Goal: Transaction & Acquisition: Purchase product/service

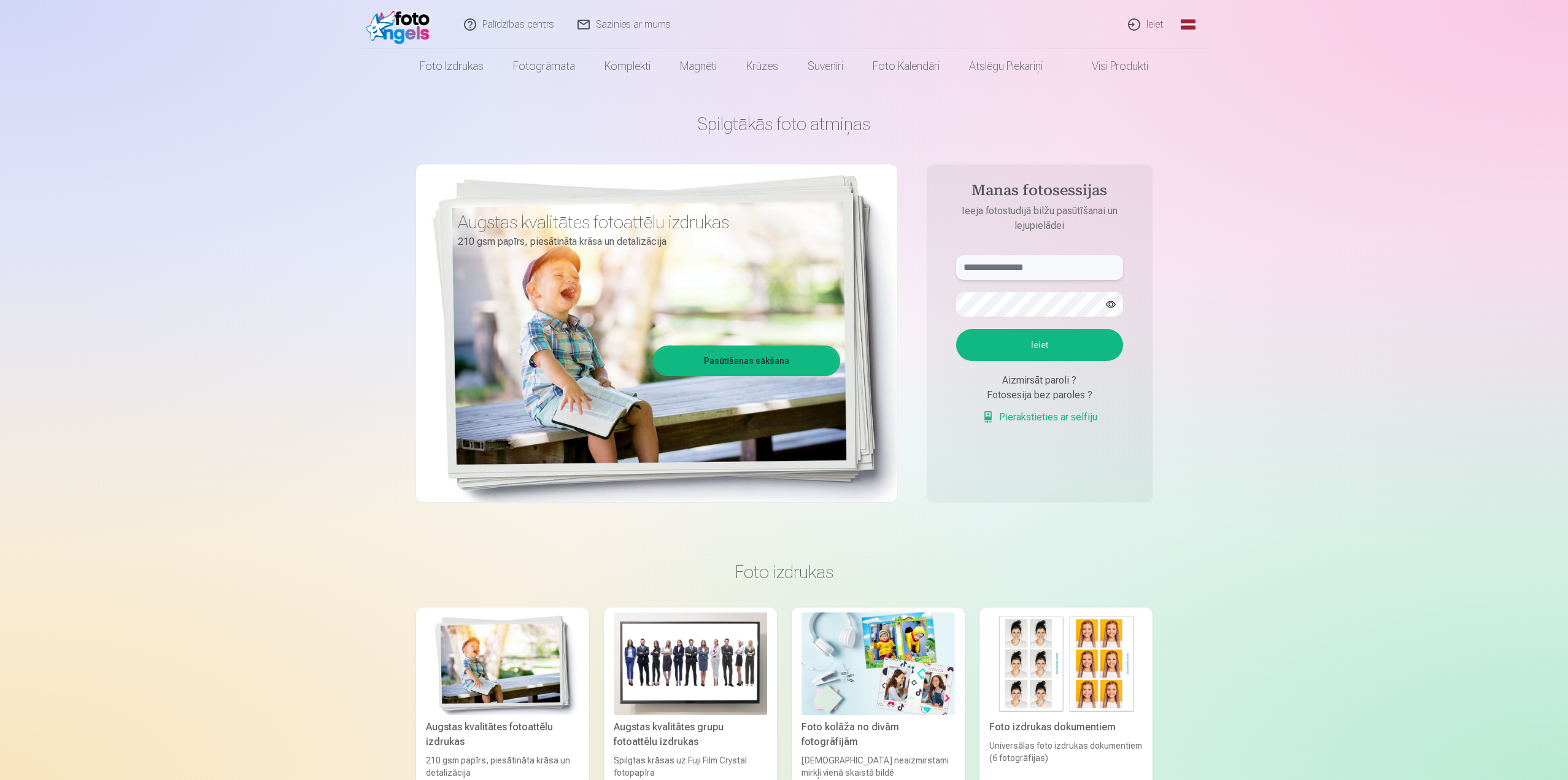
click at [1028, 267] on input "text" at bounding box center [1039, 268] width 167 height 24
type input "**********"
click at [984, 347] on button "Ieiet" at bounding box center [1039, 345] width 167 height 32
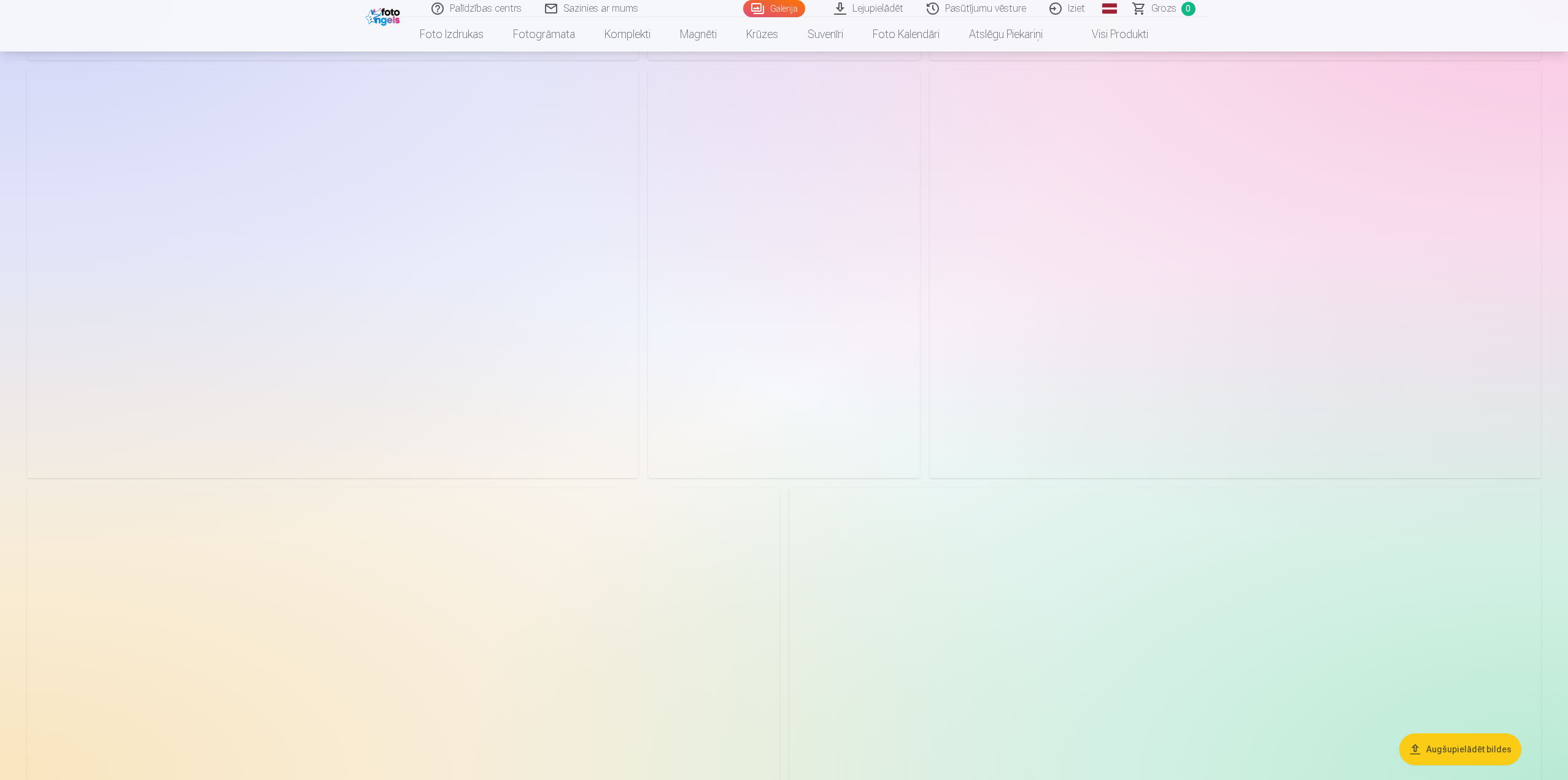
scroll to position [3009, 0]
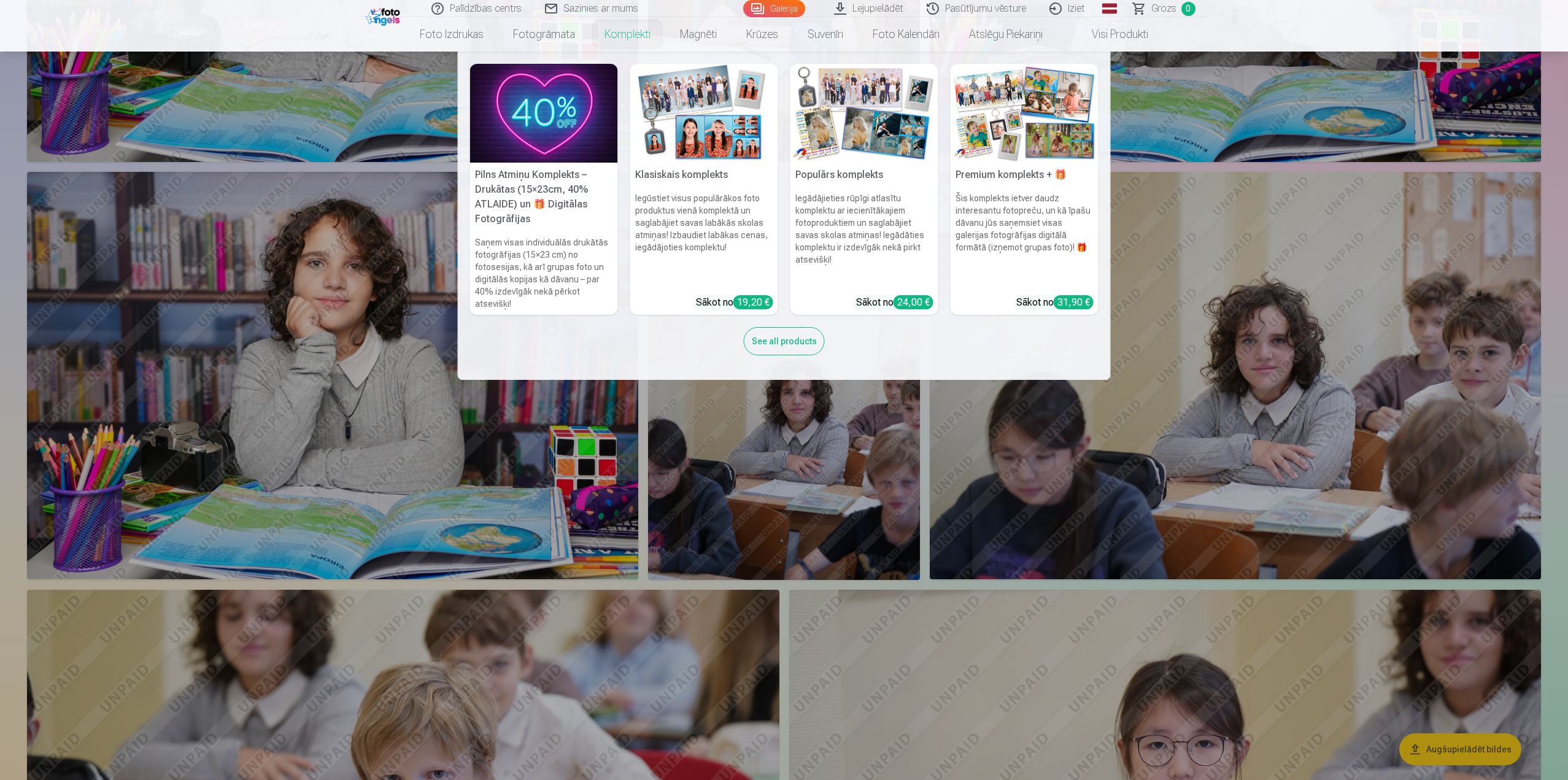
click at [633, 28] on link "Komplekti" at bounding box center [627, 34] width 76 height 34
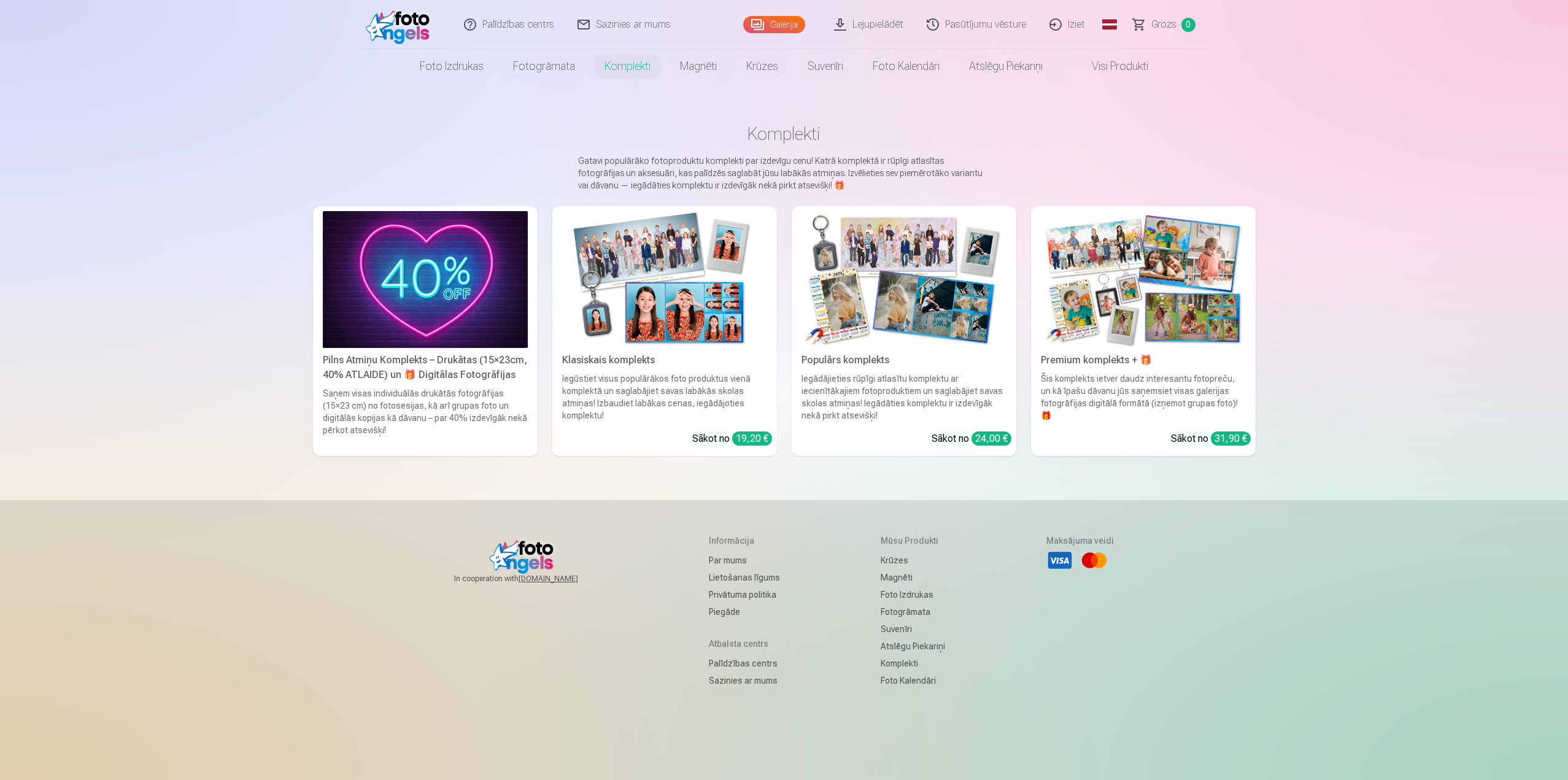
click at [641, 285] on img at bounding box center [664, 280] width 205 height 137
click at [974, 314] on img at bounding box center [904, 280] width 205 height 137
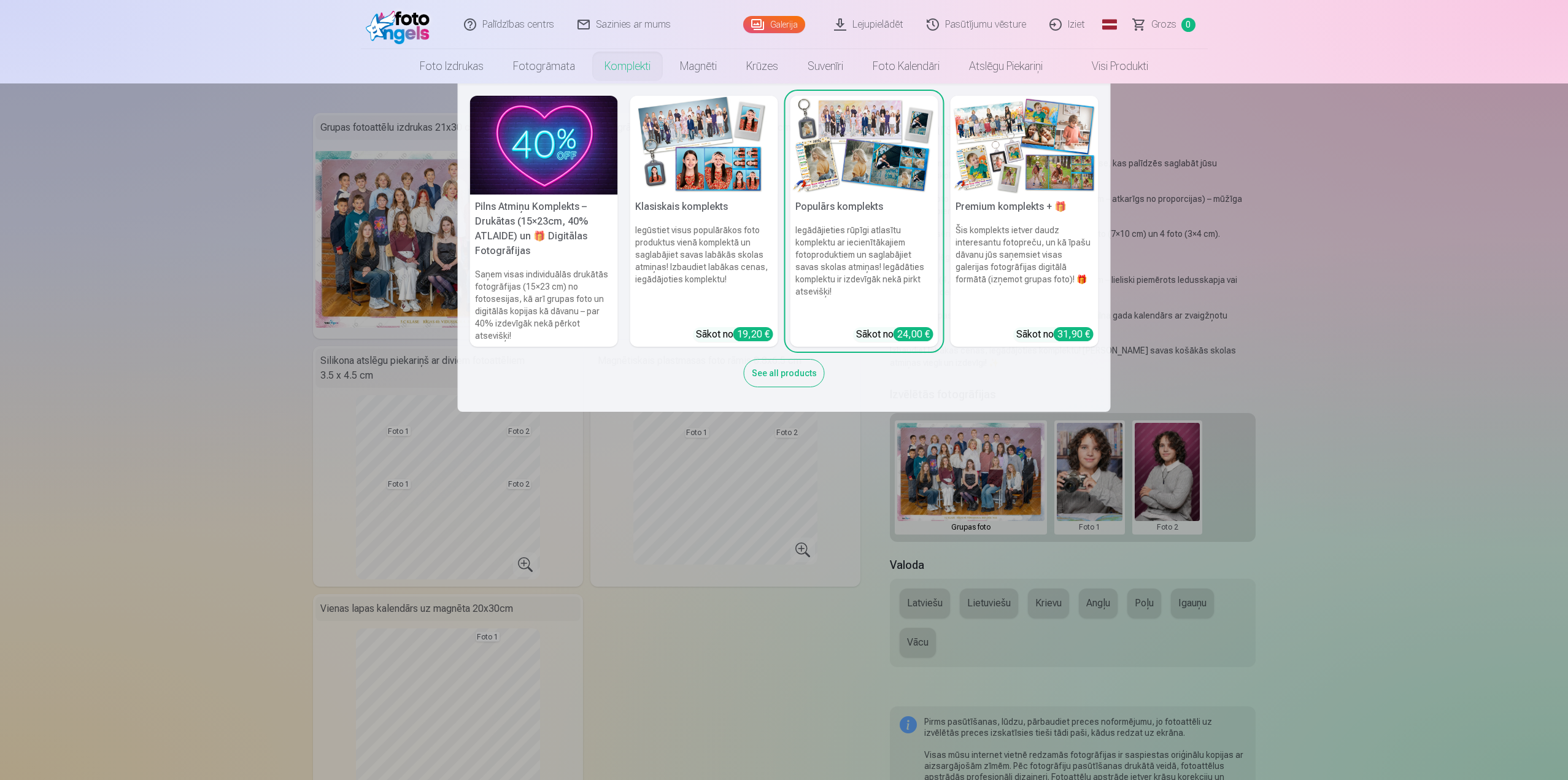
click at [641, 67] on link "Komplekti" at bounding box center [627, 66] width 76 height 34
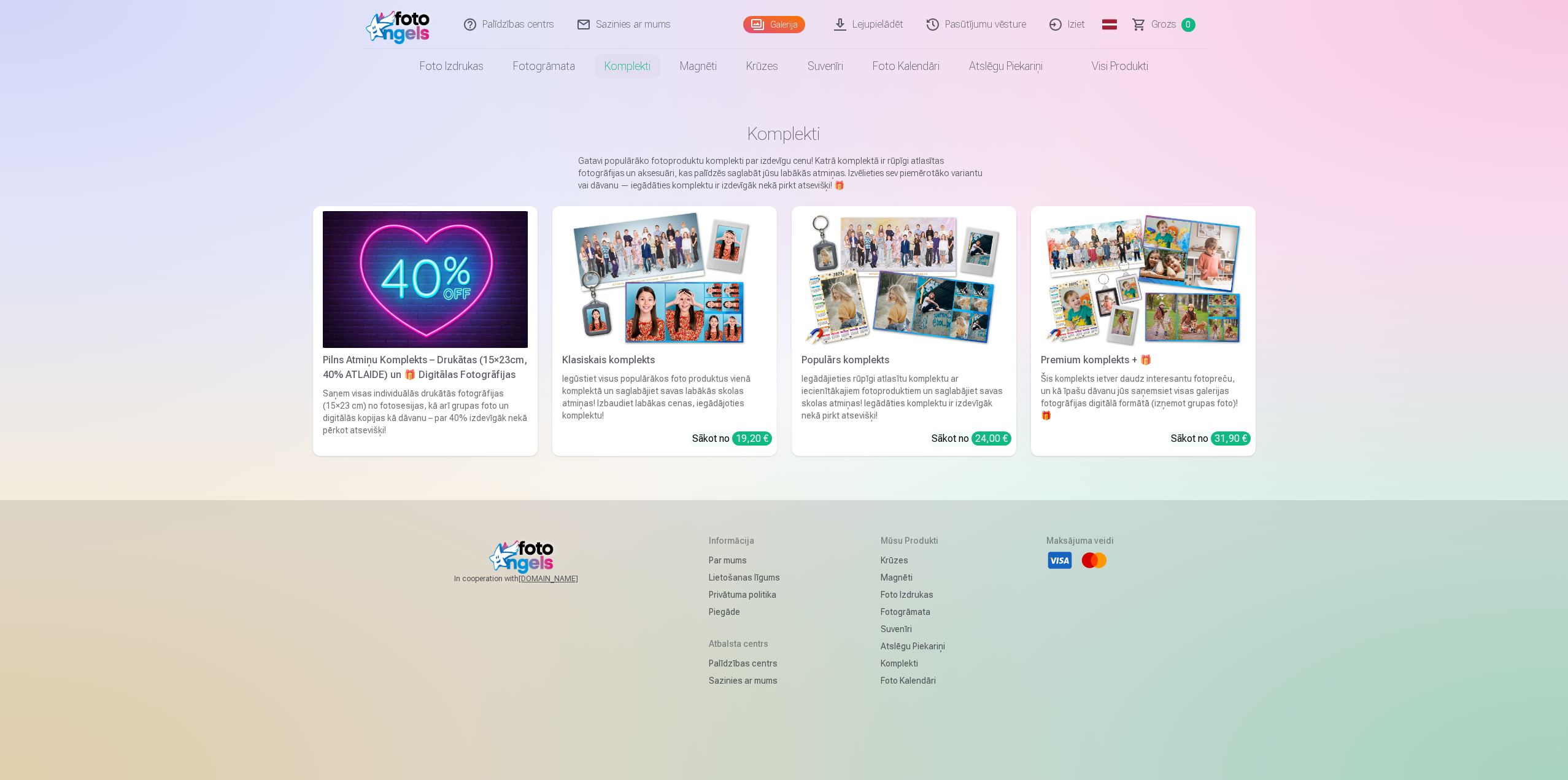
click at [467, 329] on img at bounding box center [425, 280] width 205 height 137
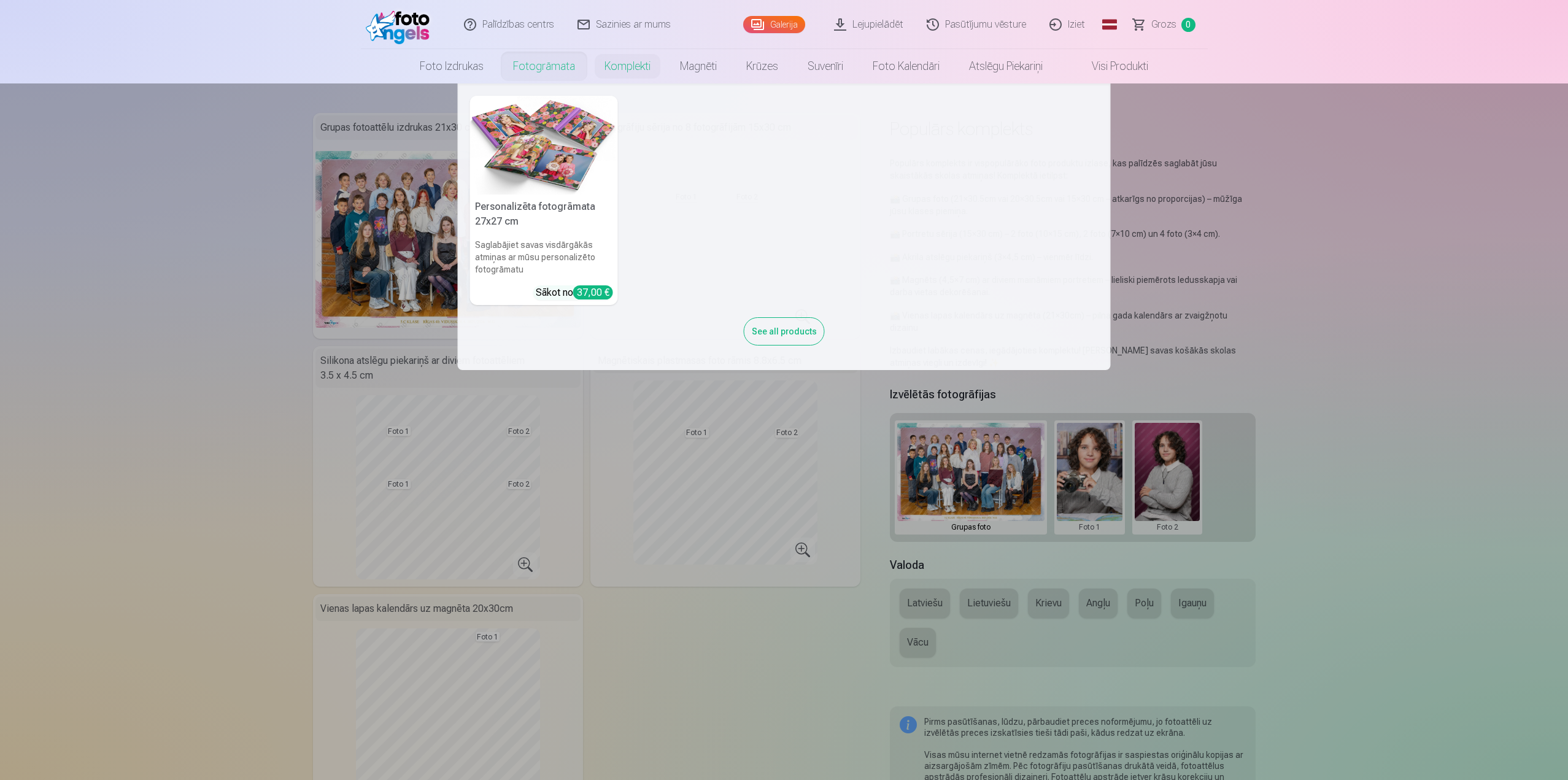
click at [570, 61] on link "Fotogrāmata" at bounding box center [544, 66] width 91 height 34
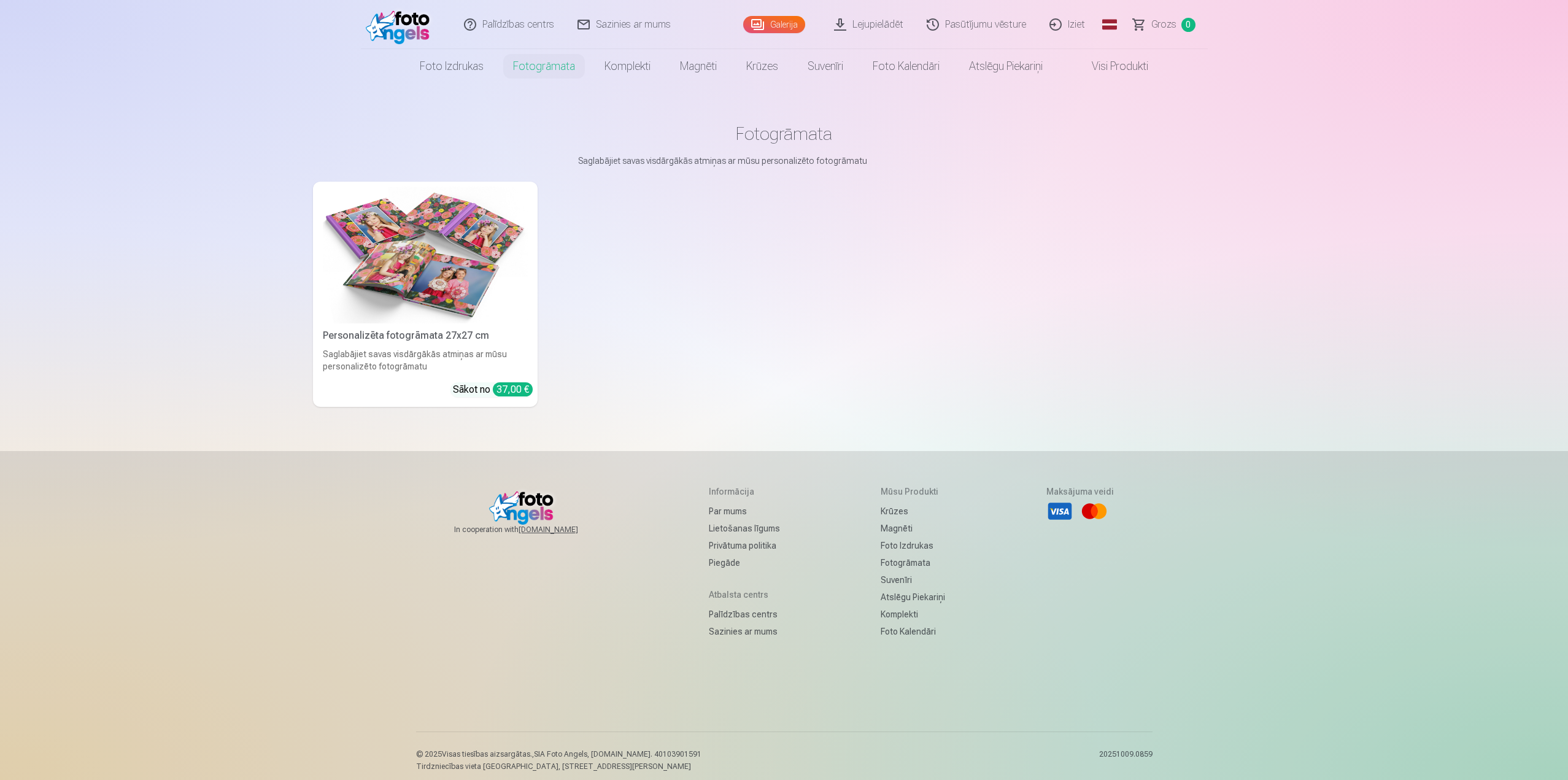
click at [570, 61] on link "Fotogrāmata" at bounding box center [544, 66] width 91 height 34
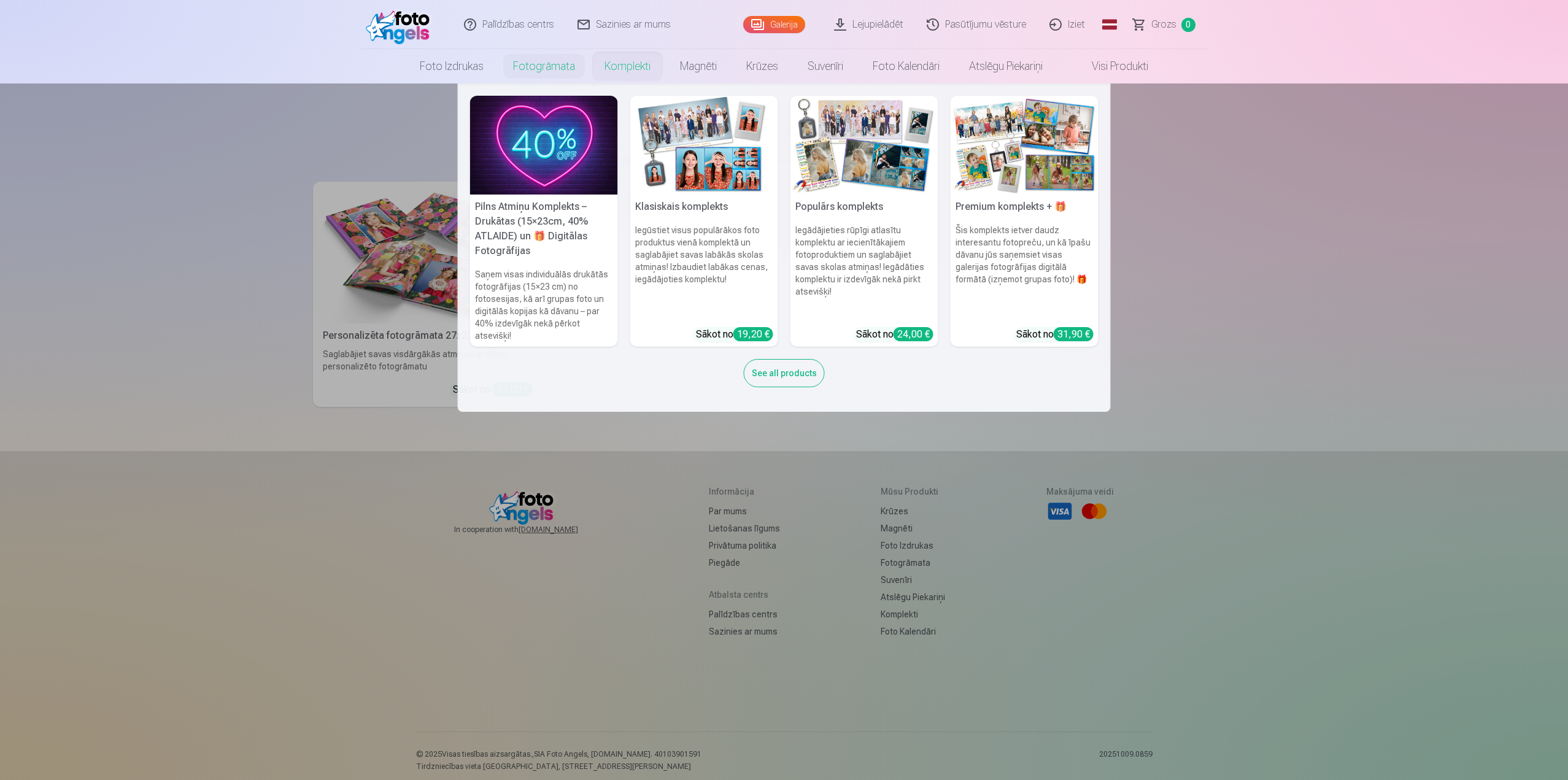
click at [636, 71] on link "Komplekti" at bounding box center [627, 66] width 76 height 34
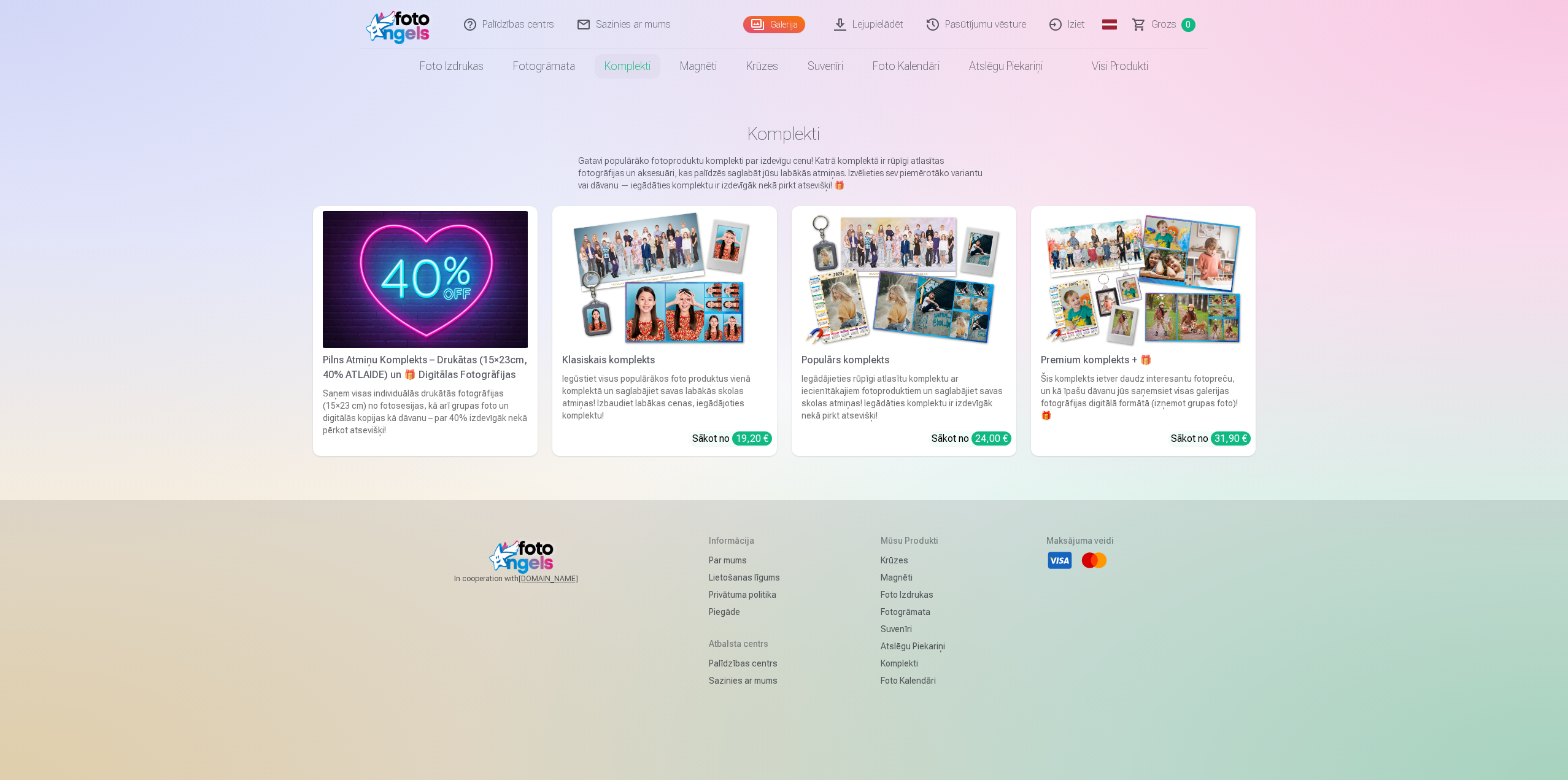
click at [710, 309] on img at bounding box center [664, 280] width 205 height 137
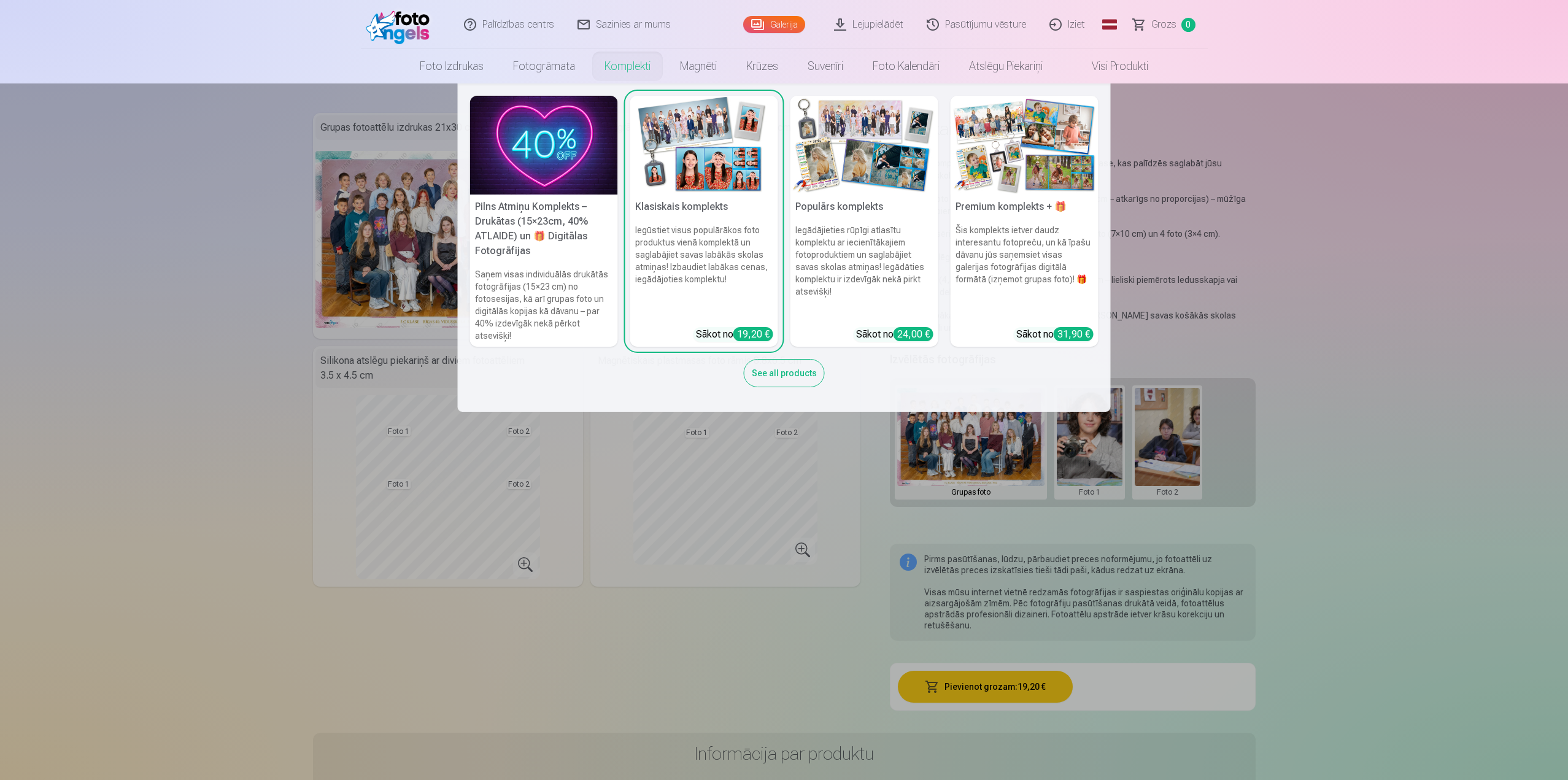
click at [608, 69] on link "Komplekti" at bounding box center [627, 66] width 76 height 34
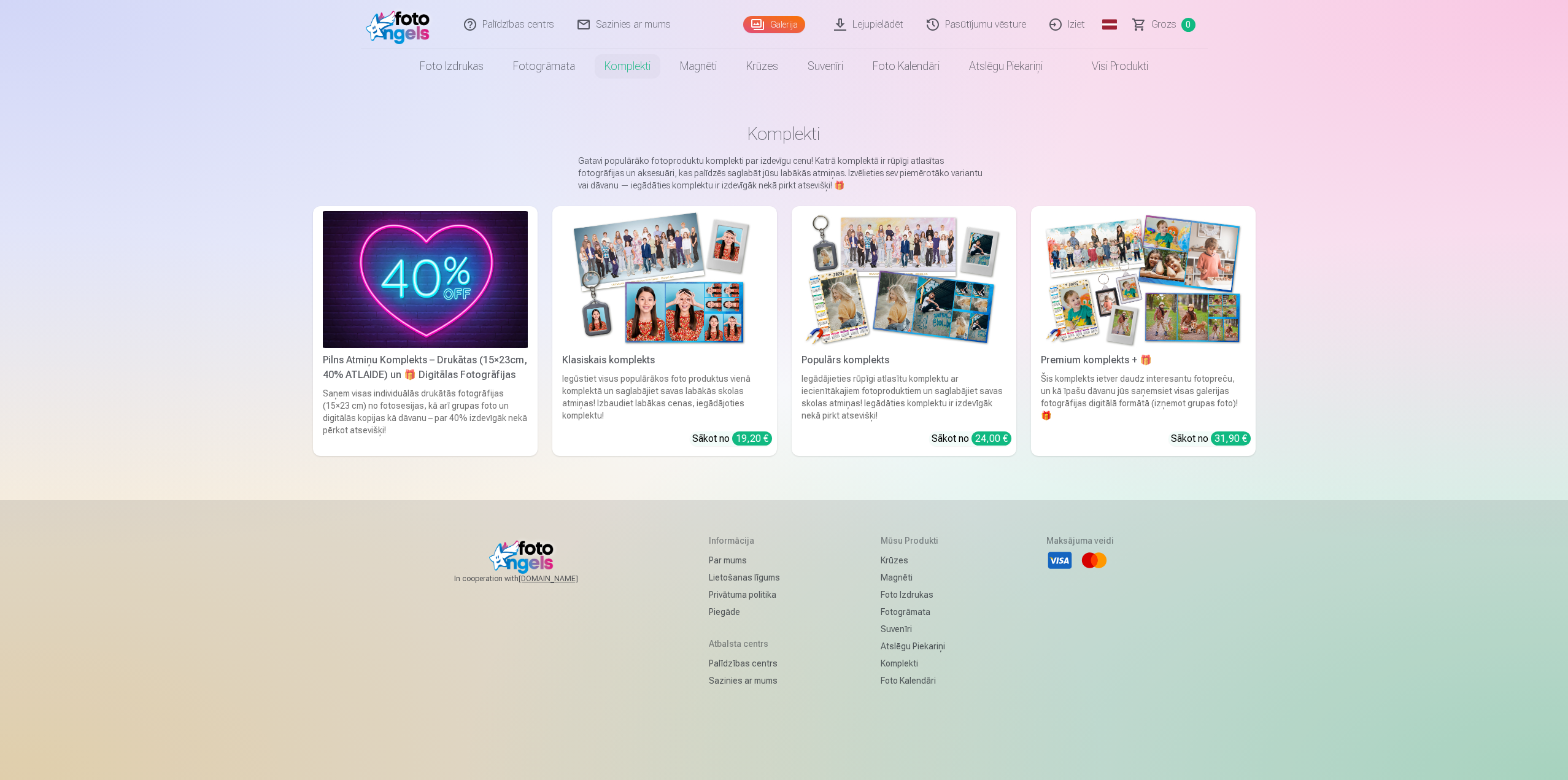
click at [962, 320] on img at bounding box center [904, 280] width 205 height 137
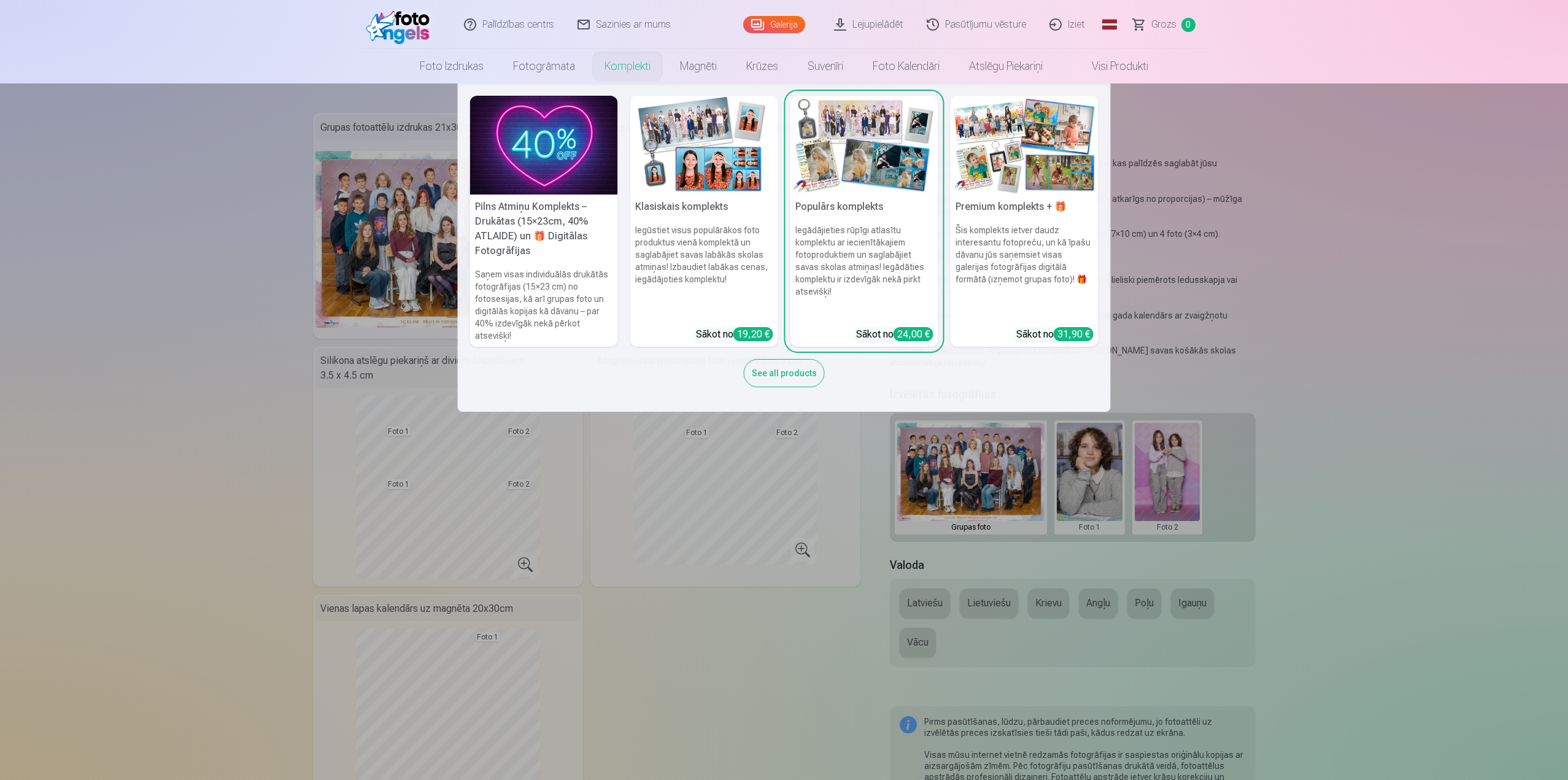
click at [1449, 368] on nav "Pilns Atmiņu Komplekts – Drukātas (15×23cm, 40% ATLAIDE) un 🎁 Digitālas Fotogrā…" at bounding box center [784, 248] width 1568 height 329
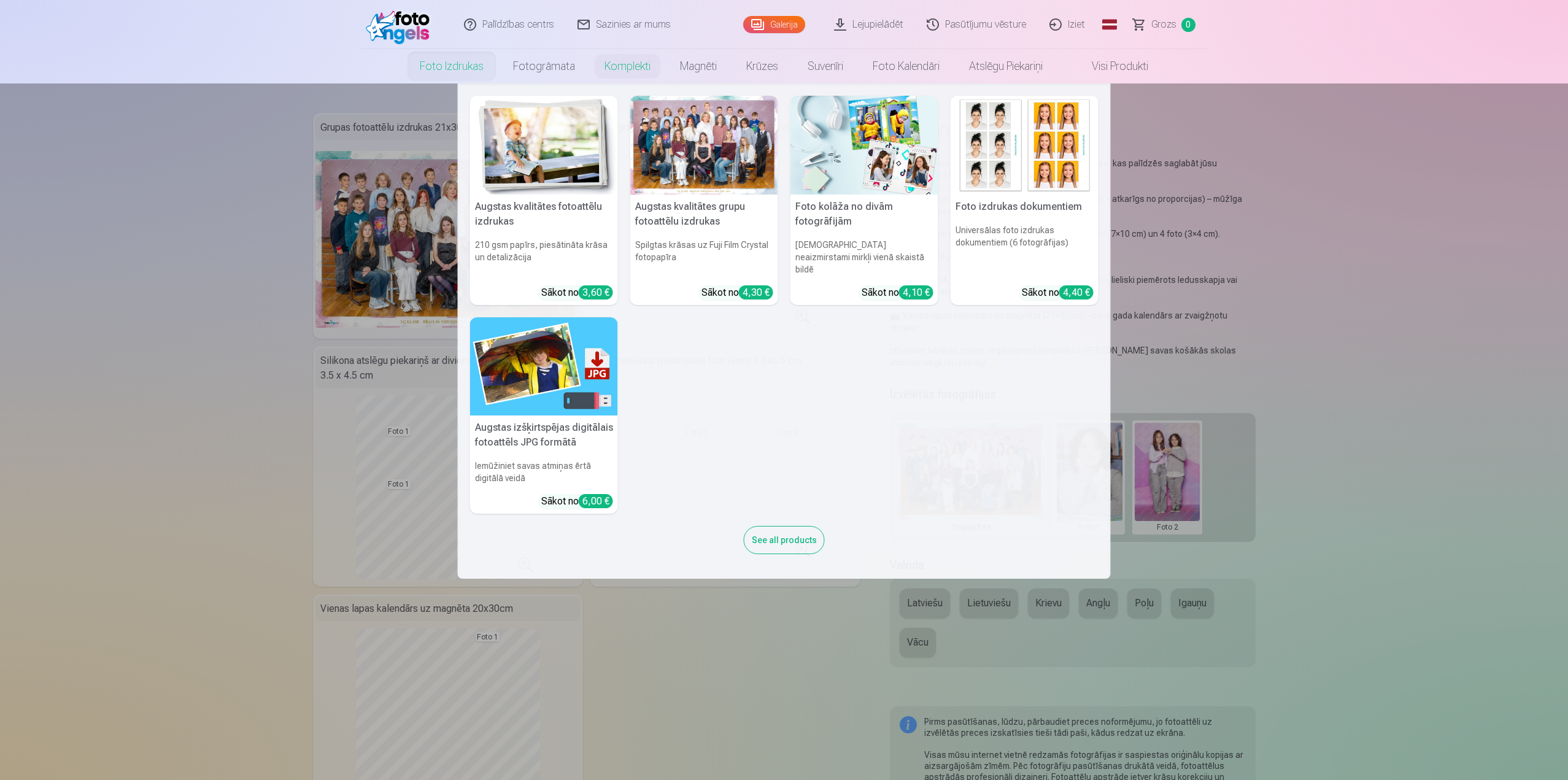
click at [445, 74] on link "Foto izdrukas" at bounding box center [451, 66] width 93 height 34
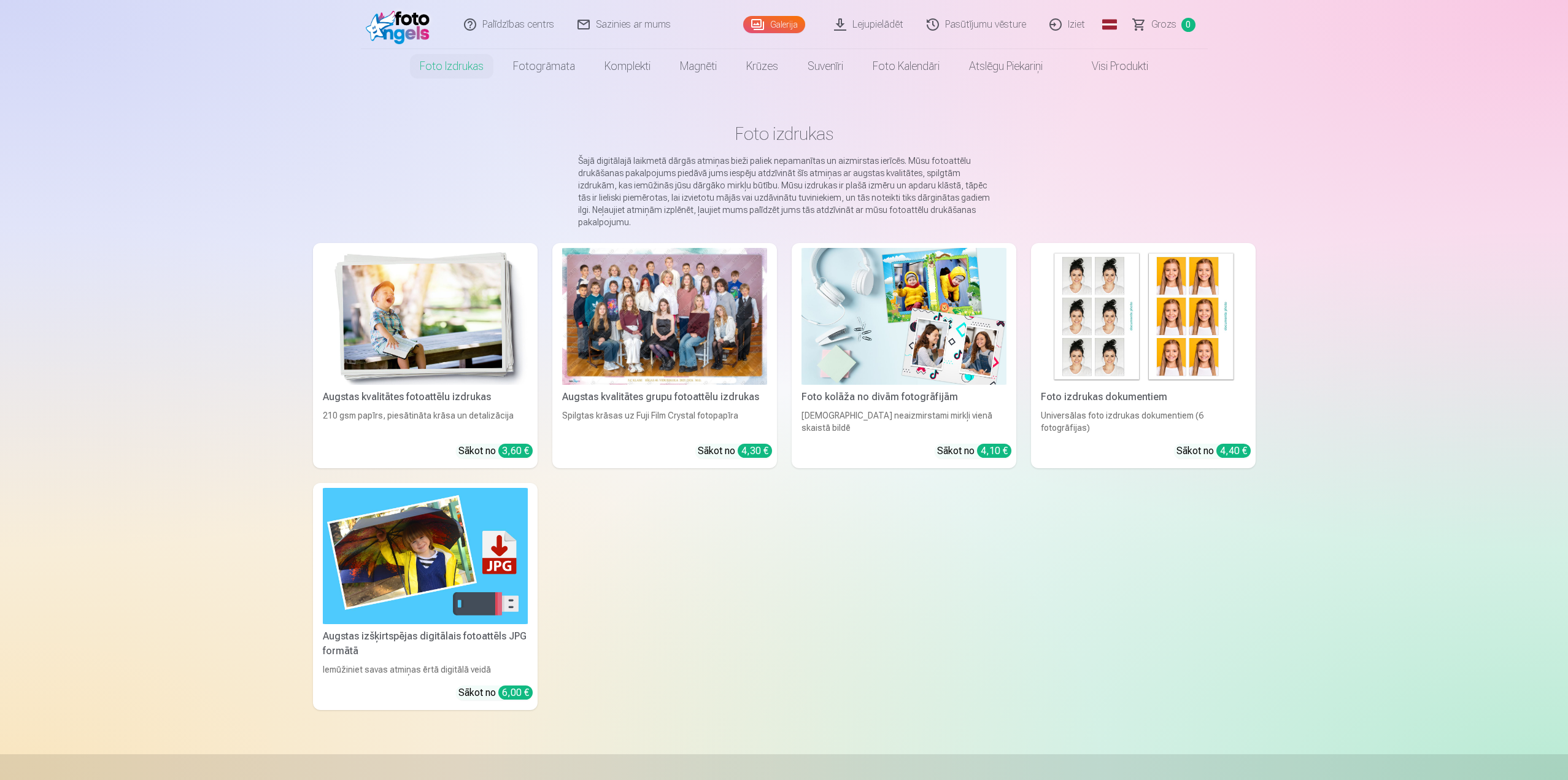
click at [717, 353] on div at bounding box center [664, 316] width 205 height 137
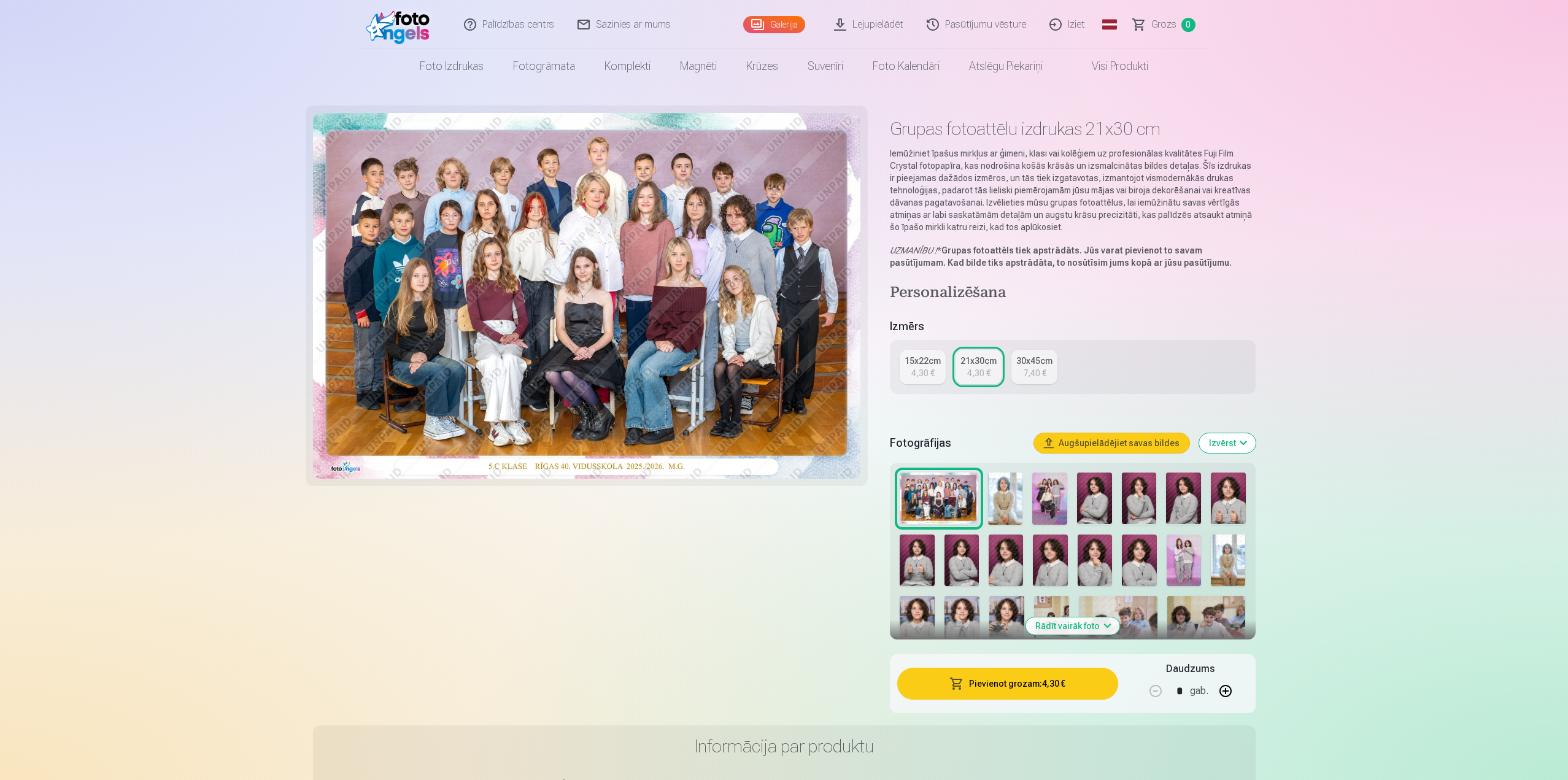
click at [911, 380] on link "15x22cm 4,30 €" at bounding box center [923, 367] width 46 height 34
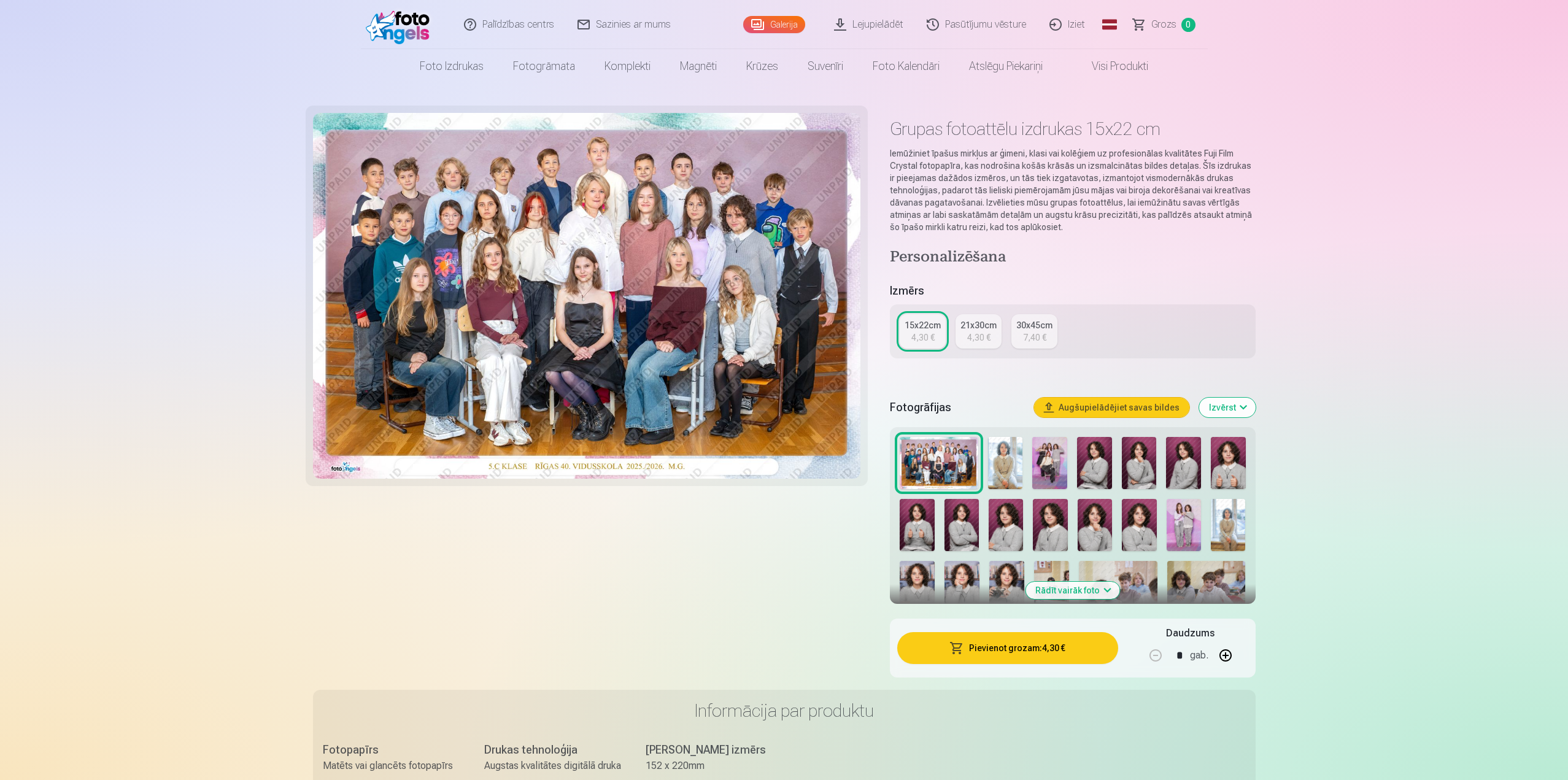
click at [975, 340] on div "4,30 €" at bounding box center [979, 338] width 24 height 12
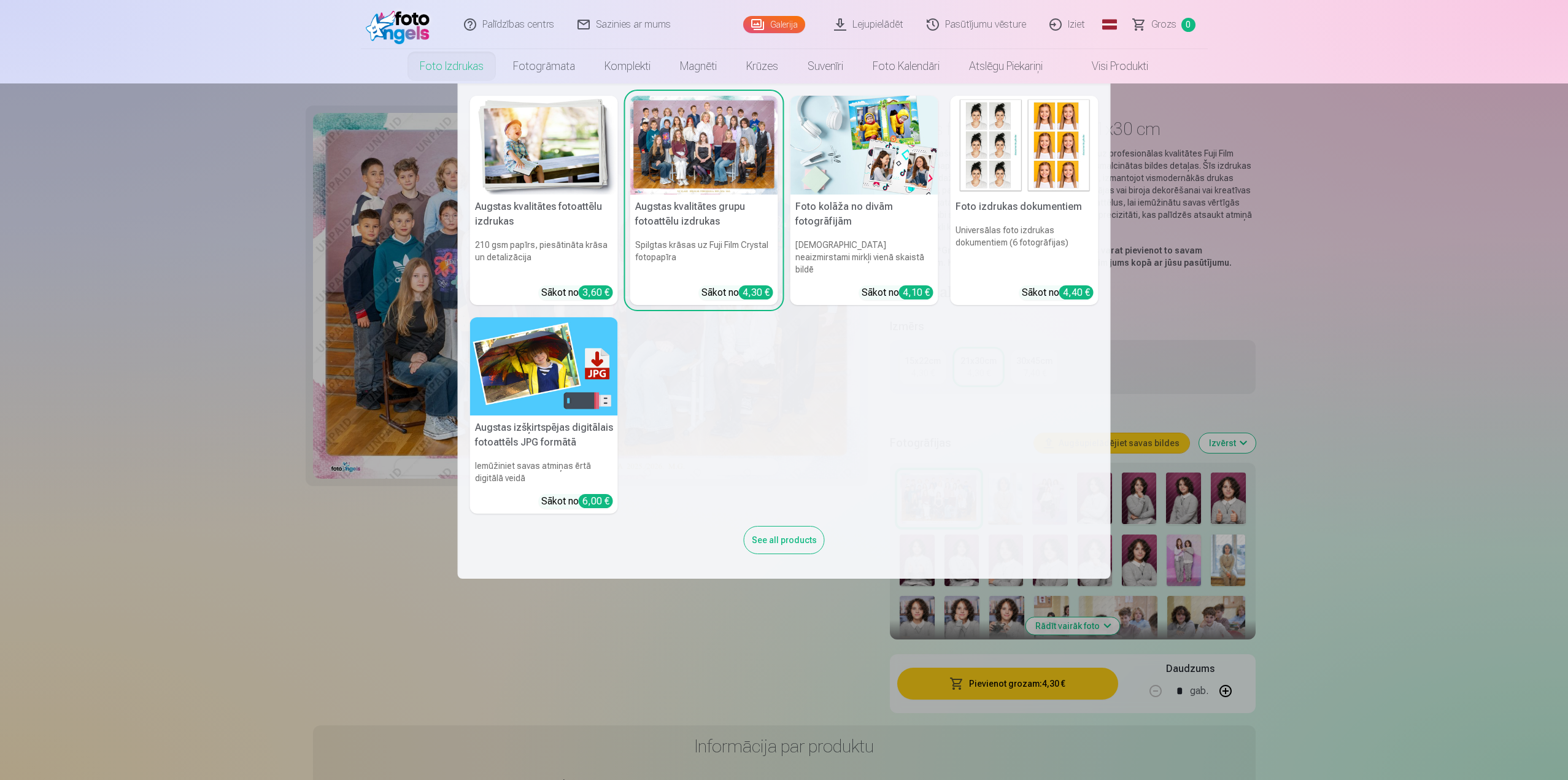
click at [465, 77] on link "Foto izdrukas" at bounding box center [451, 66] width 93 height 34
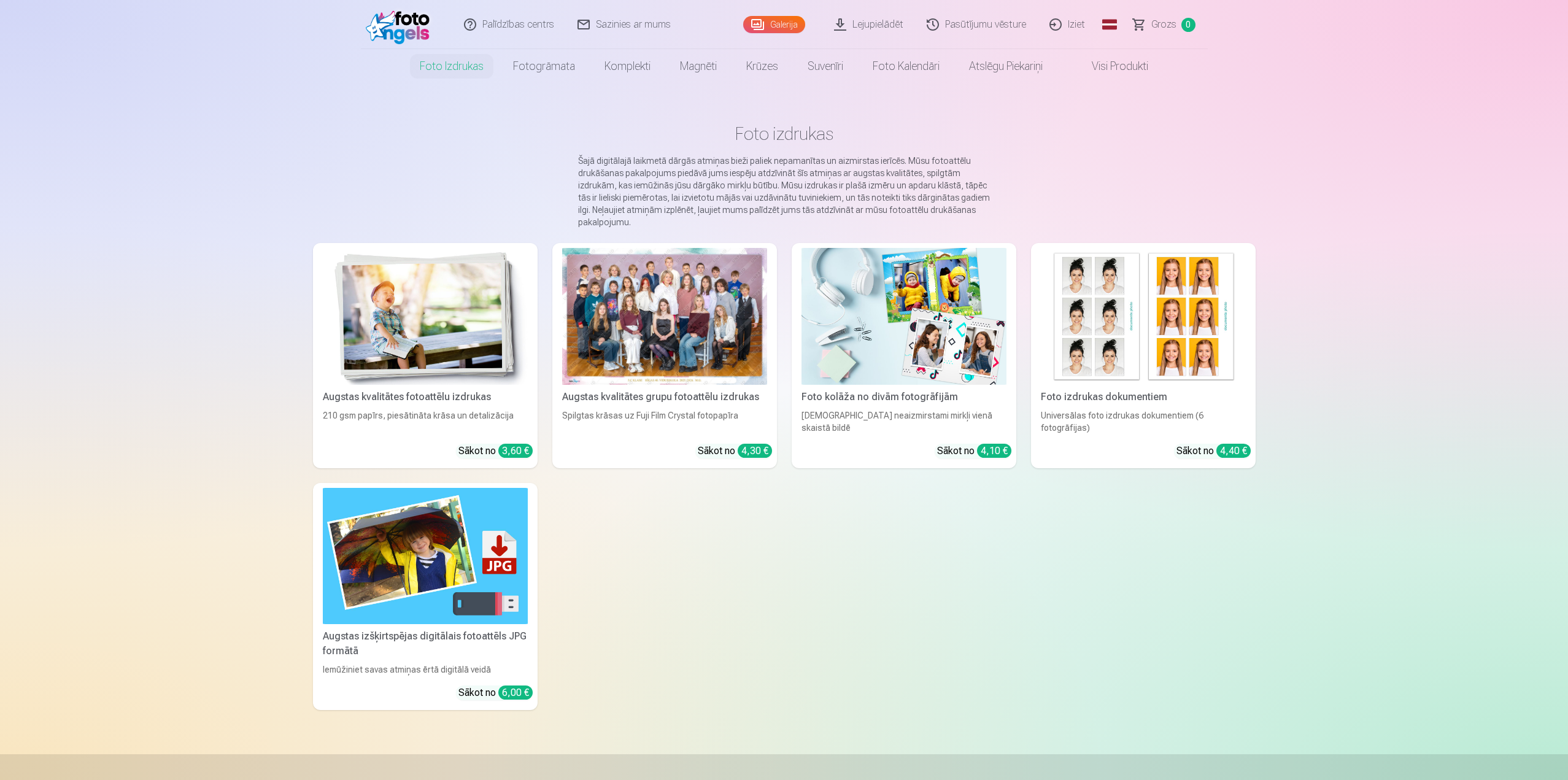
click at [498, 332] on img at bounding box center [425, 316] width 205 height 137
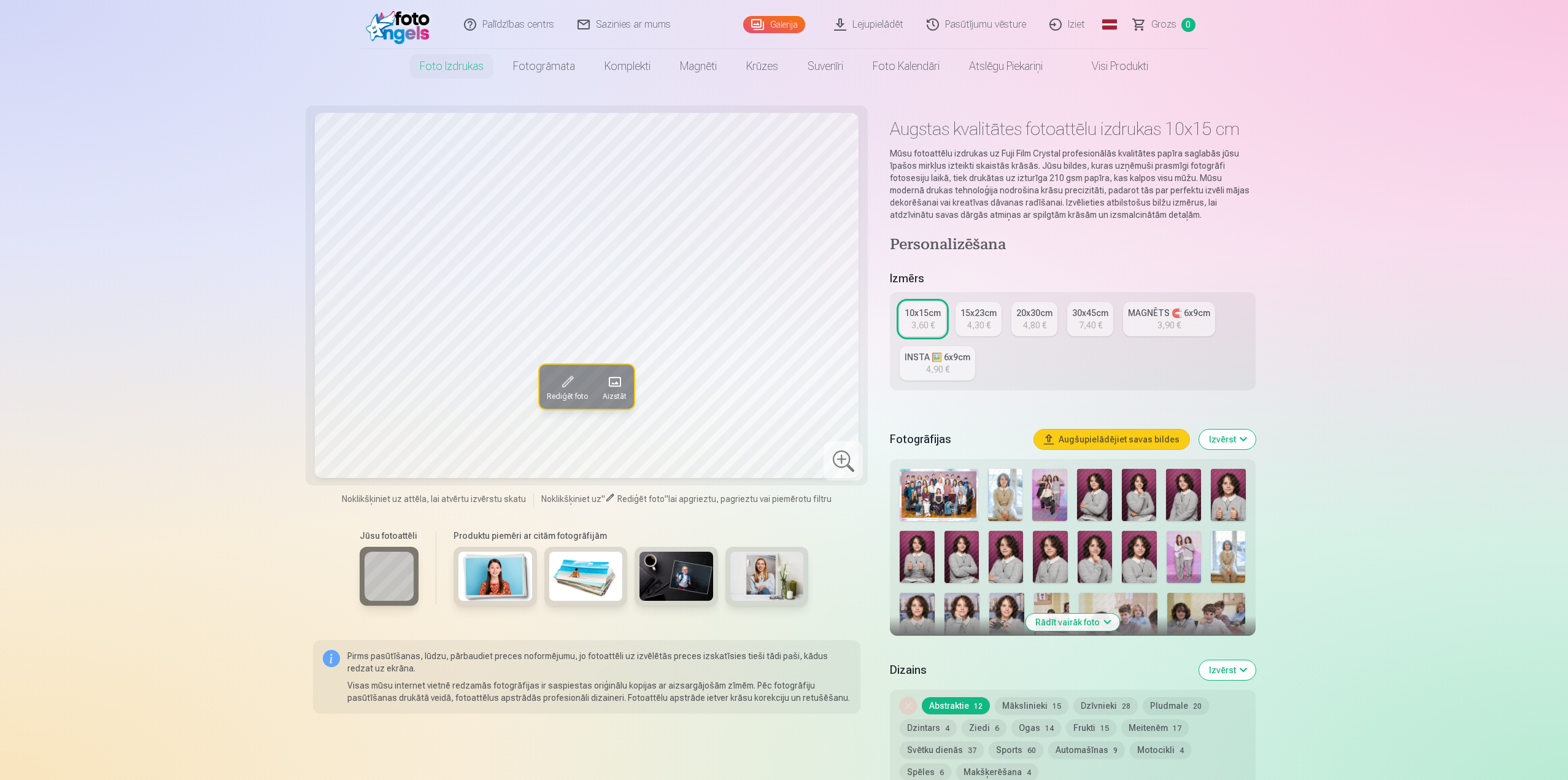
click at [936, 495] on img at bounding box center [939, 495] width 78 height 52
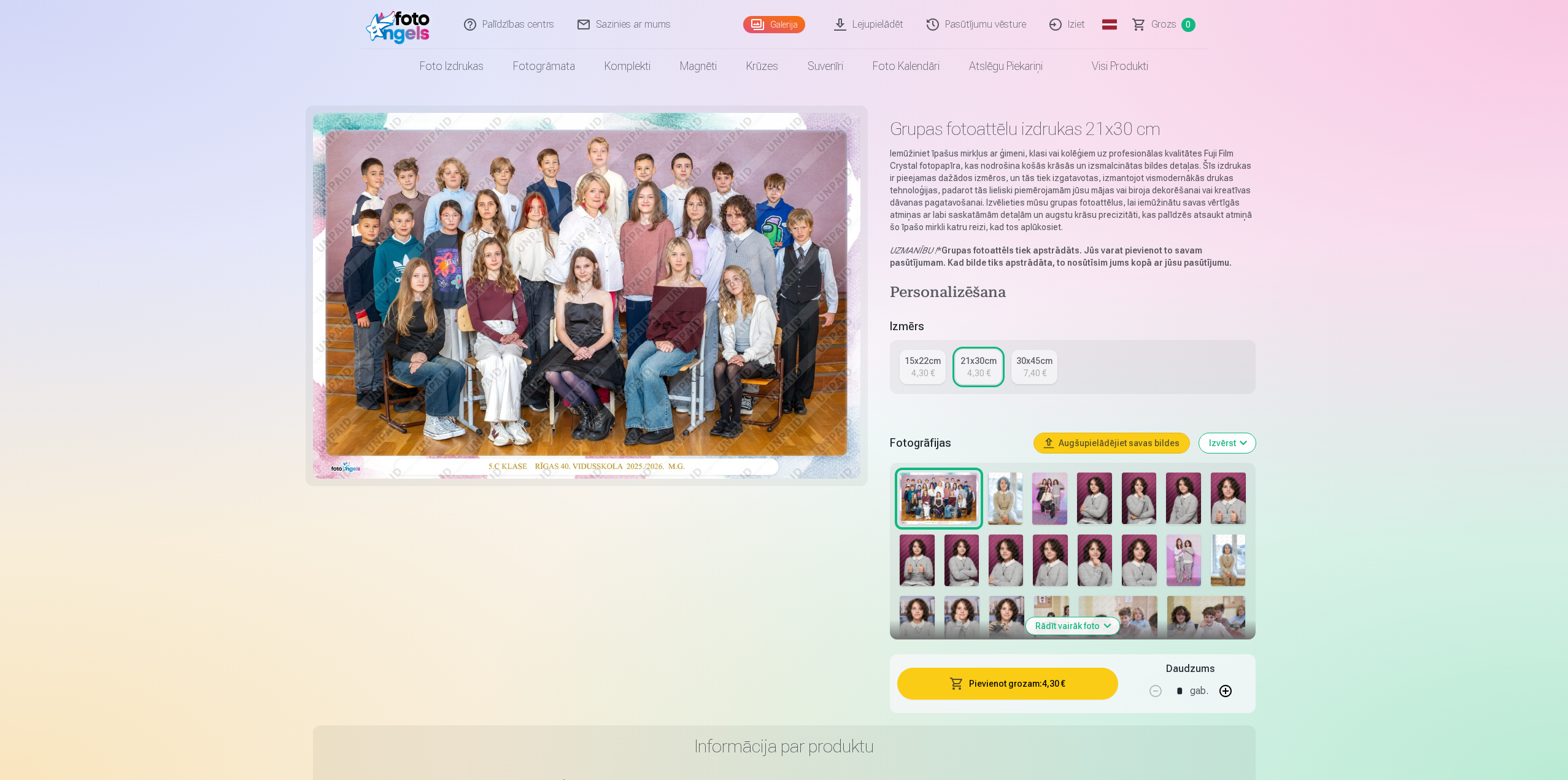
click at [1017, 503] on img at bounding box center [1005, 499] width 35 height 52
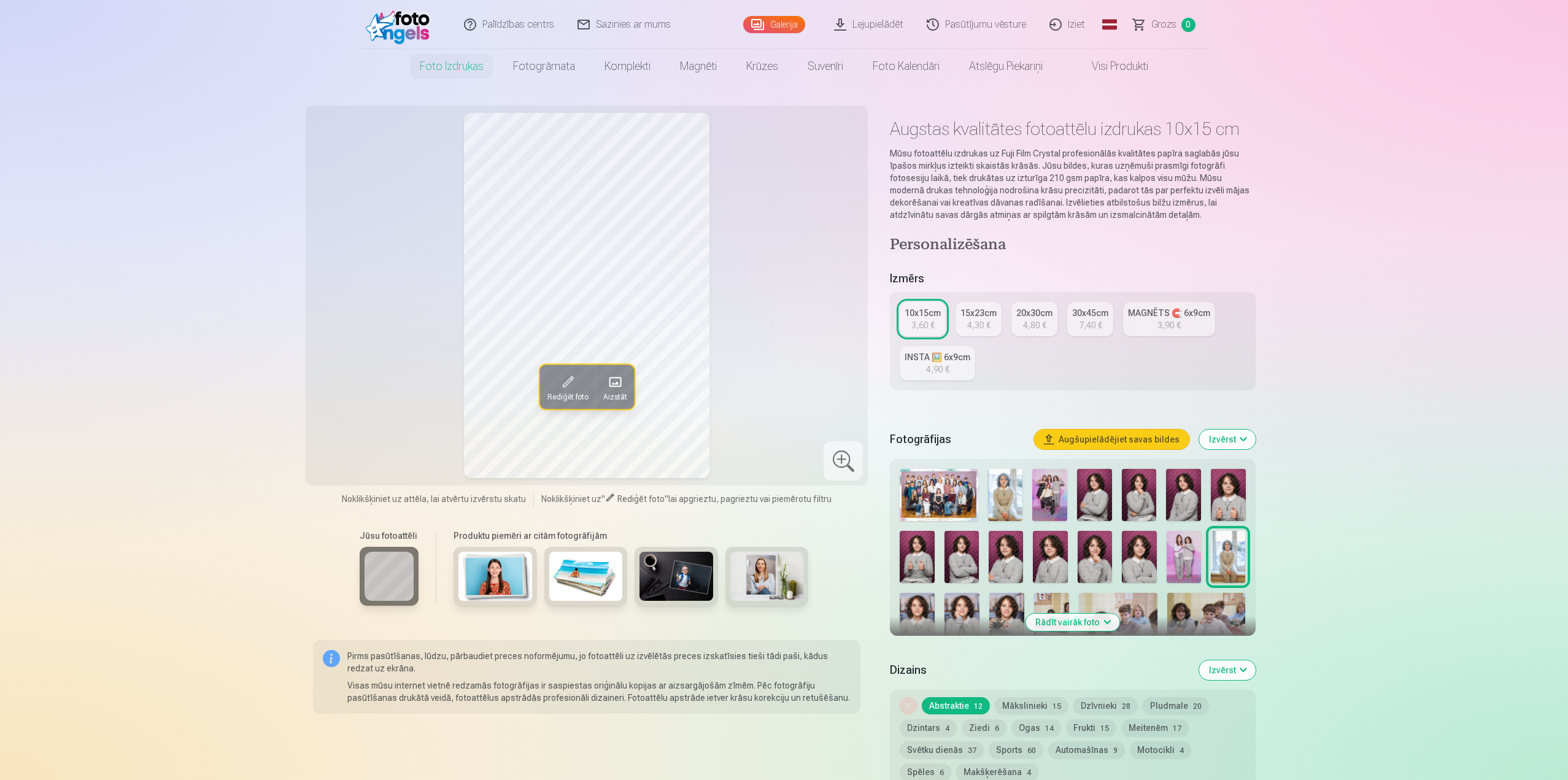
click at [970, 326] on div "4,30 €" at bounding box center [979, 325] width 24 height 12
click at [923, 327] on div "3,60 €" at bounding box center [923, 325] width 24 height 12
click at [1048, 513] on img at bounding box center [1049, 495] width 35 height 52
click at [1092, 508] on img at bounding box center [1094, 495] width 35 height 52
click at [1141, 512] on img at bounding box center [1139, 495] width 35 height 52
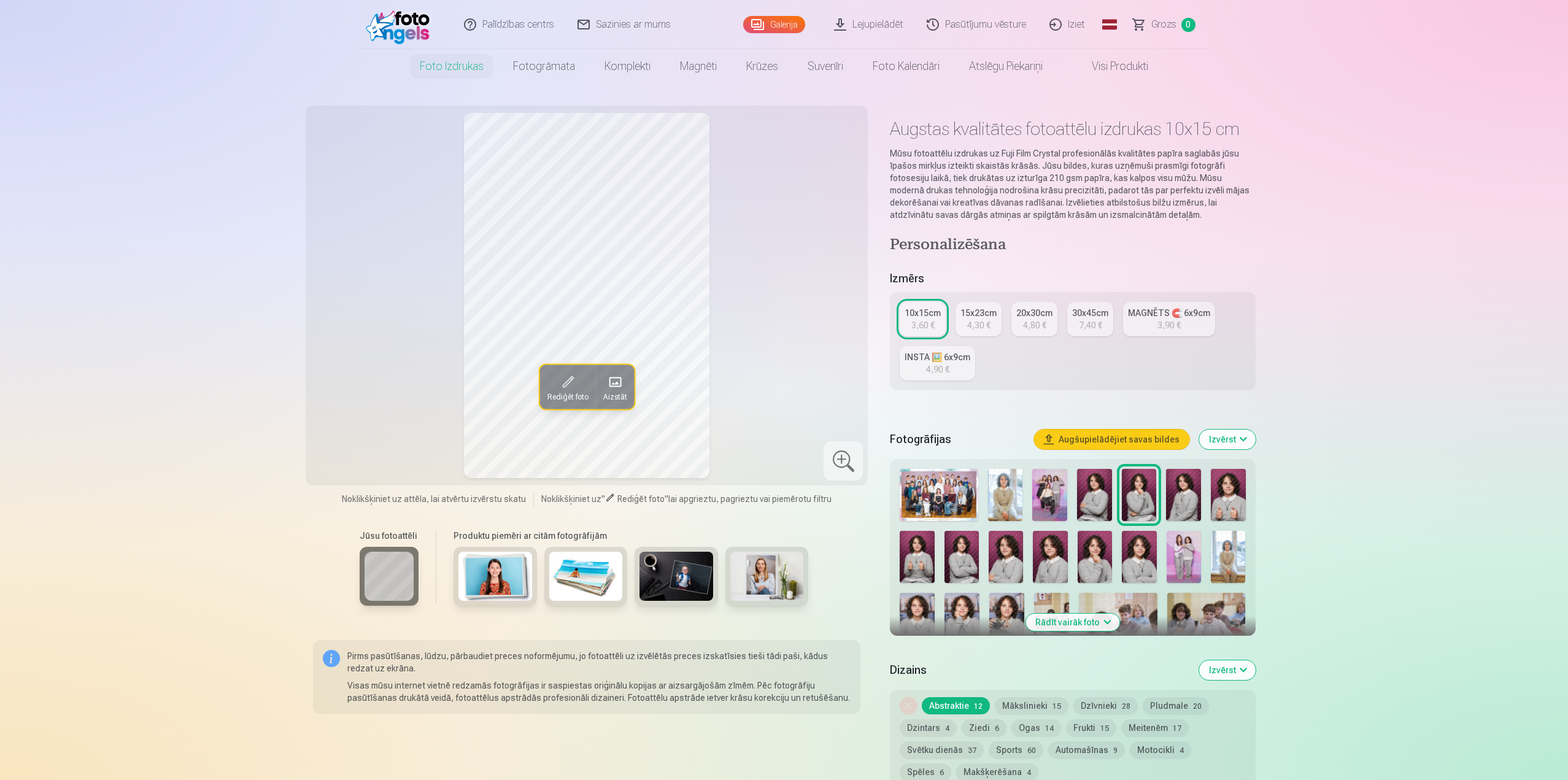
click at [1188, 518] on img at bounding box center [1183, 495] width 35 height 52
click at [1249, 521] on div at bounding box center [1072, 680] width 355 height 432
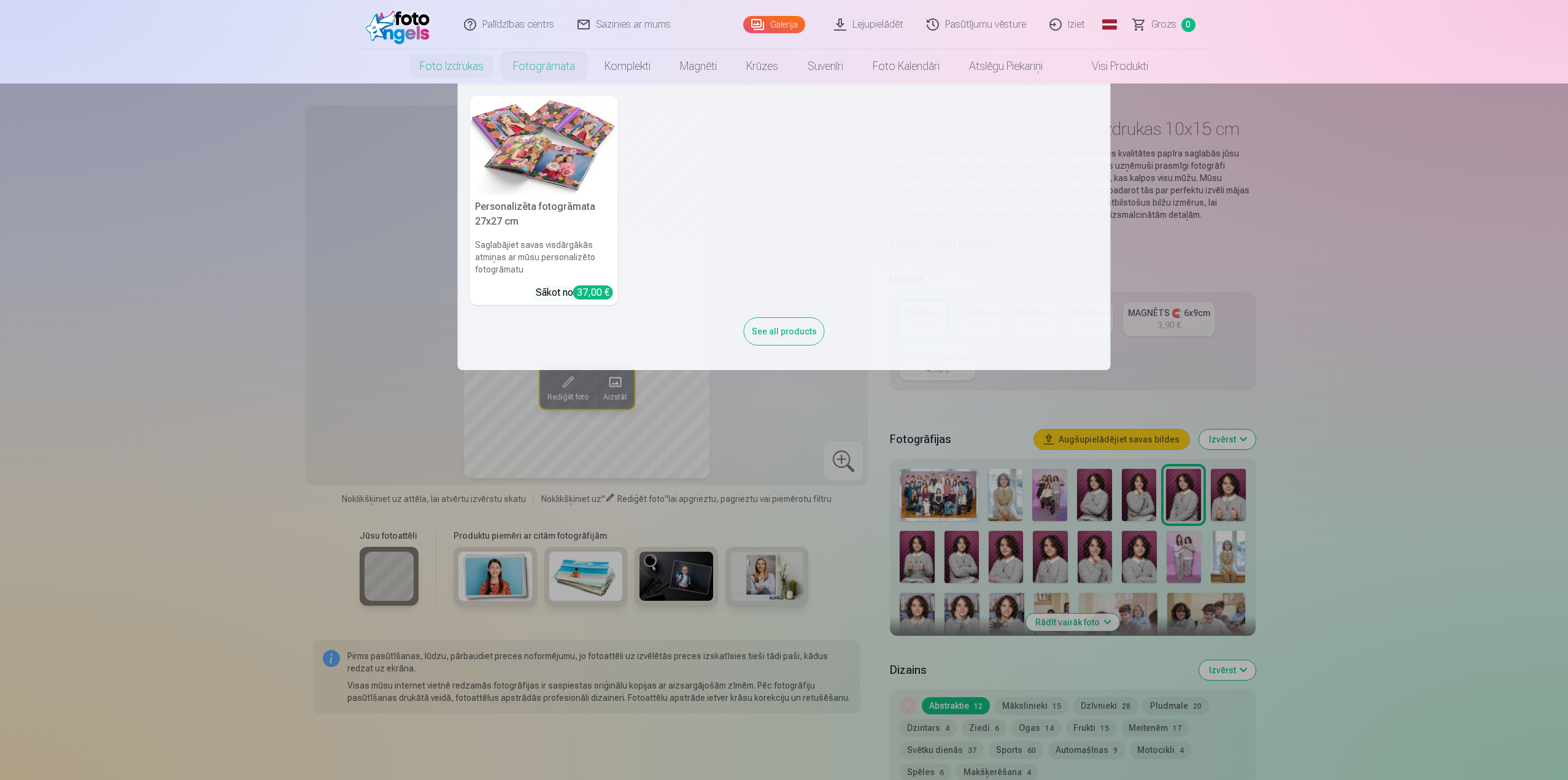
click at [553, 72] on link "Fotogrāmata" at bounding box center [544, 66] width 91 height 34
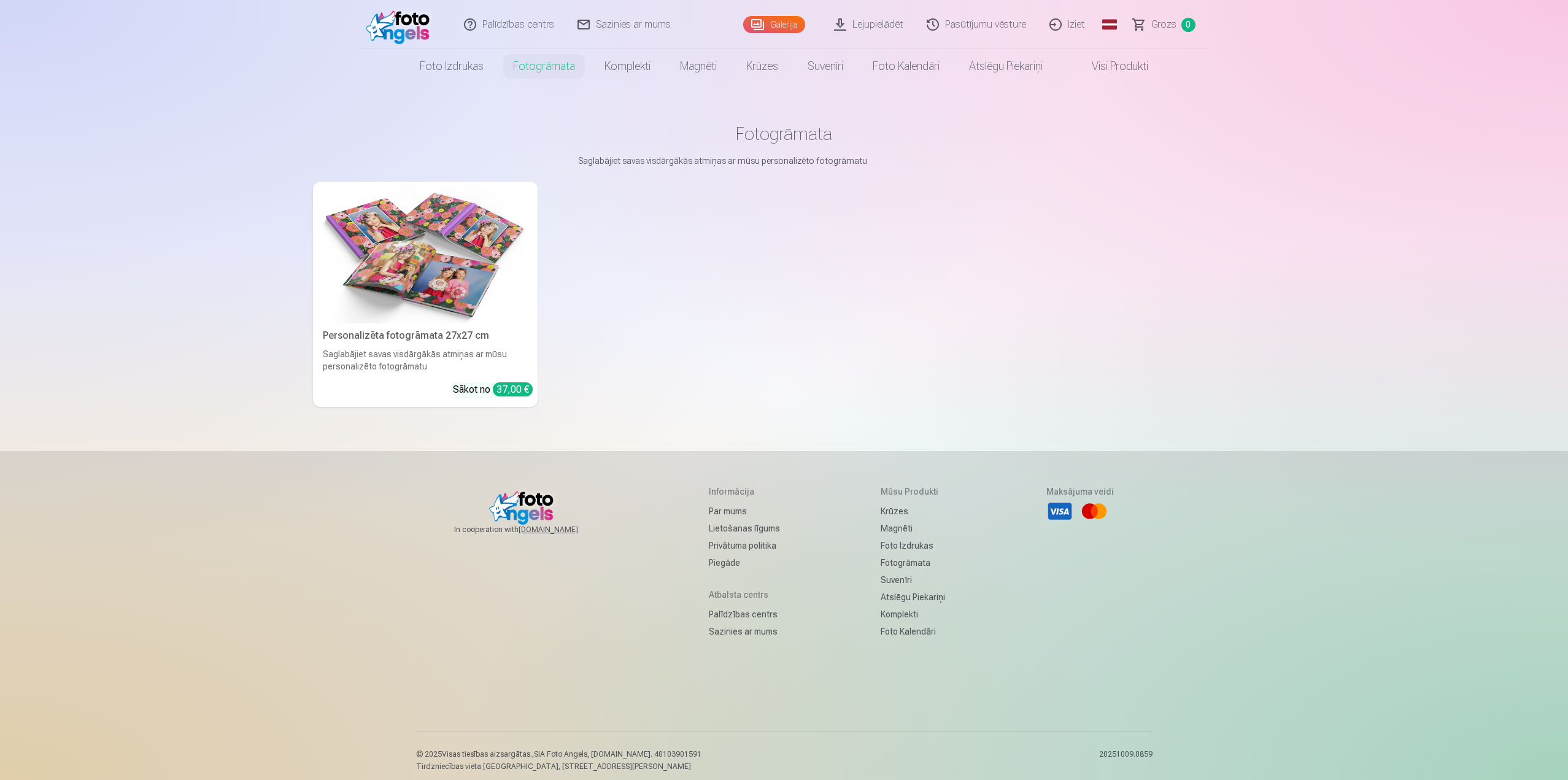
click at [779, 31] on link "Galerija" at bounding box center [774, 24] width 62 height 17
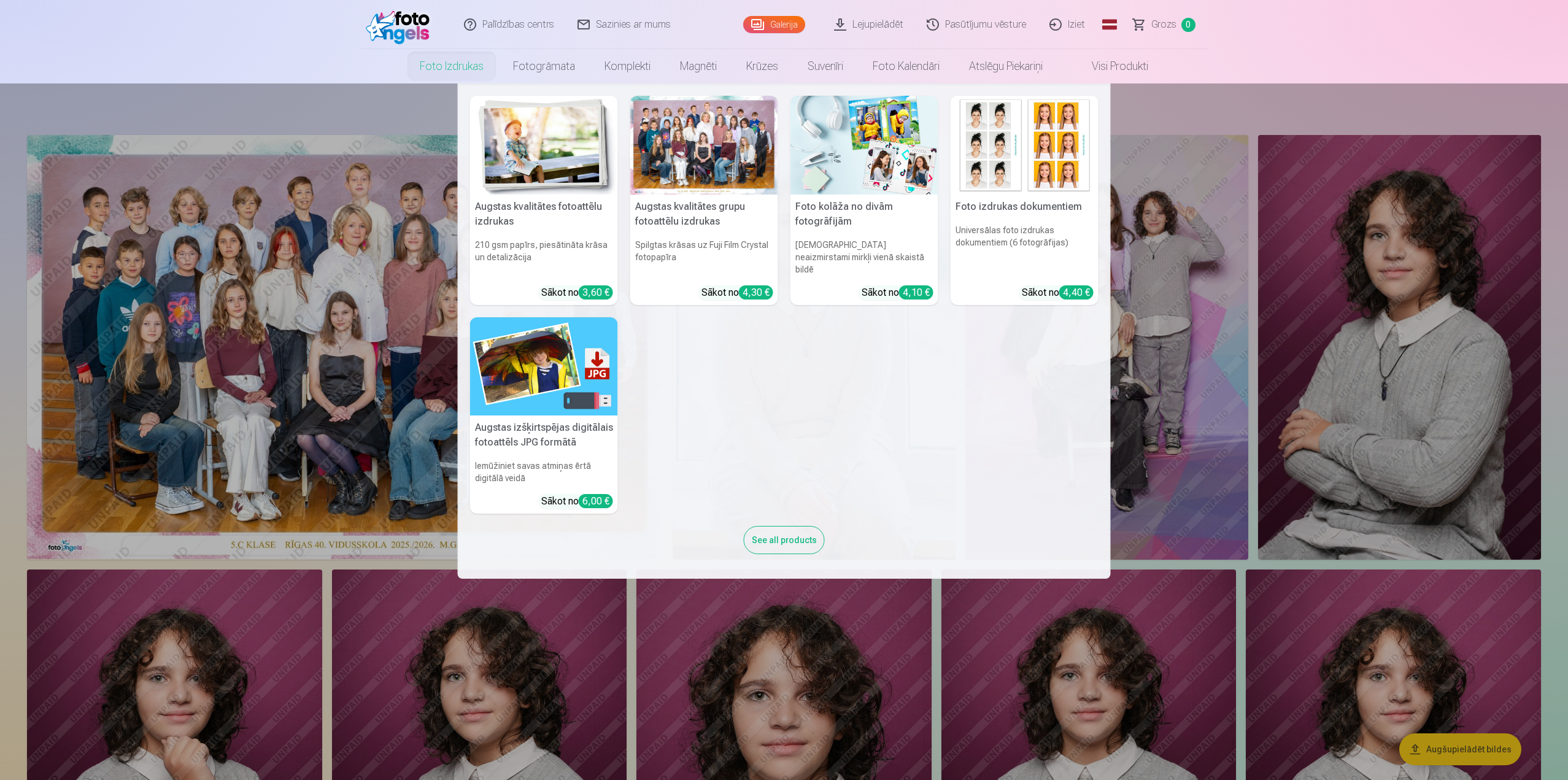
click at [457, 71] on link "Foto izdrukas" at bounding box center [451, 66] width 93 height 34
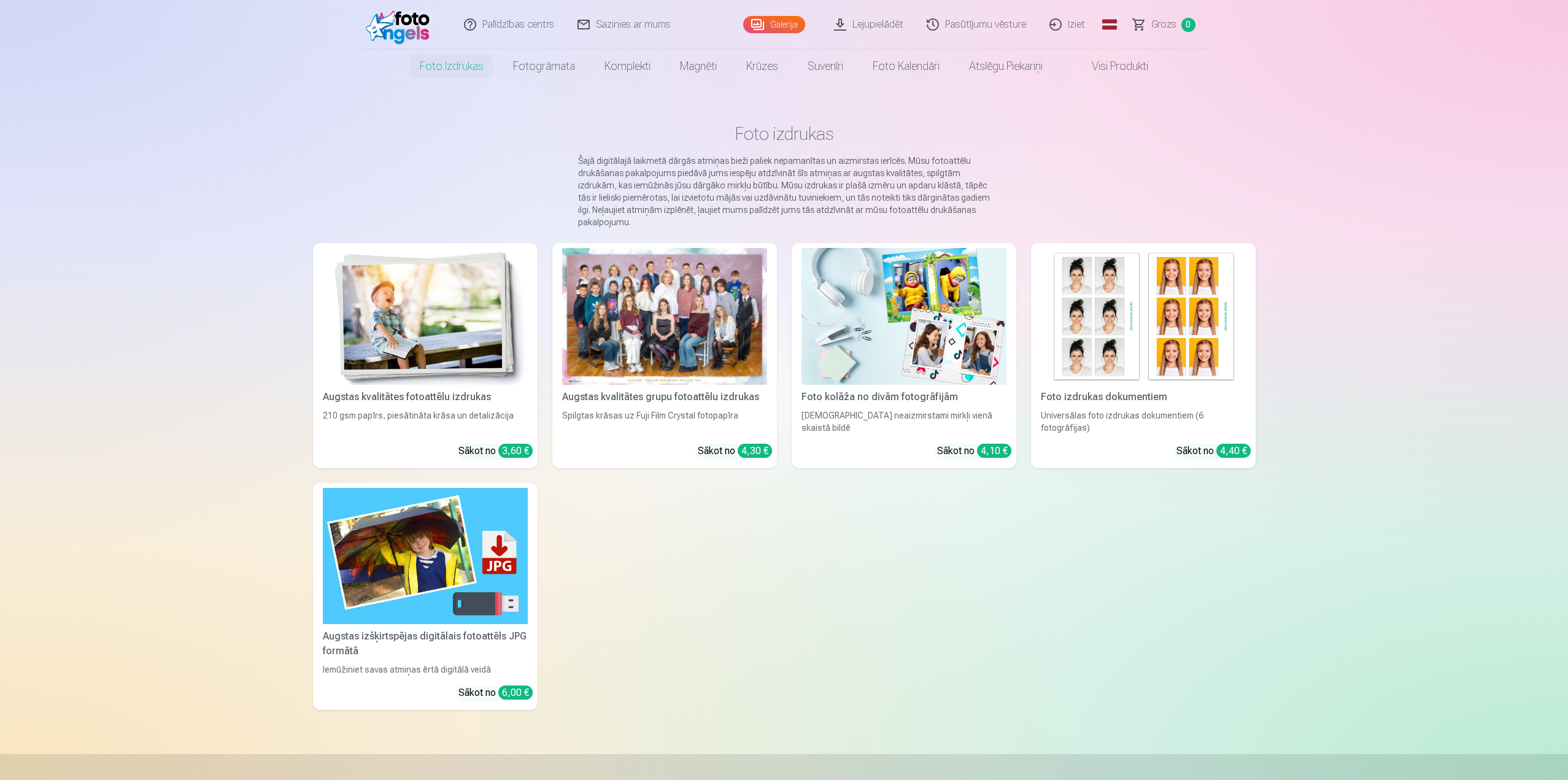
click at [937, 352] on img at bounding box center [904, 316] width 205 height 137
click at [1160, 290] on img at bounding box center [1143, 316] width 205 height 137
click at [446, 590] on img at bounding box center [425, 556] width 205 height 137
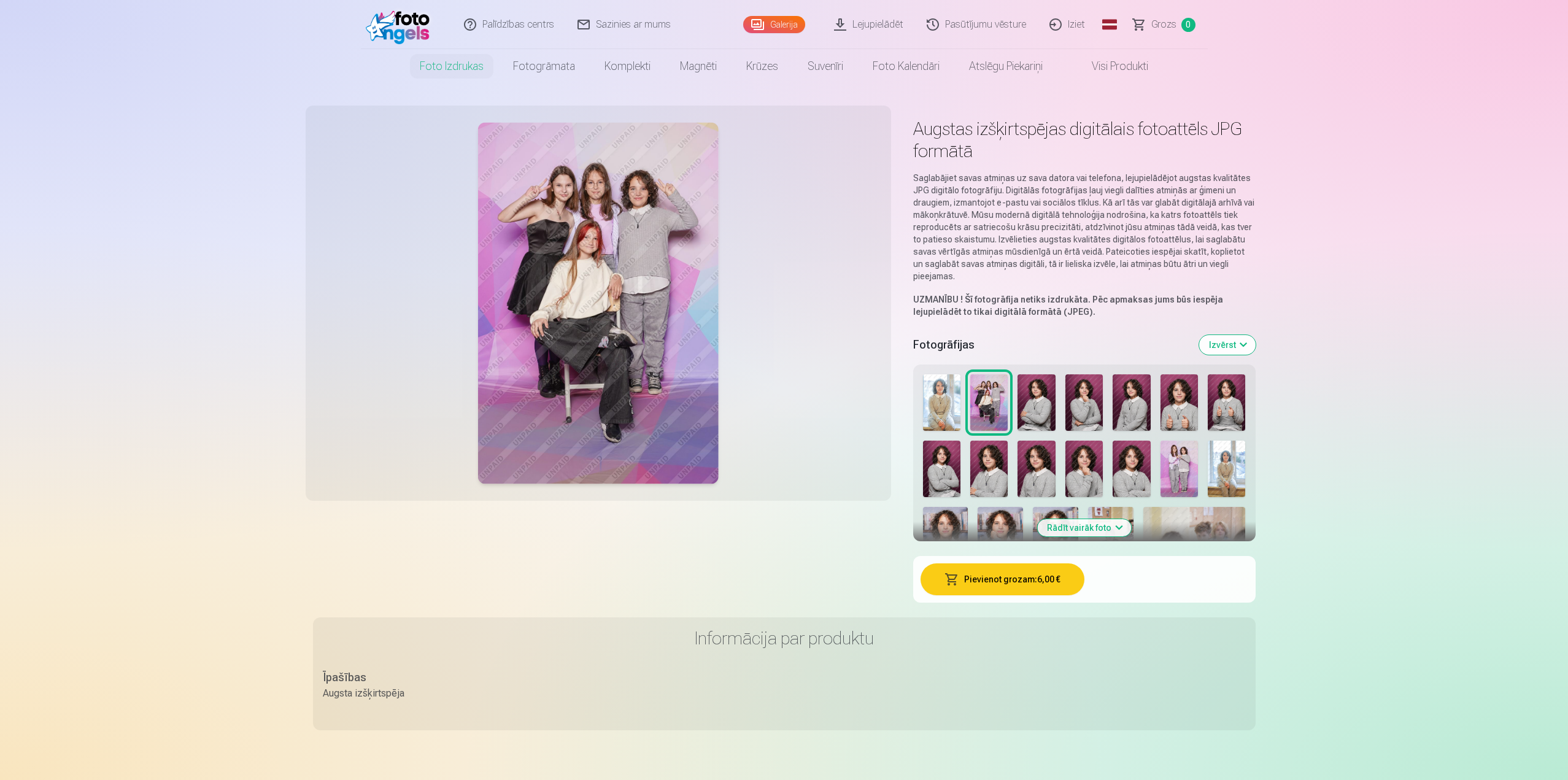
click at [1005, 412] on img at bounding box center [988, 402] width 37 height 56
click at [995, 413] on img at bounding box center [988, 402] width 37 height 56
click at [941, 415] on img at bounding box center [941, 402] width 37 height 56
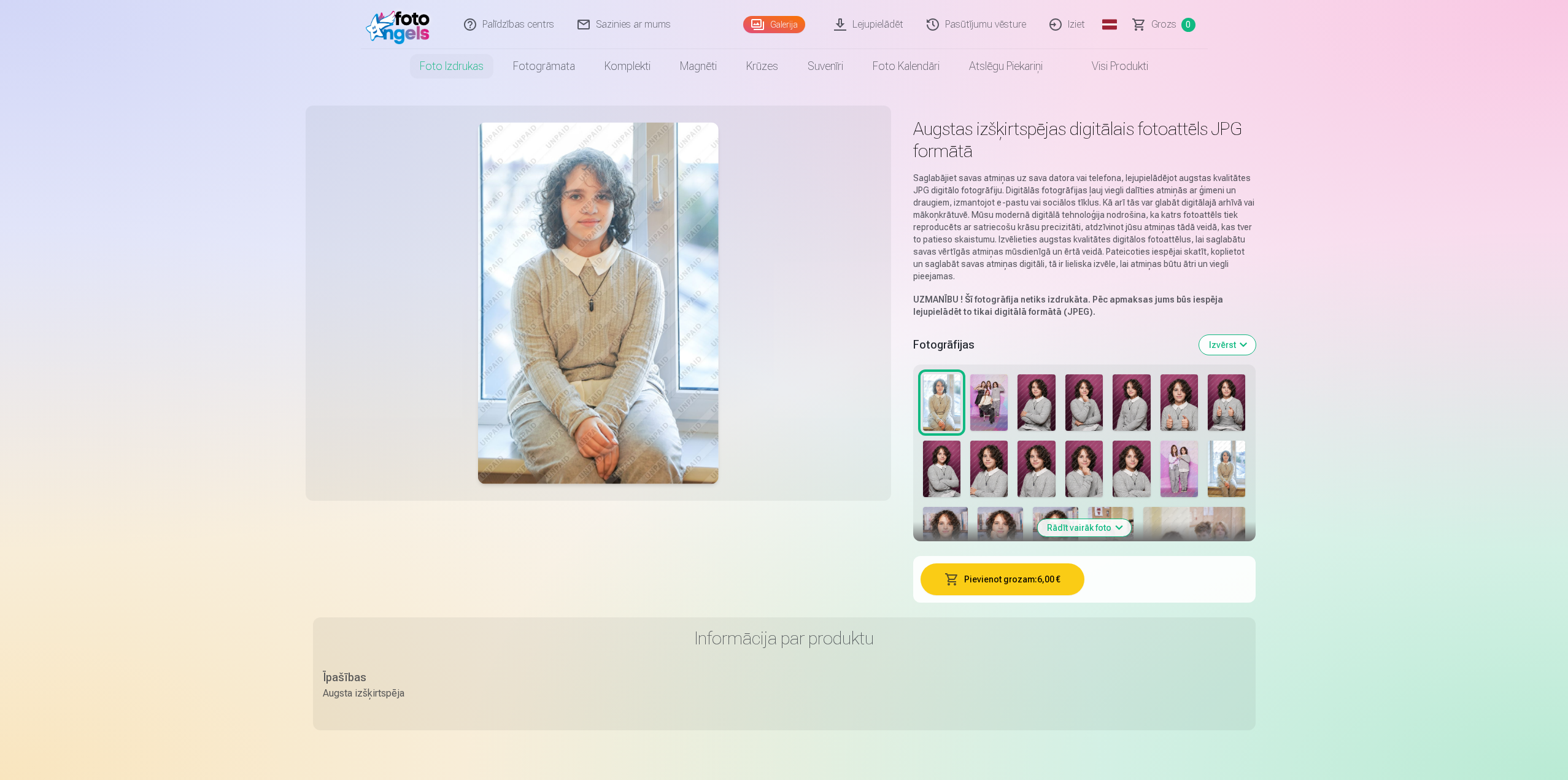
click at [1227, 350] on button "Izvērst" at bounding box center [1227, 345] width 56 height 20
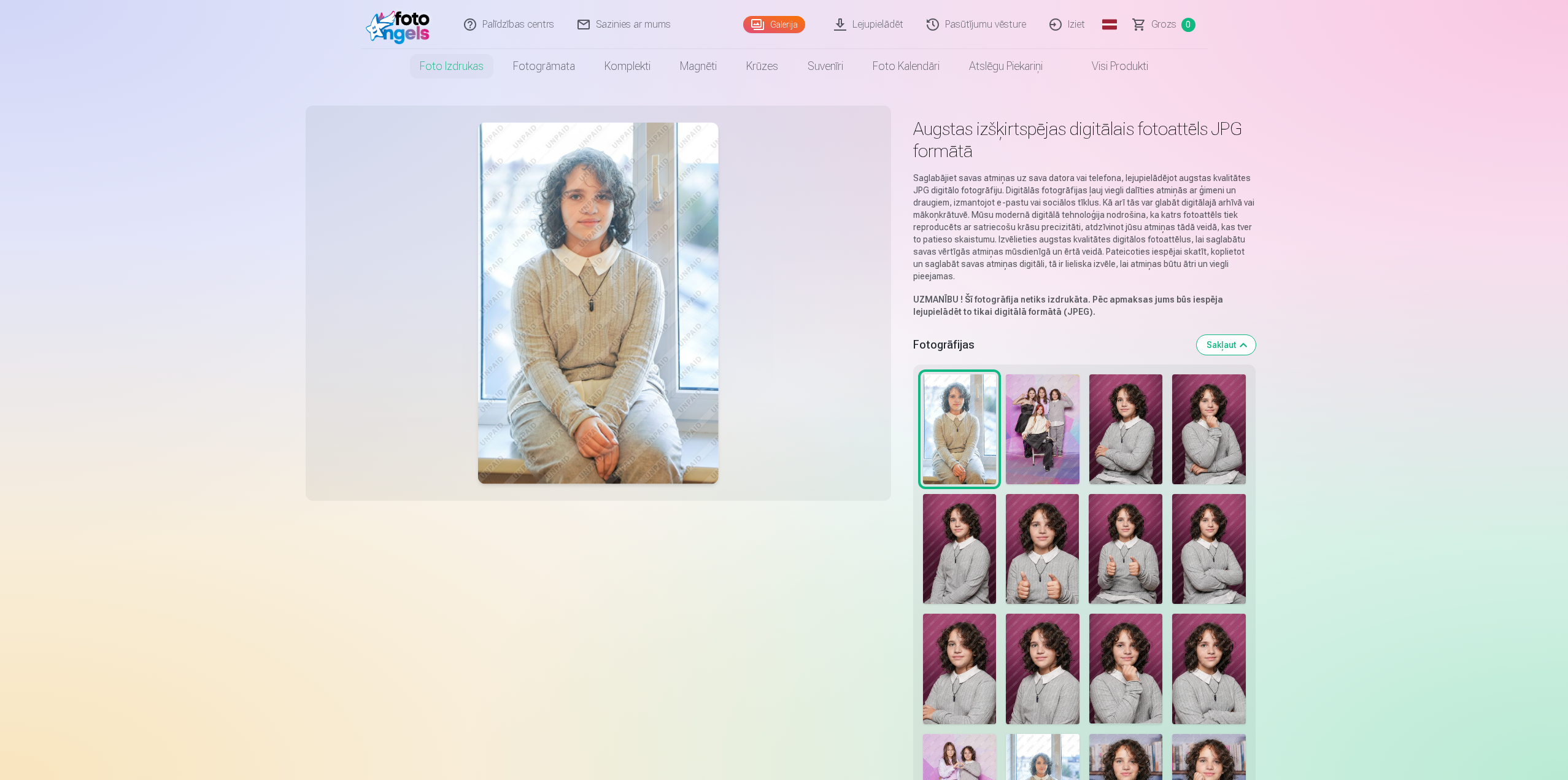
click at [985, 442] on img at bounding box center [959, 429] width 74 height 110
click at [1031, 439] on img at bounding box center [1042, 429] width 74 height 110
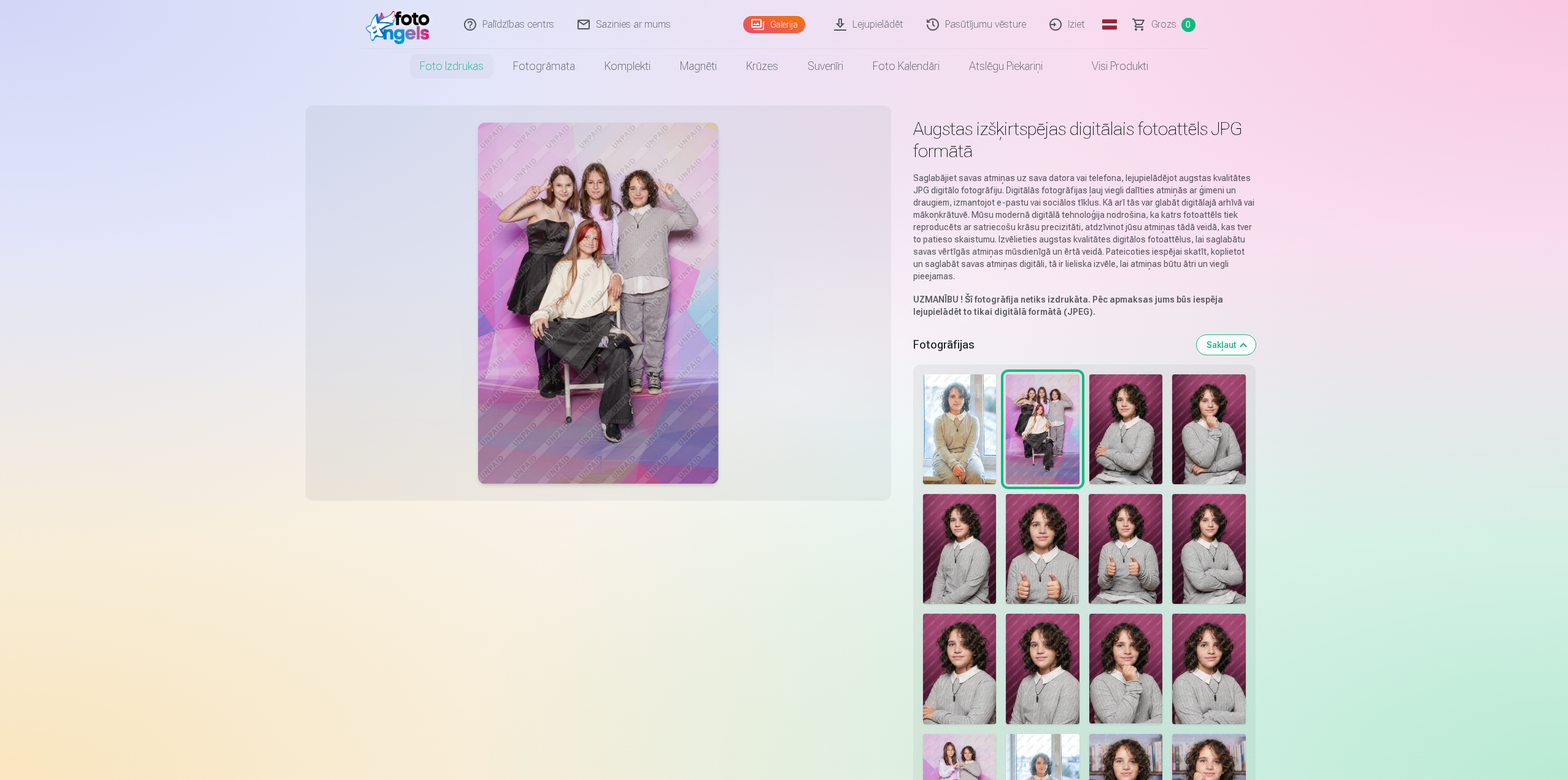
click at [1123, 437] on img at bounding box center [1126, 429] width 73 height 110
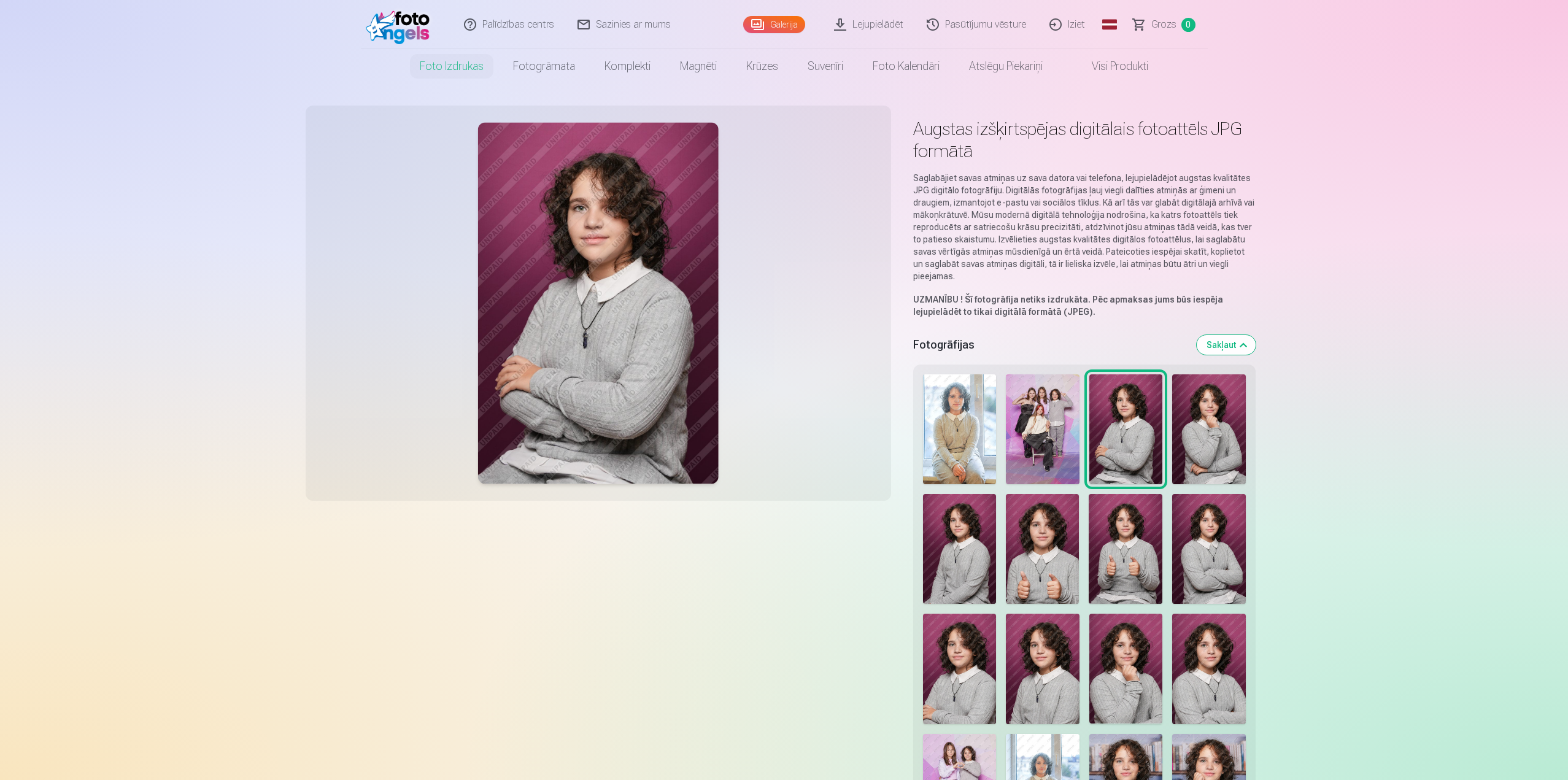
click at [1050, 438] on img at bounding box center [1042, 429] width 74 height 110
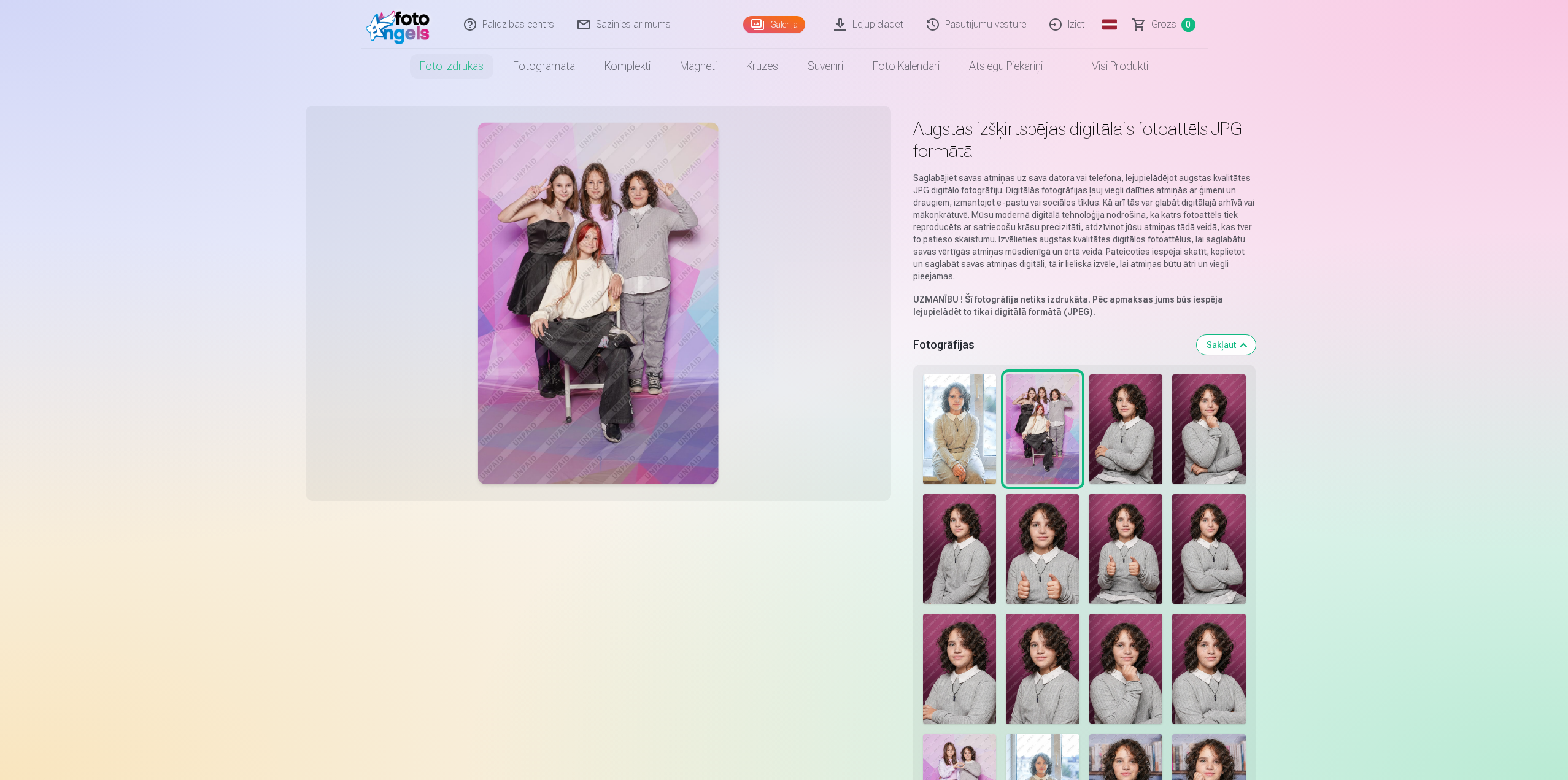
click at [959, 438] on img at bounding box center [959, 429] width 74 height 110
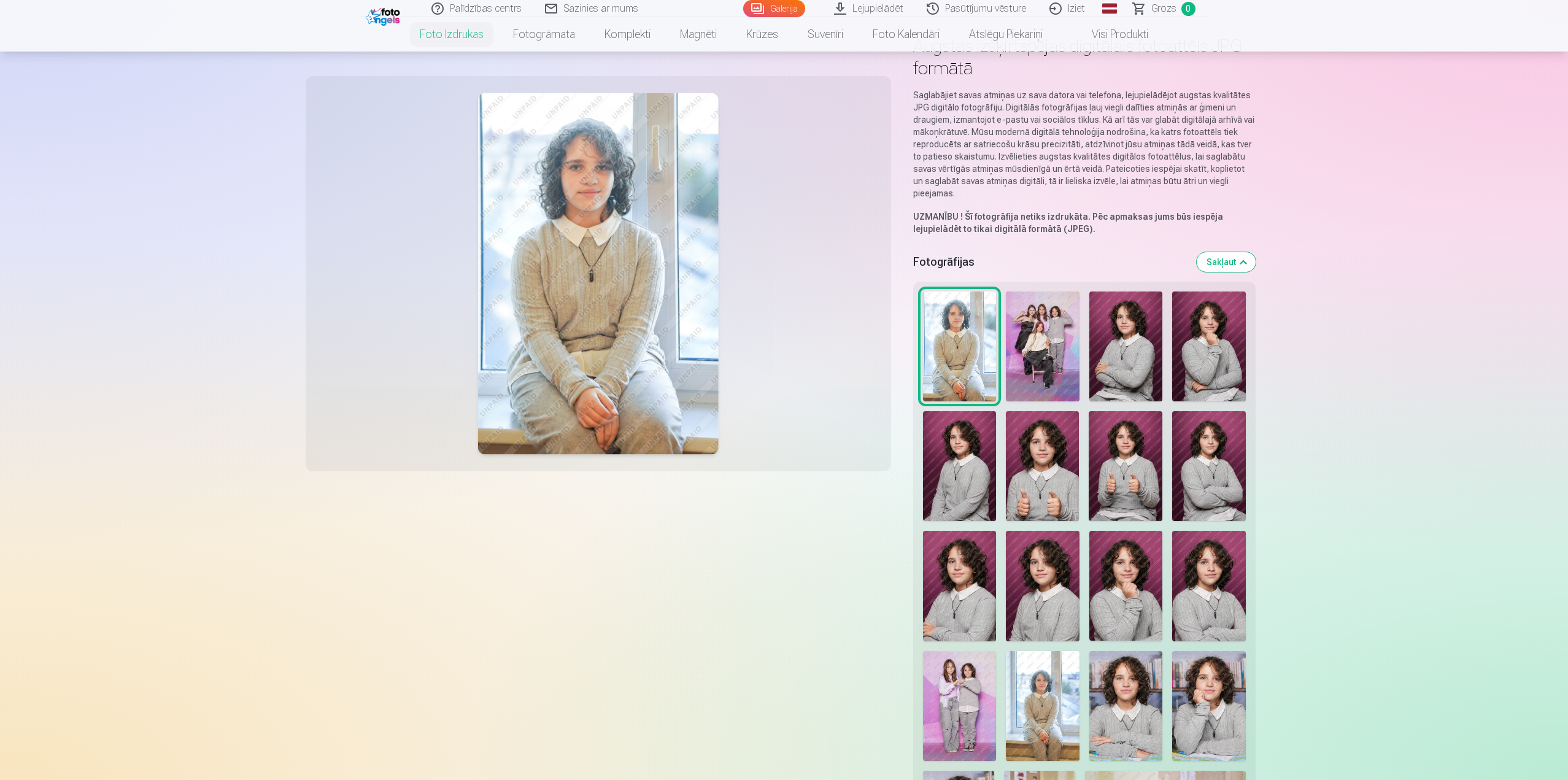
scroll to position [184, 0]
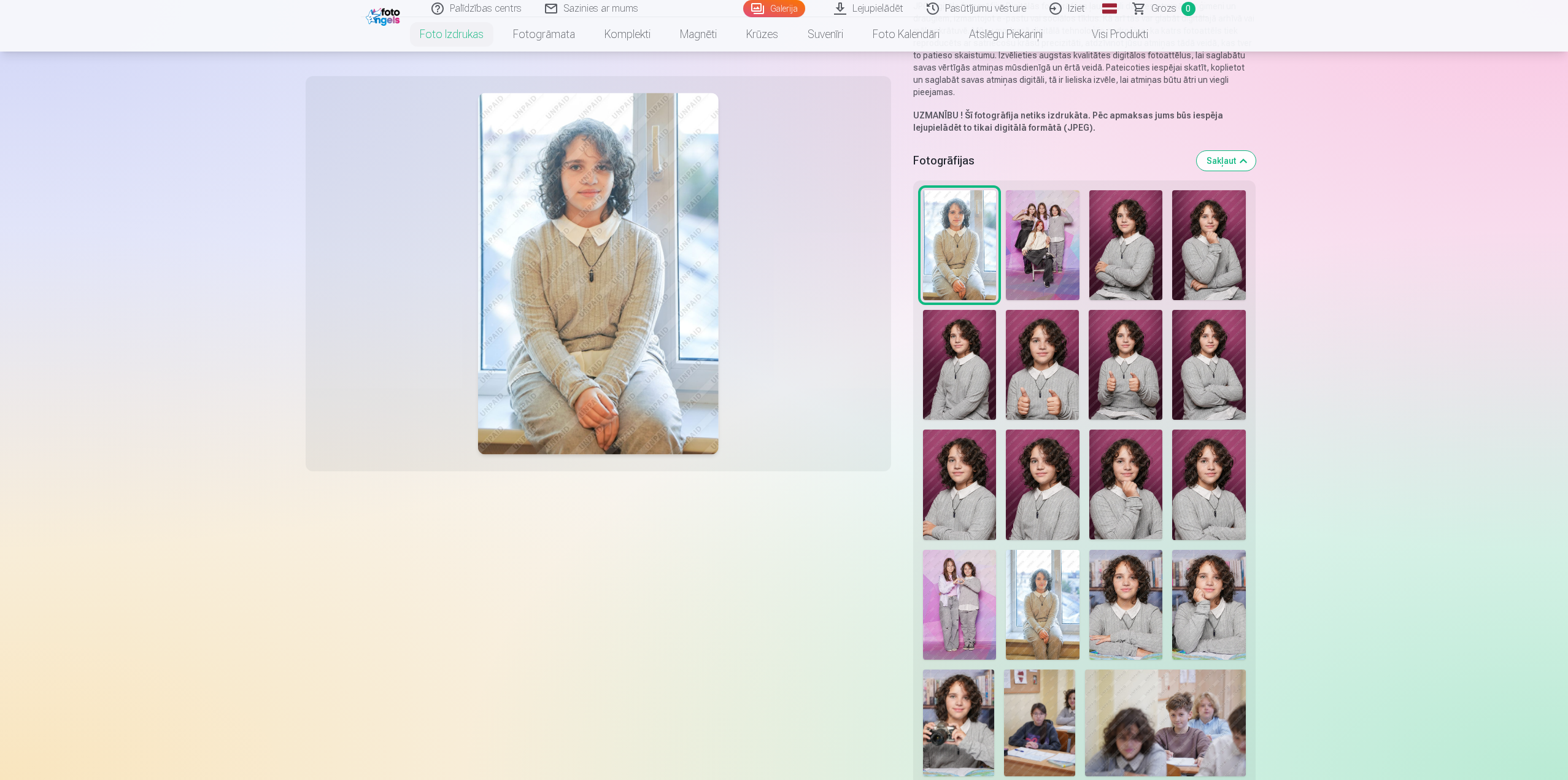
click at [952, 226] on img at bounding box center [959, 245] width 74 height 110
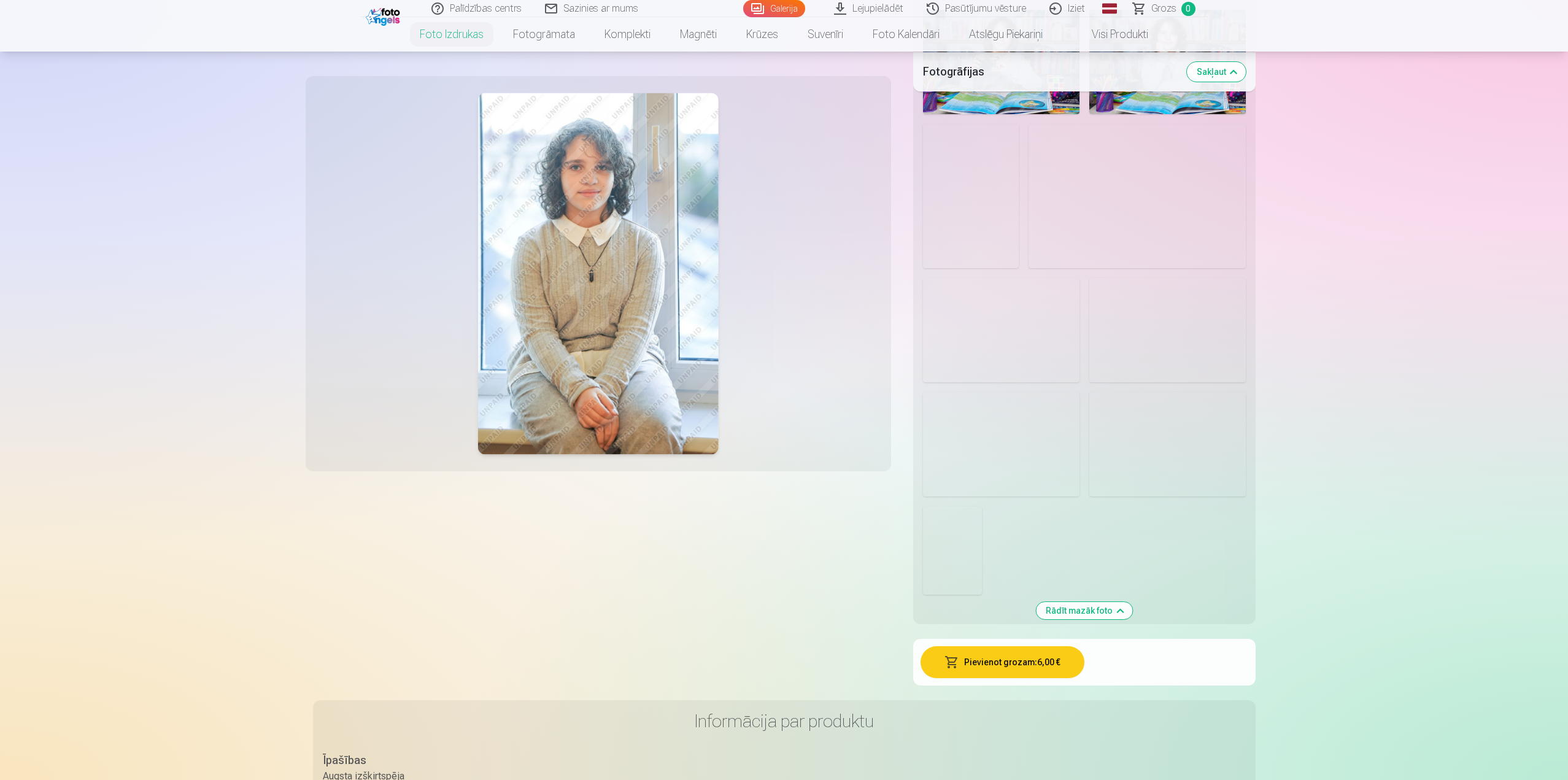
scroll to position [1474, 0]
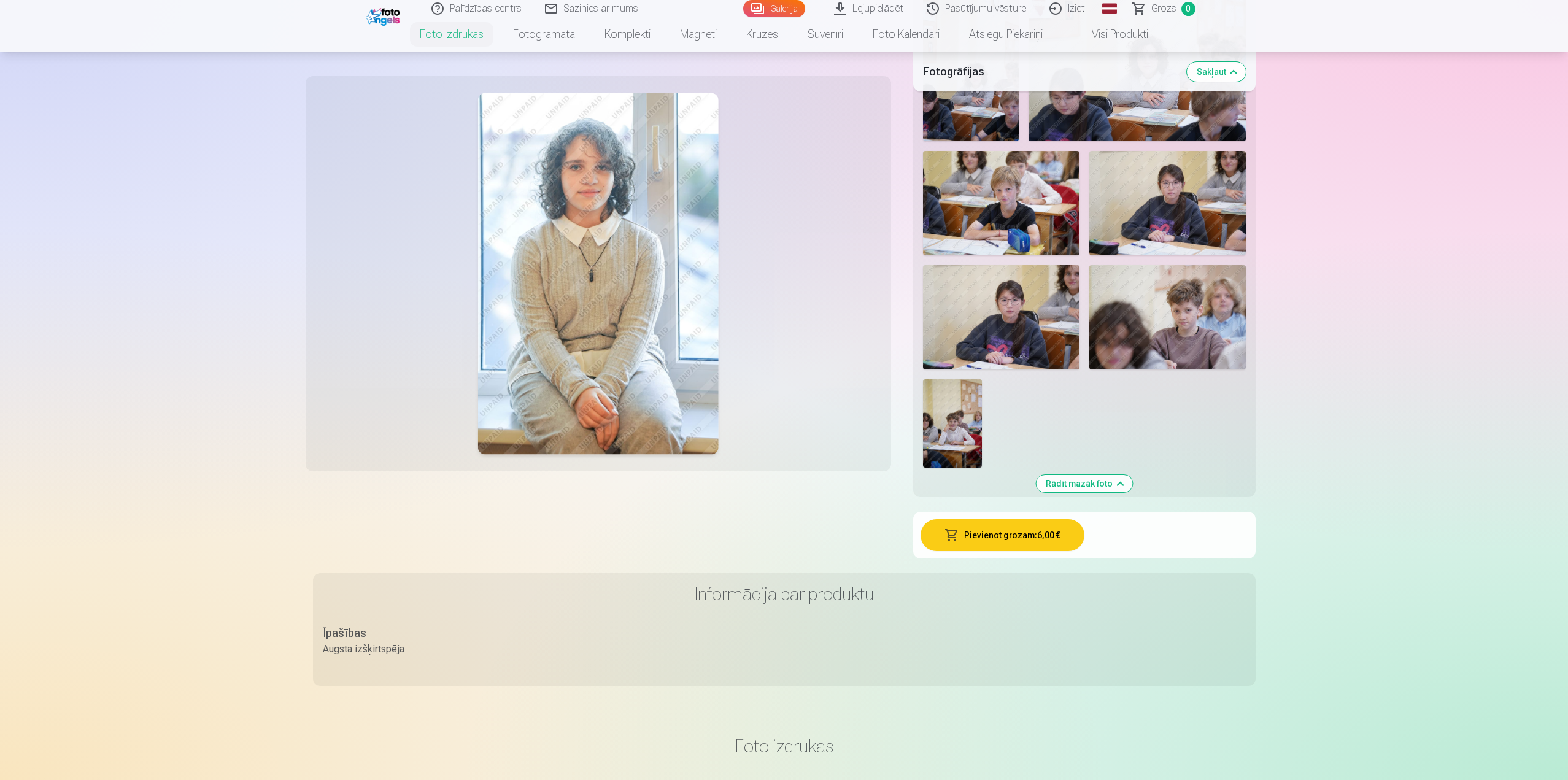
click at [1025, 537] on button "Pievienot grozam : 6,00 €" at bounding box center [1002, 535] width 164 height 32
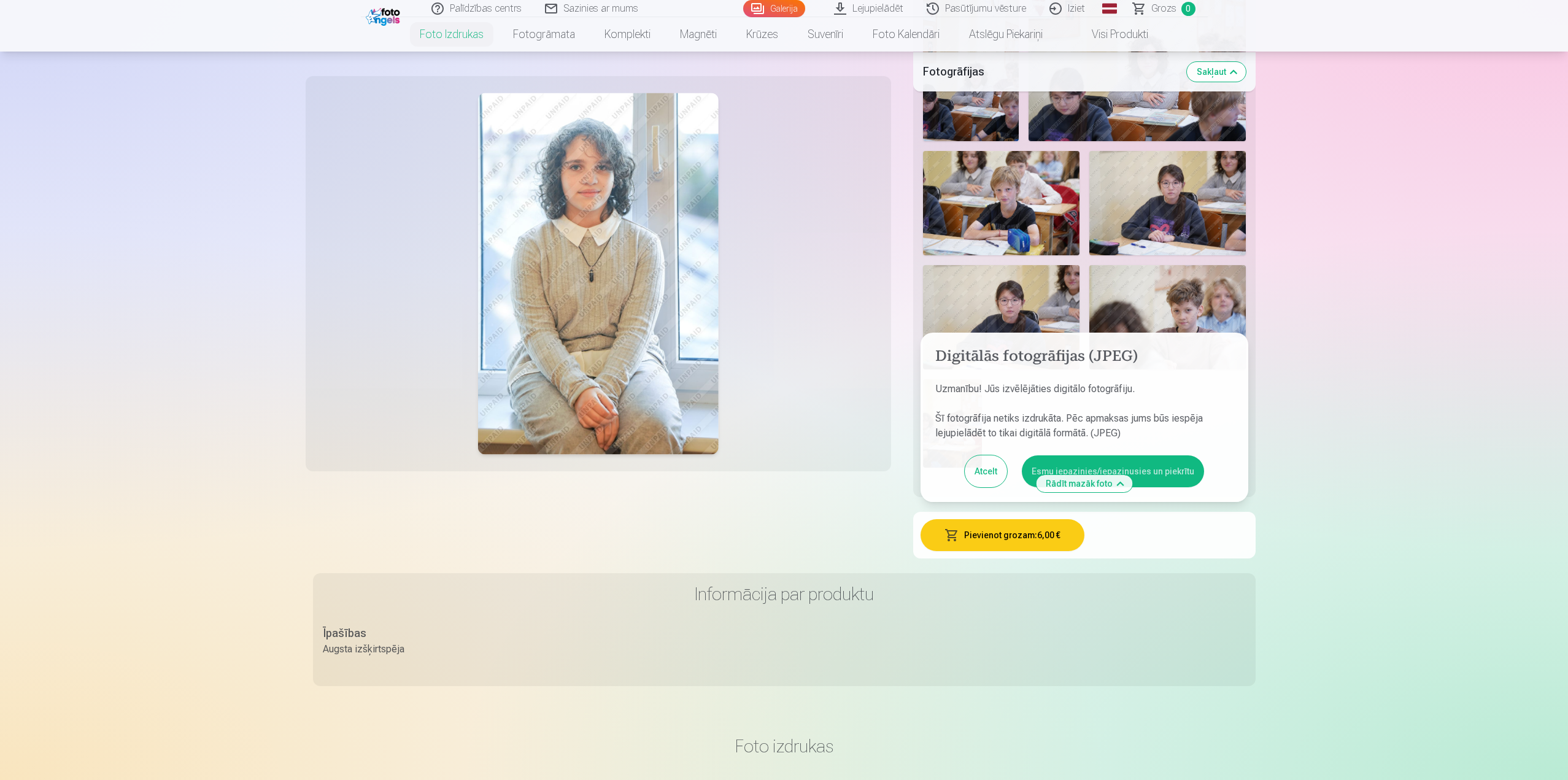
click at [1151, 477] on button "Esmu iepazinies/iepazinusies un piekrītu" at bounding box center [1113, 471] width 182 height 32
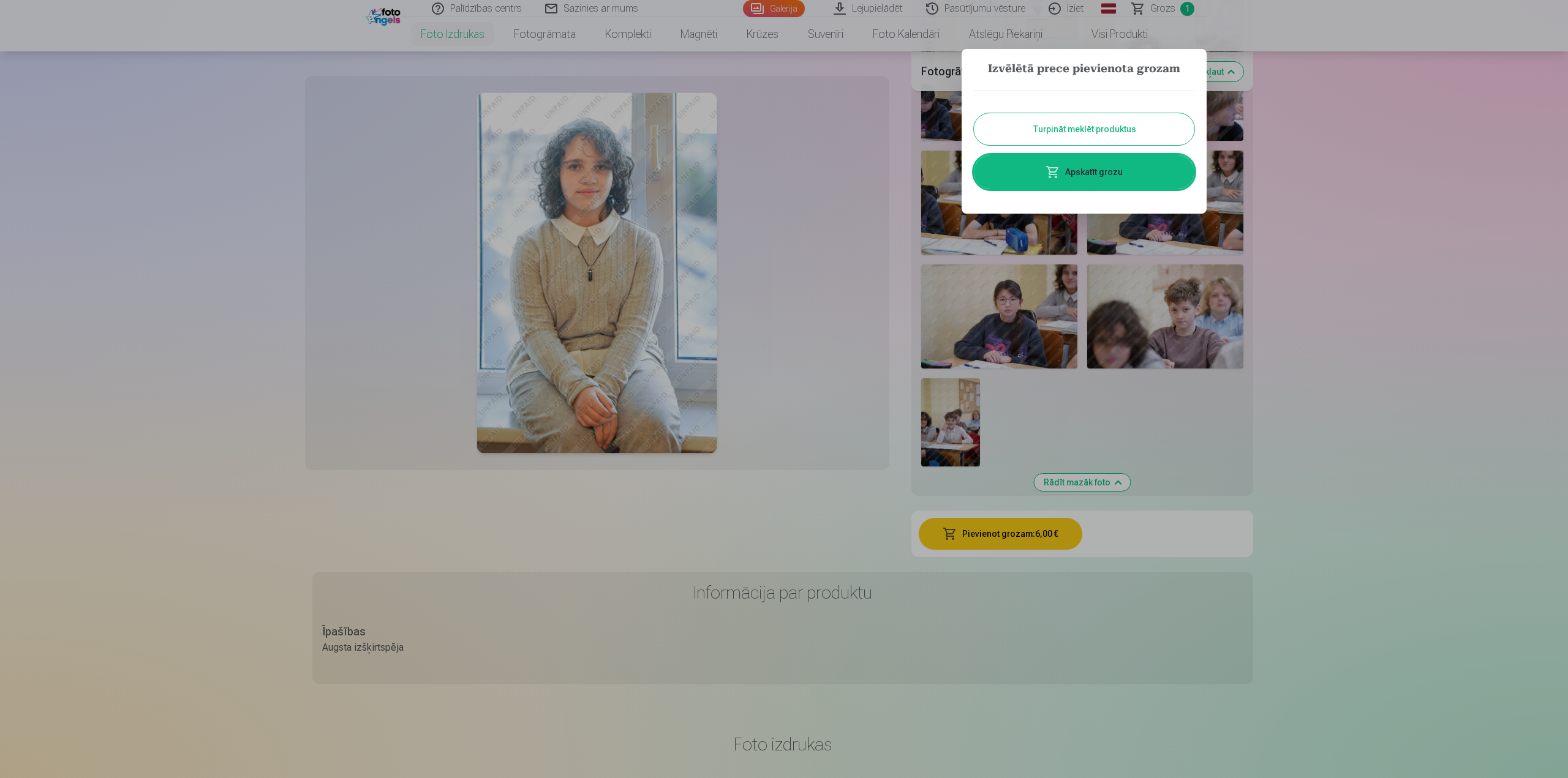
click at [1105, 169] on link "Apskatīt grozu" at bounding box center [1084, 172] width 221 height 34
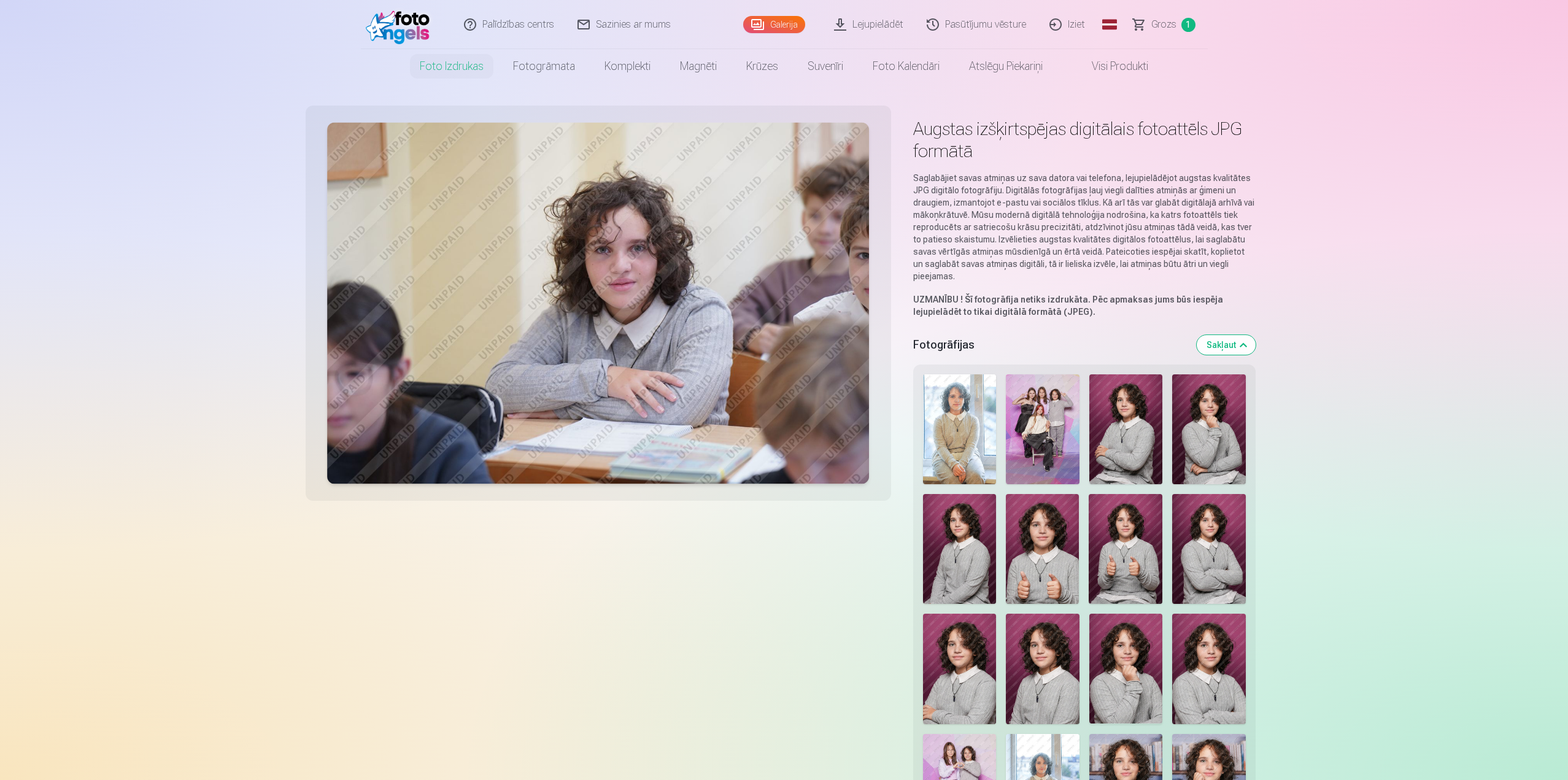
click at [1059, 438] on img at bounding box center [1042, 429] width 74 height 110
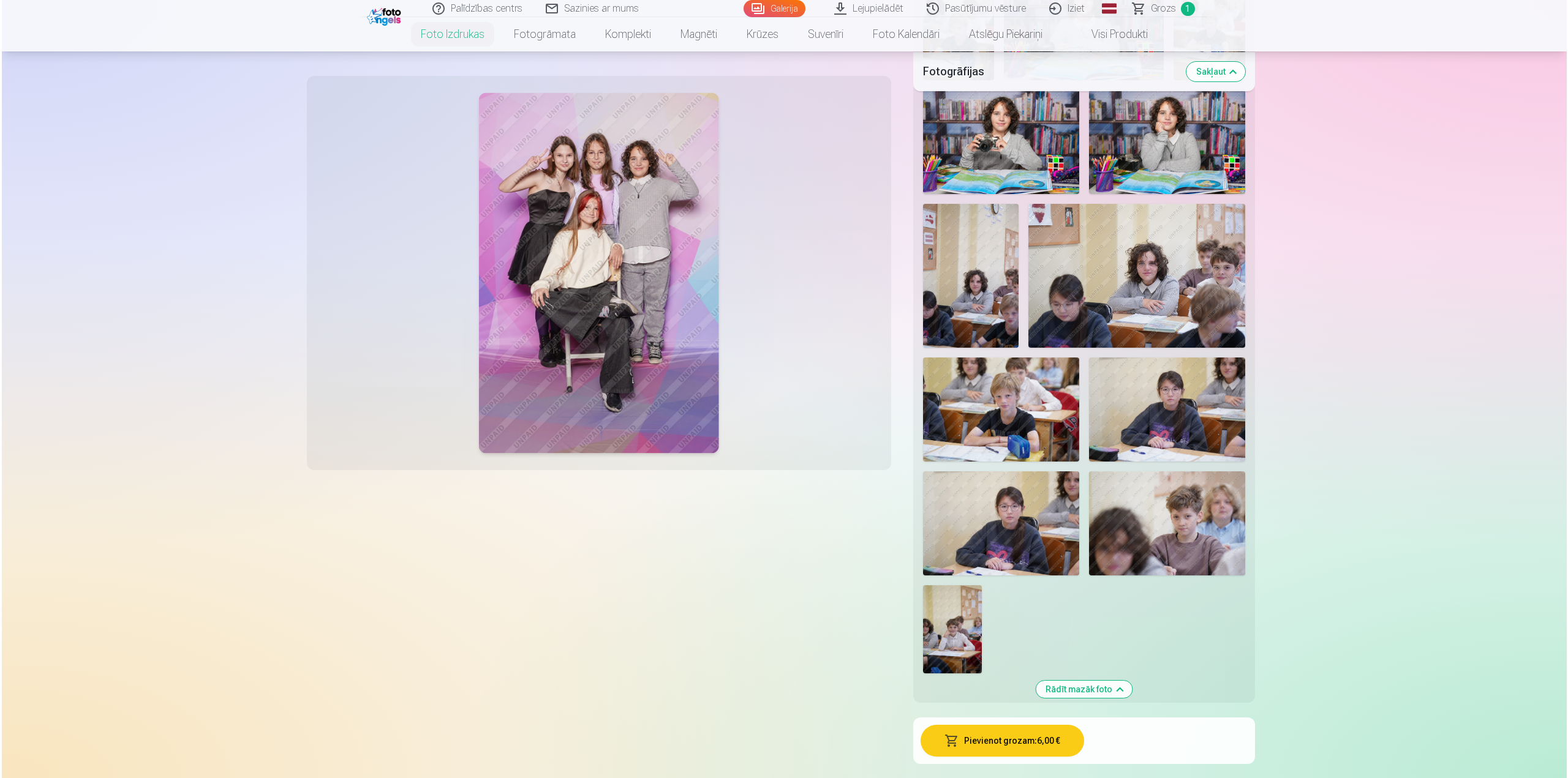
scroll to position [1408, 0]
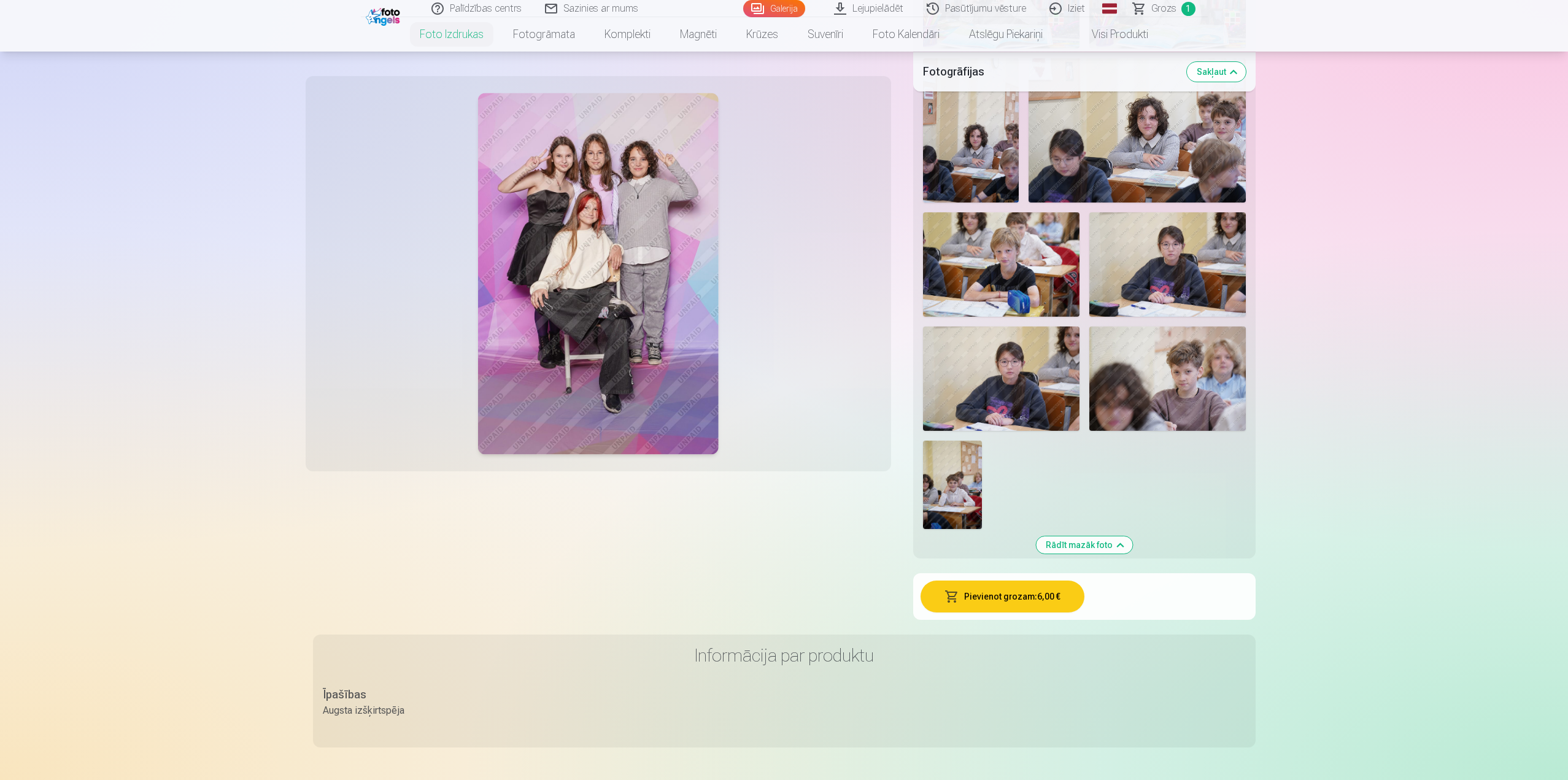
click at [1035, 595] on button "Pievienot grozam : 6,00 €" at bounding box center [1002, 596] width 164 height 32
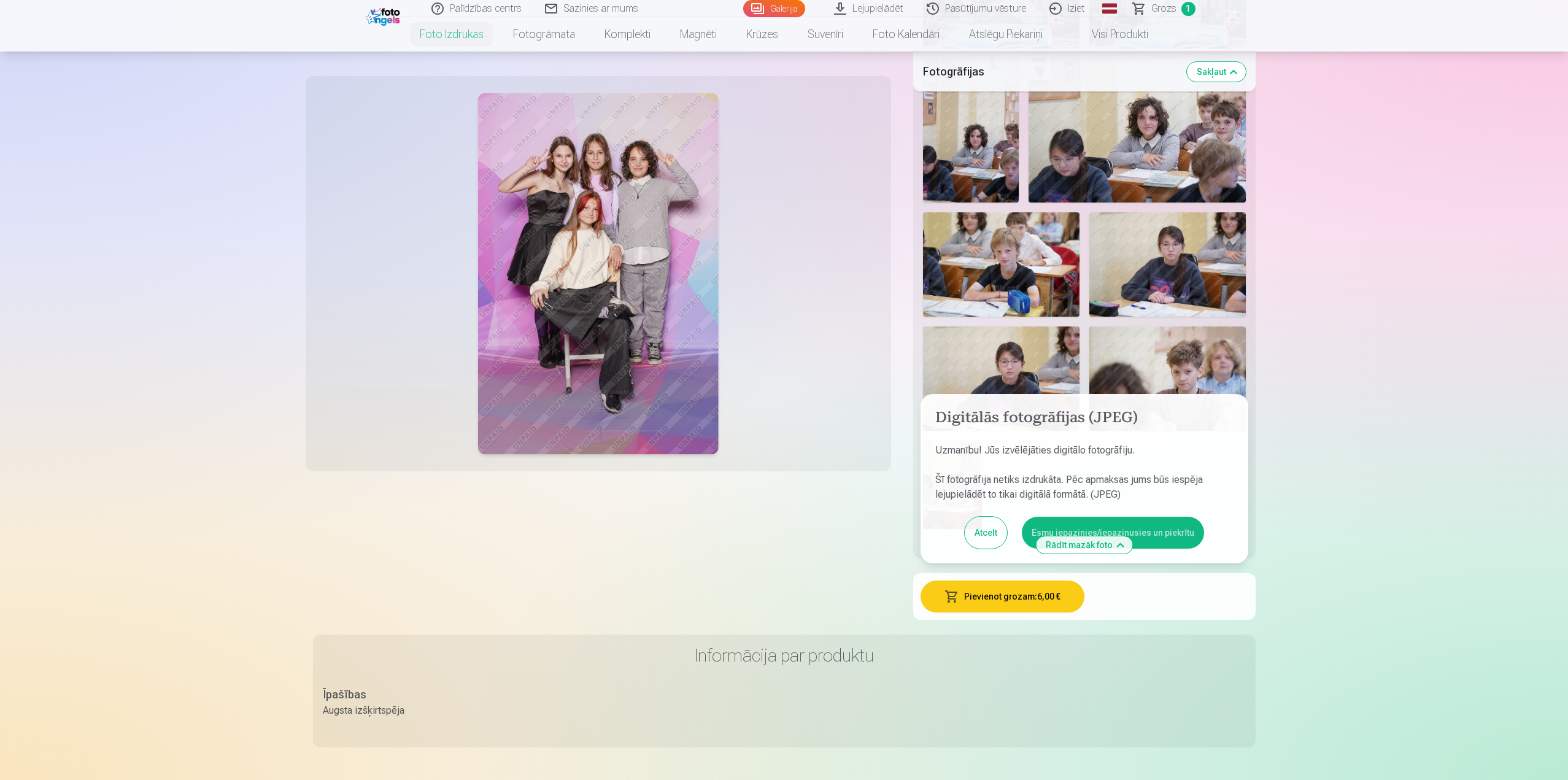
click at [1100, 529] on button "Esmu iepazinies/iepazinusies un piekrītu" at bounding box center [1113, 533] width 182 height 32
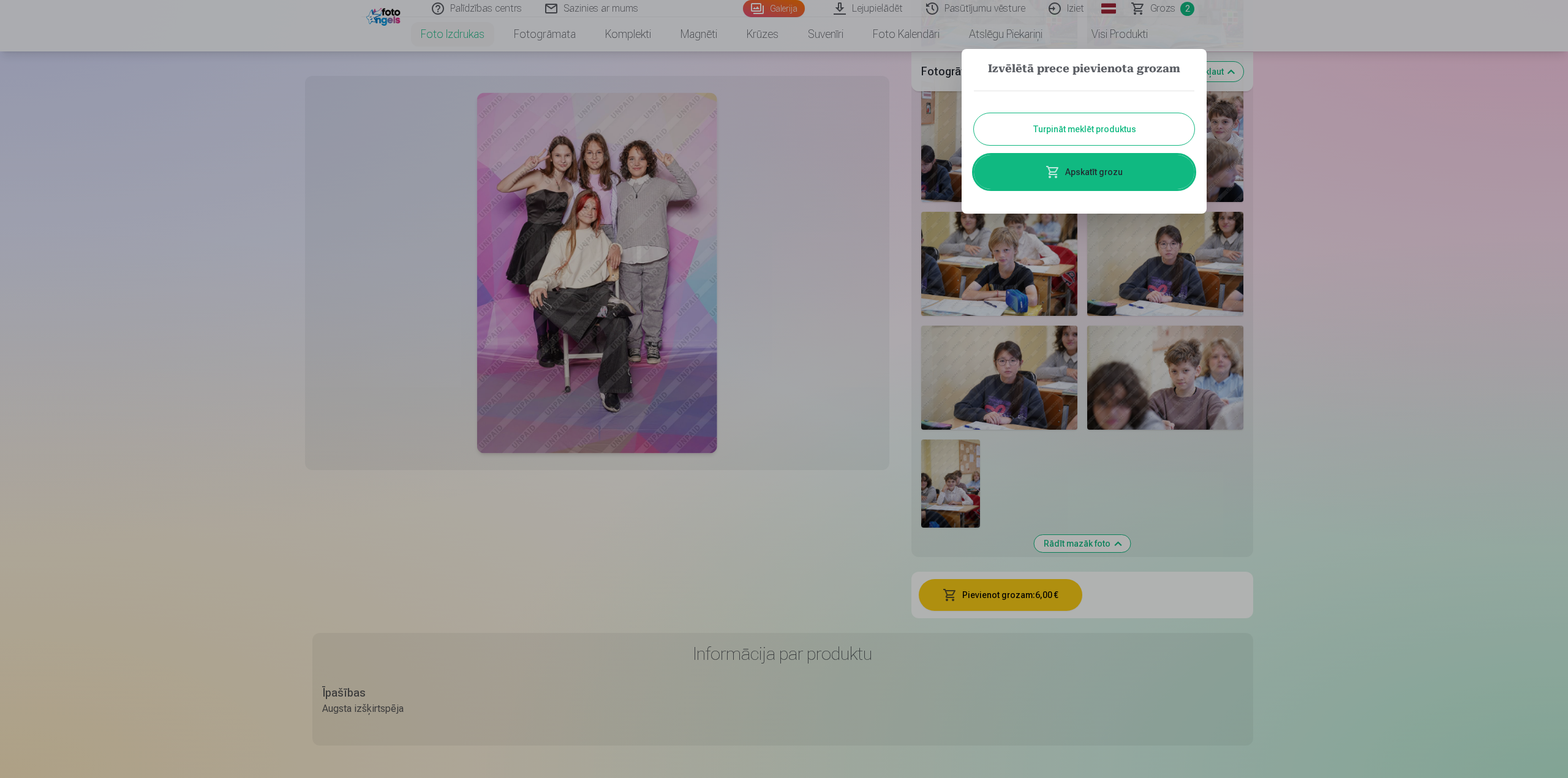
click at [1062, 181] on link "Apskatīt grozu" at bounding box center [1084, 172] width 221 height 34
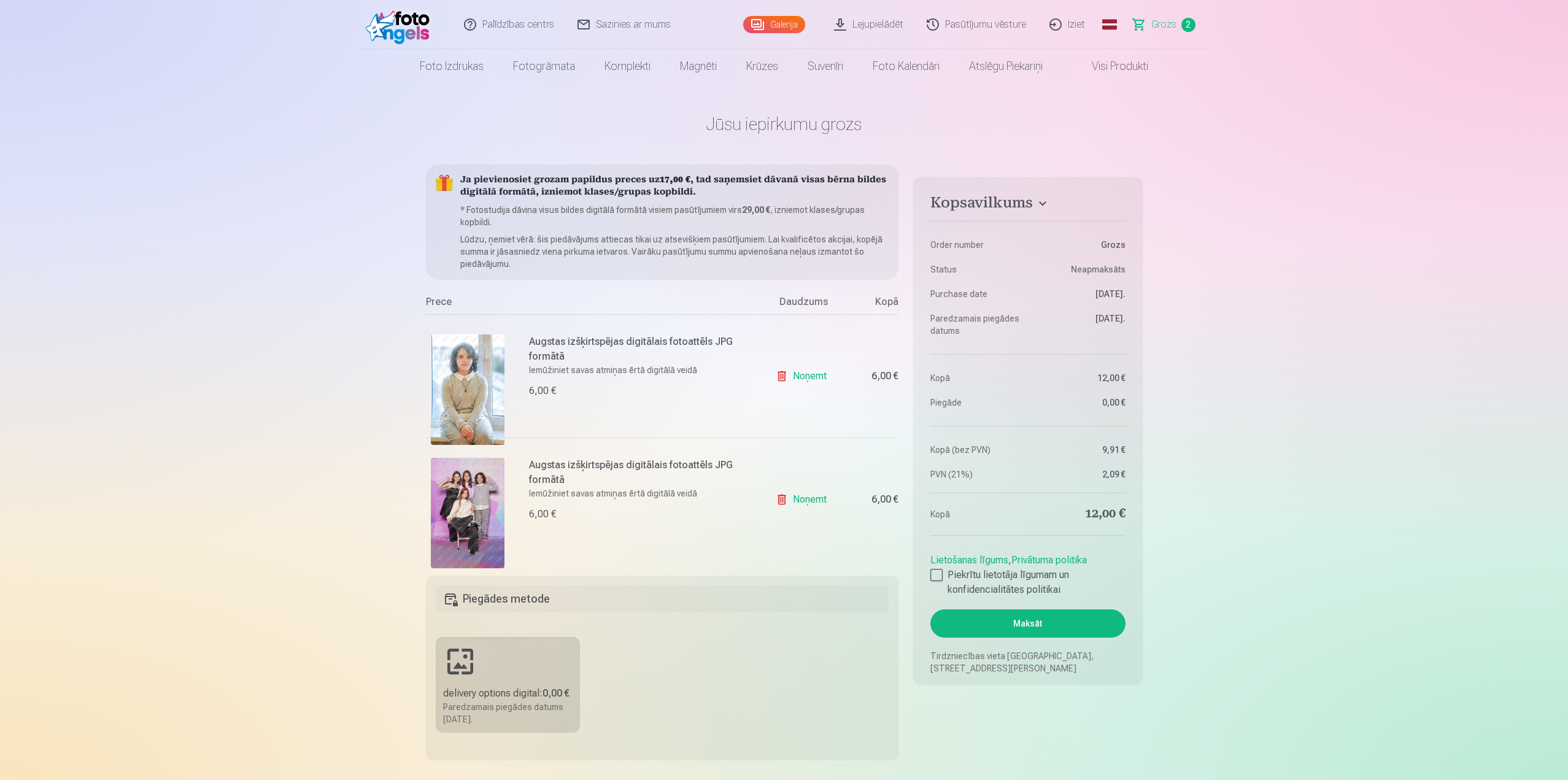
click at [778, 381] on link "Noņemt" at bounding box center [803, 377] width 56 height 24
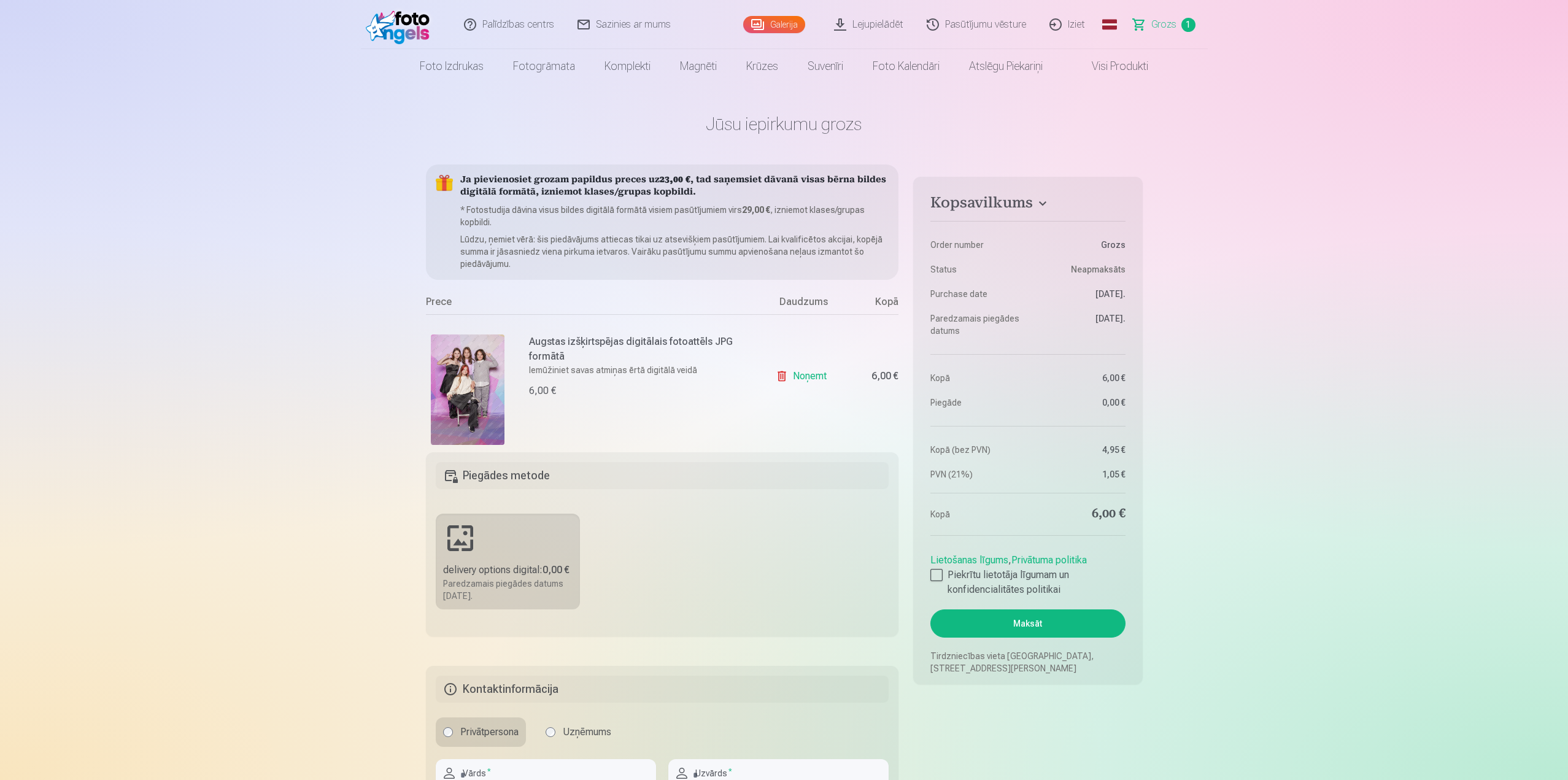
click at [780, 500] on fieldset "Piegādes metode delivery options digital : 0,00 € Paredzamais piegādes datums 9…" at bounding box center [662, 544] width 473 height 184
click at [779, 377] on link "Noņemt" at bounding box center [803, 377] width 56 height 24
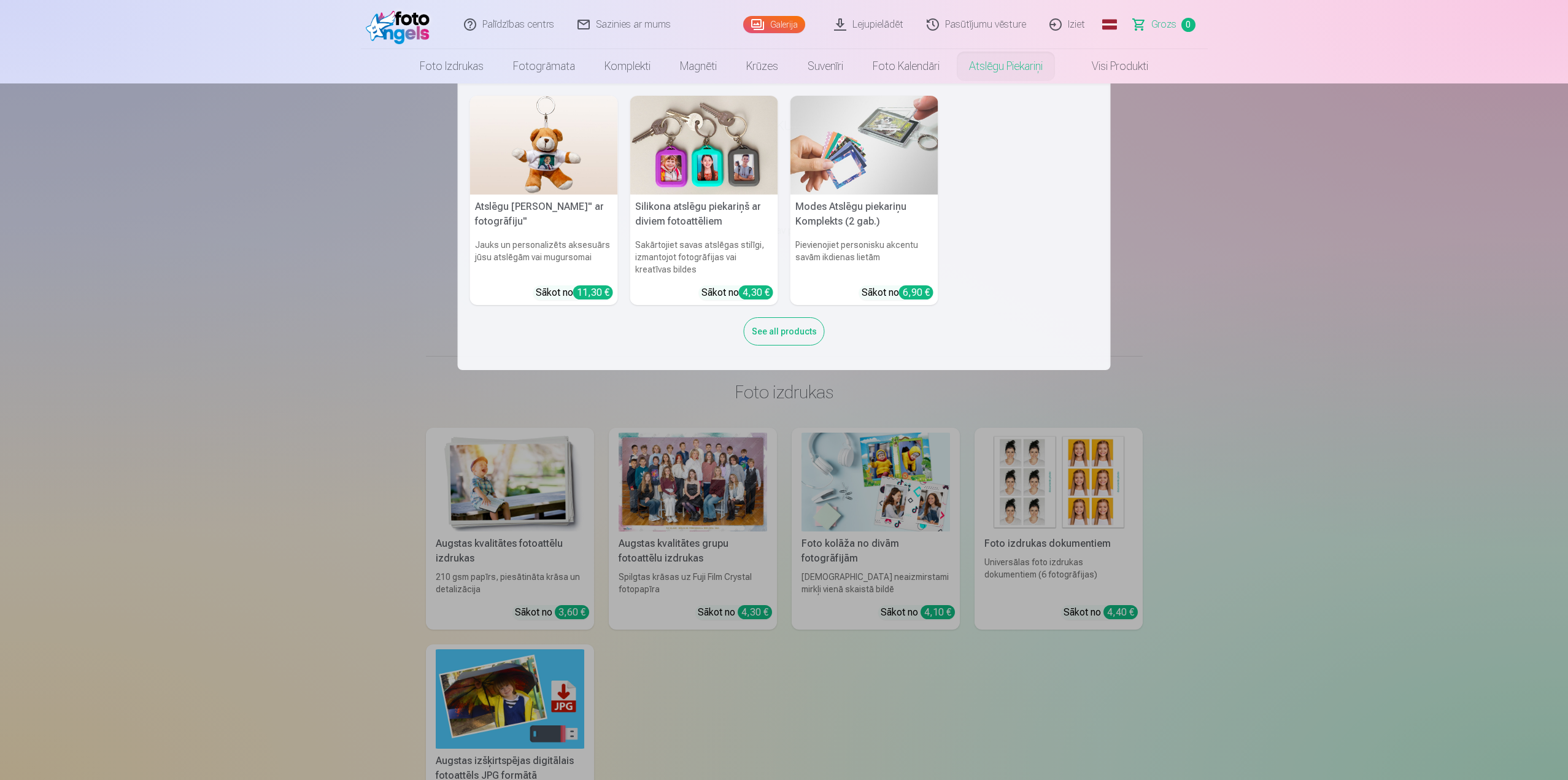
click at [856, 179] on img at bounding box center [864, 146] width 148 height 99
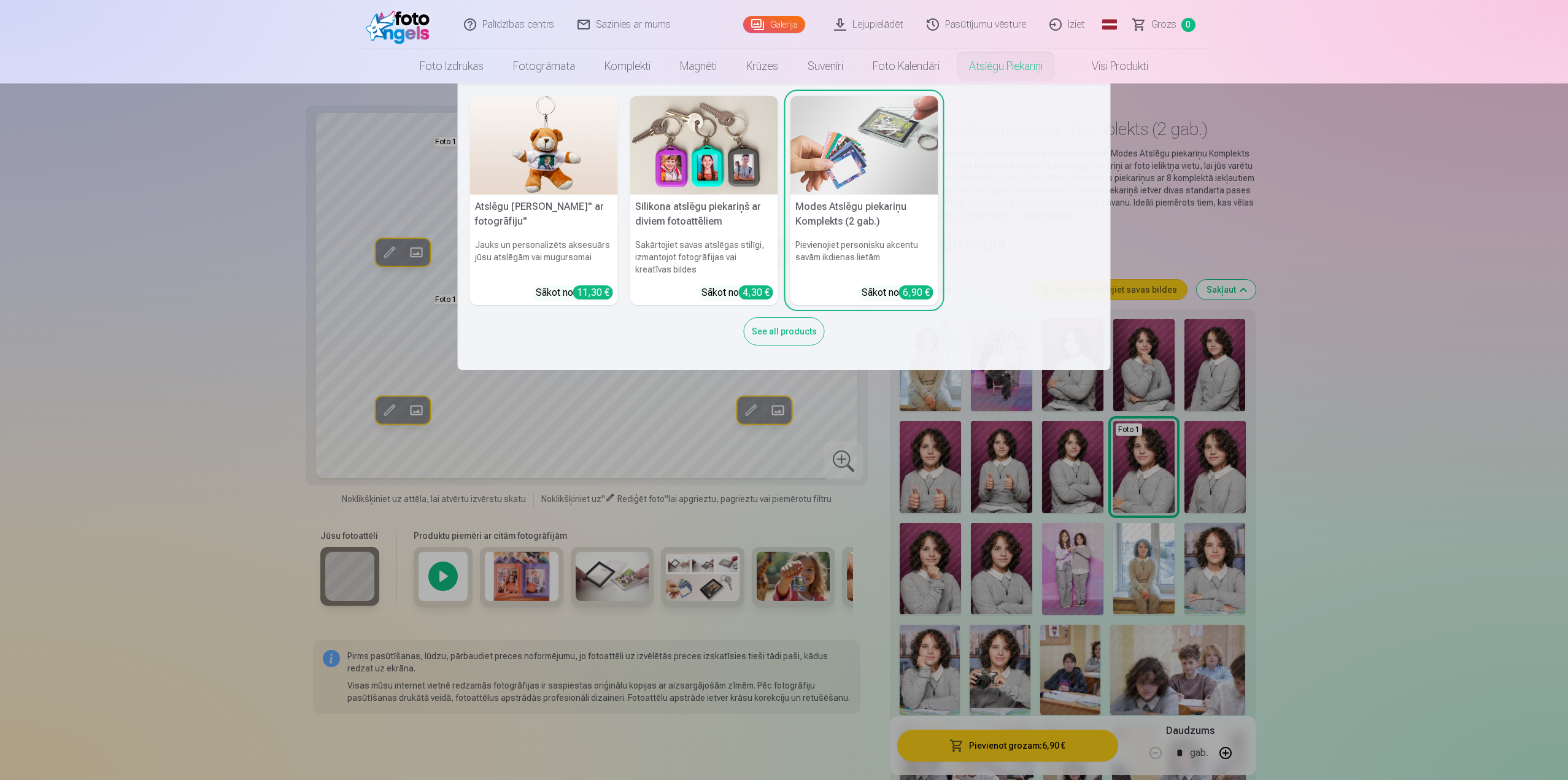
click at [1023, 70] on link "Atslēgu piekariņi" at bounding box center [1006, 66] width 103 height 34
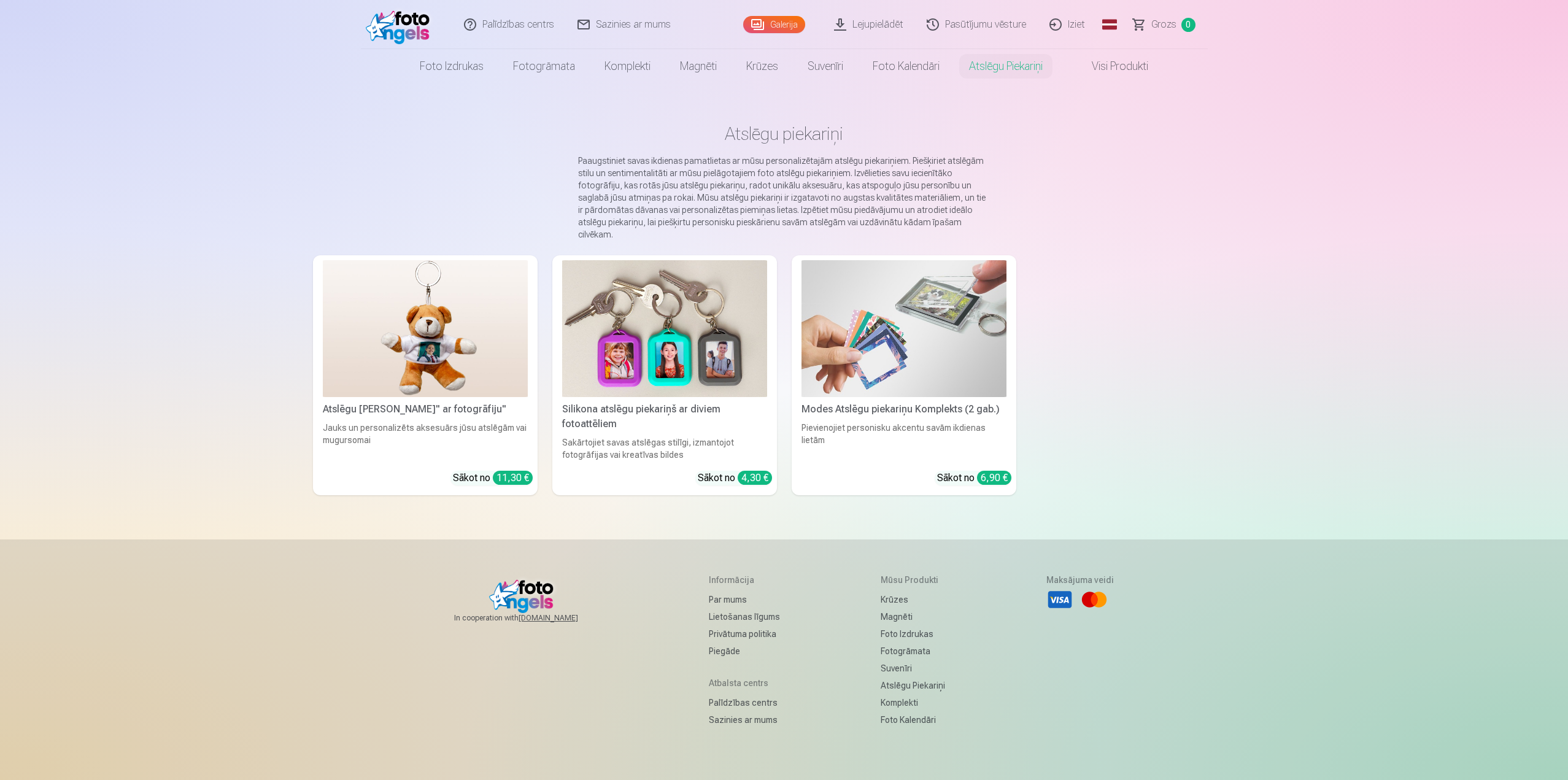
click at [732, 324] on img at bounding box center [664, 329] width 205 height 137
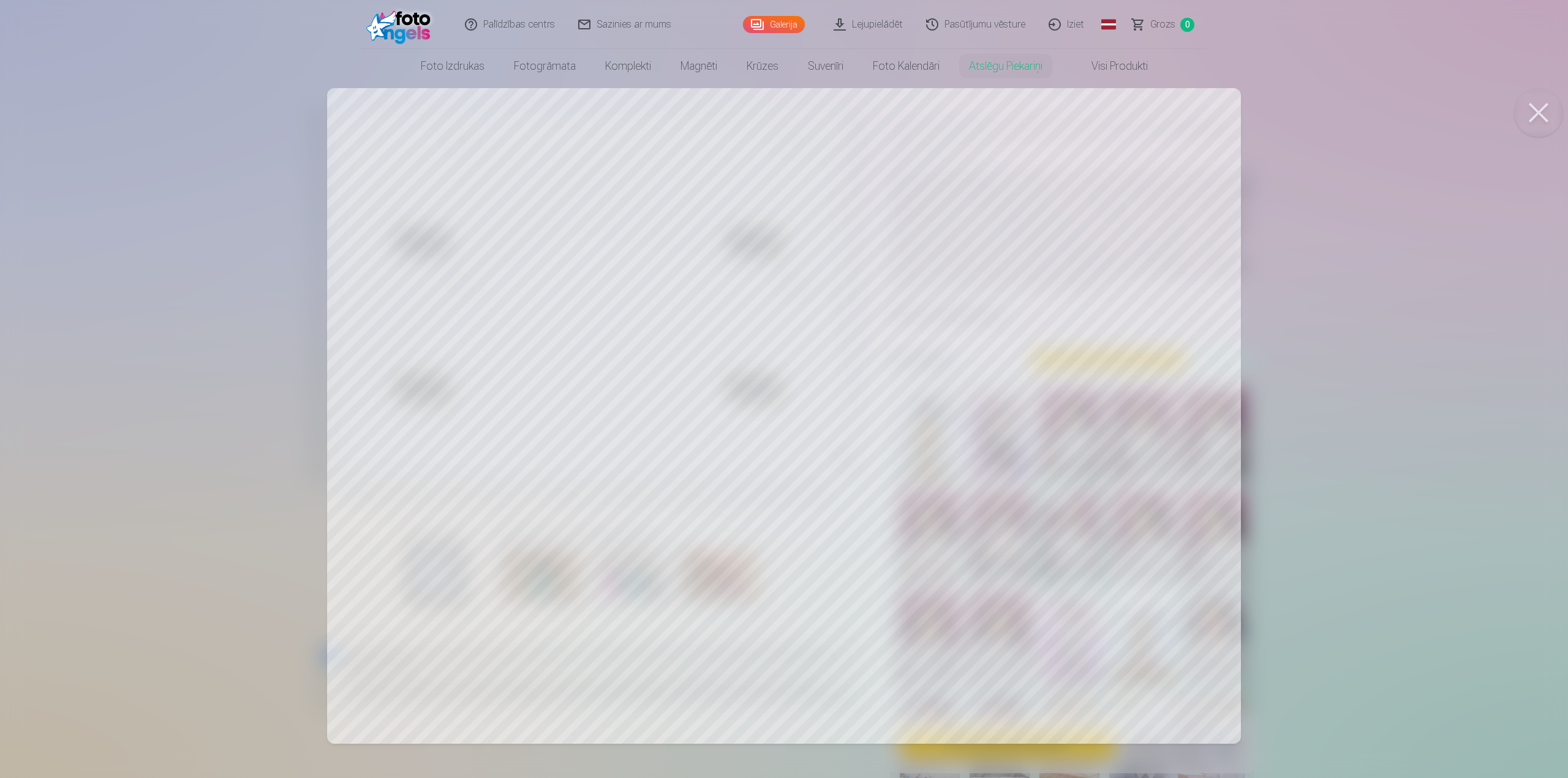
click at [1092, 286] on div at bounding box center [784, 389] width 1568 height 778
click at [1144, 259] on div at bounding box center [784, 389] width 1568 height 778
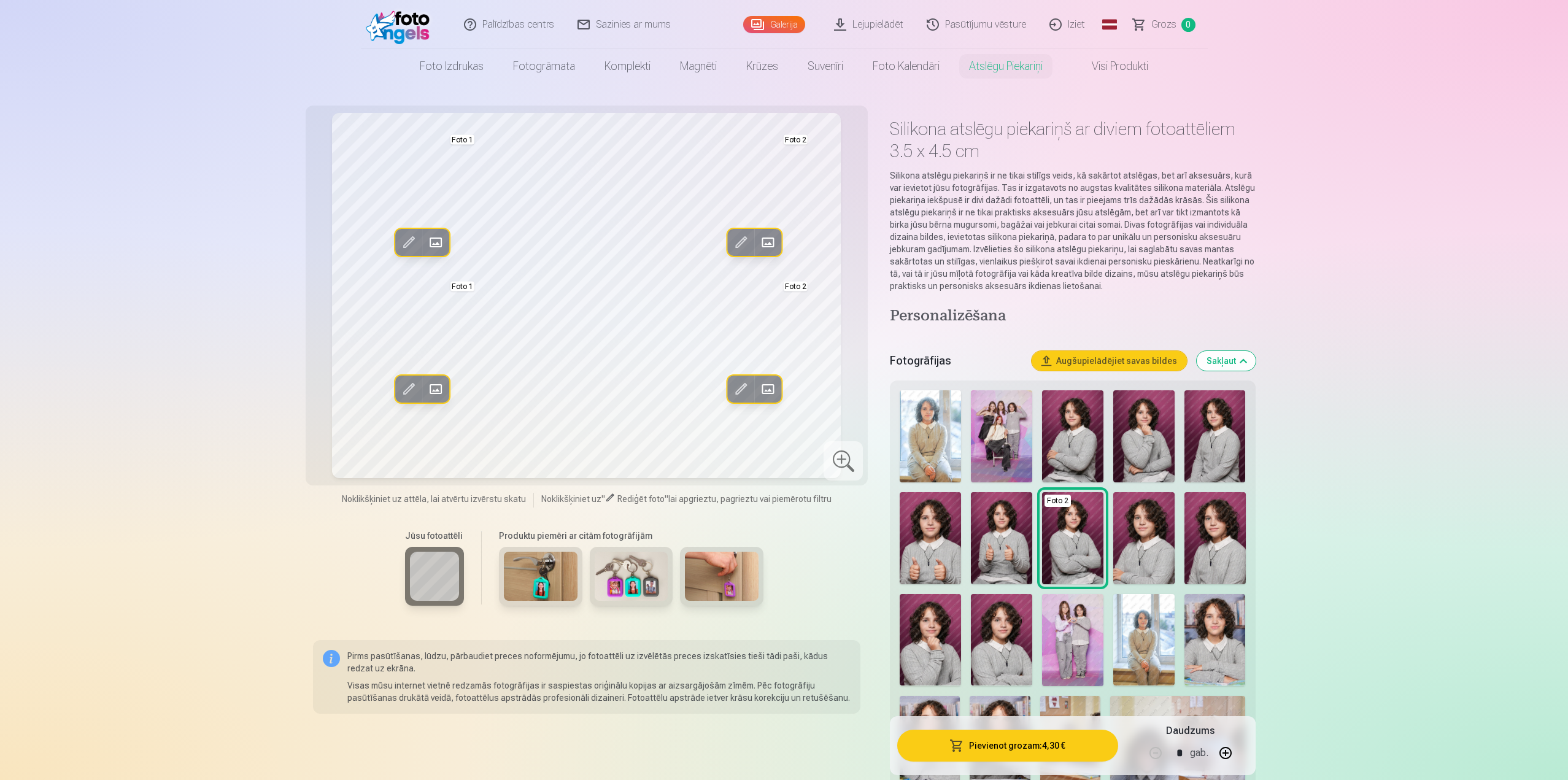
click at [562, 580] on img at bounding box center [541, 577] width 74 height 49
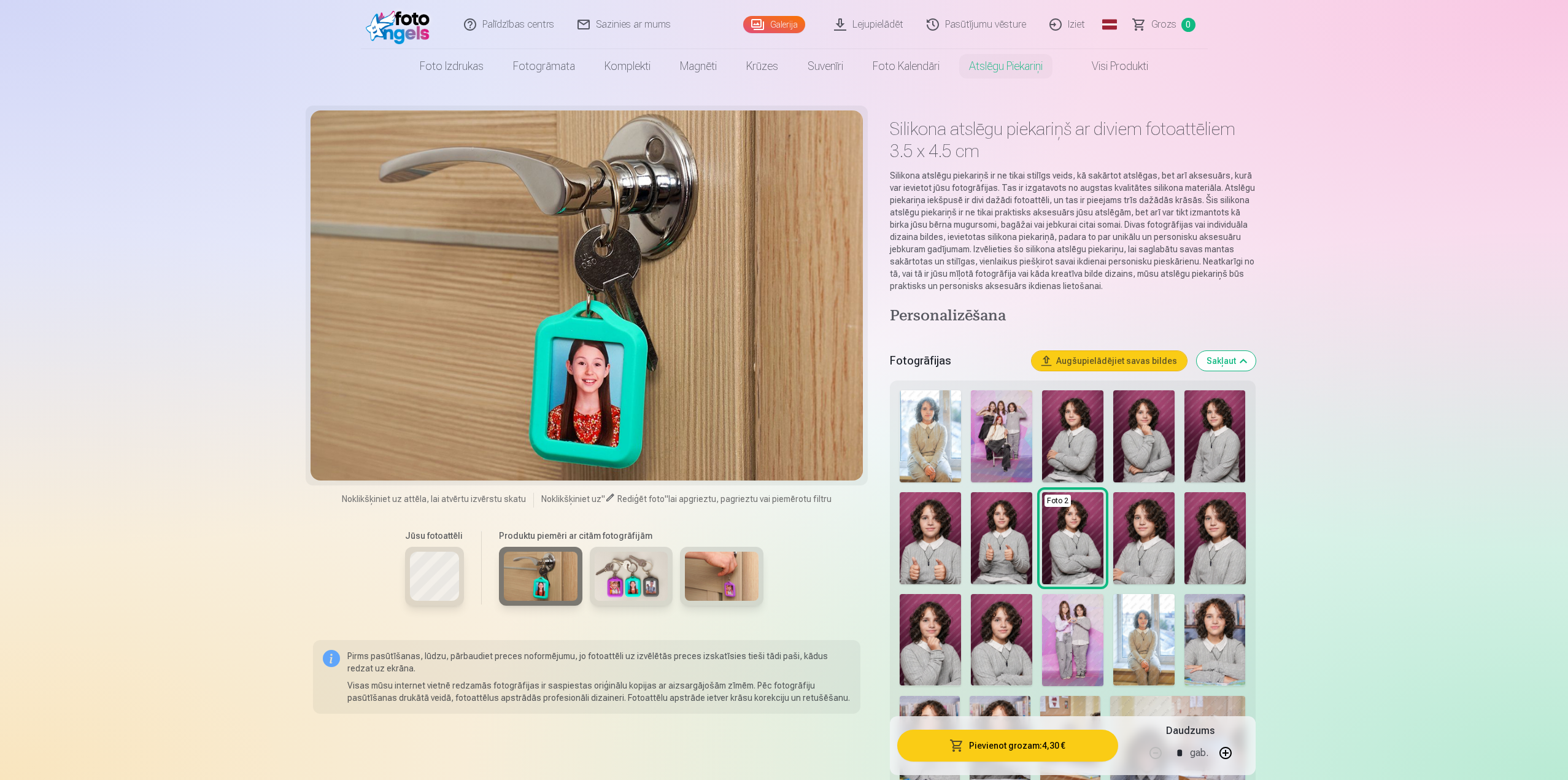
click at [606, 584] on img at bounding box center [631, 577] width 74 height 49
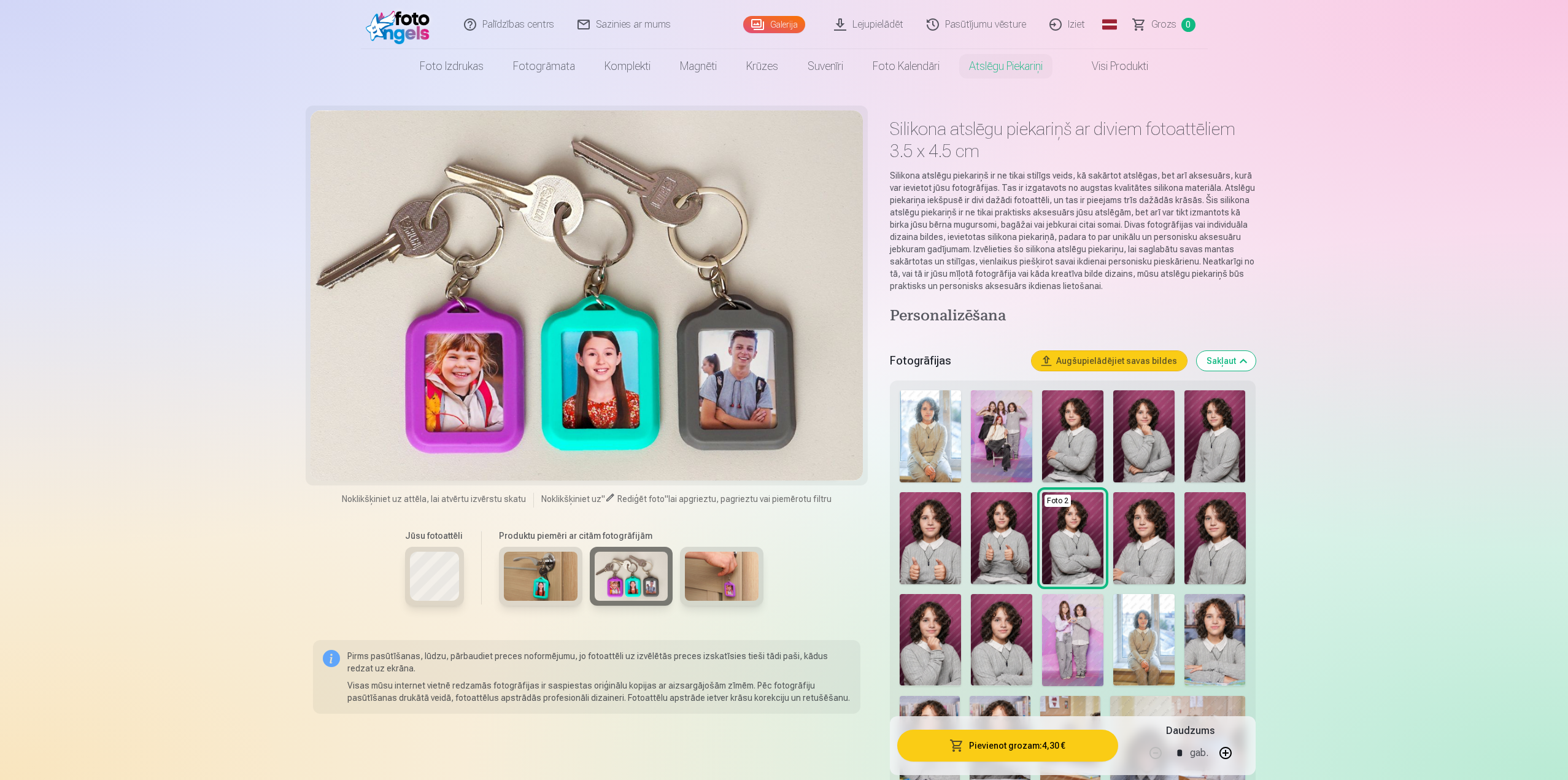
click at [675, 578] on div at bounding box center [631, 583] width 274 height 72
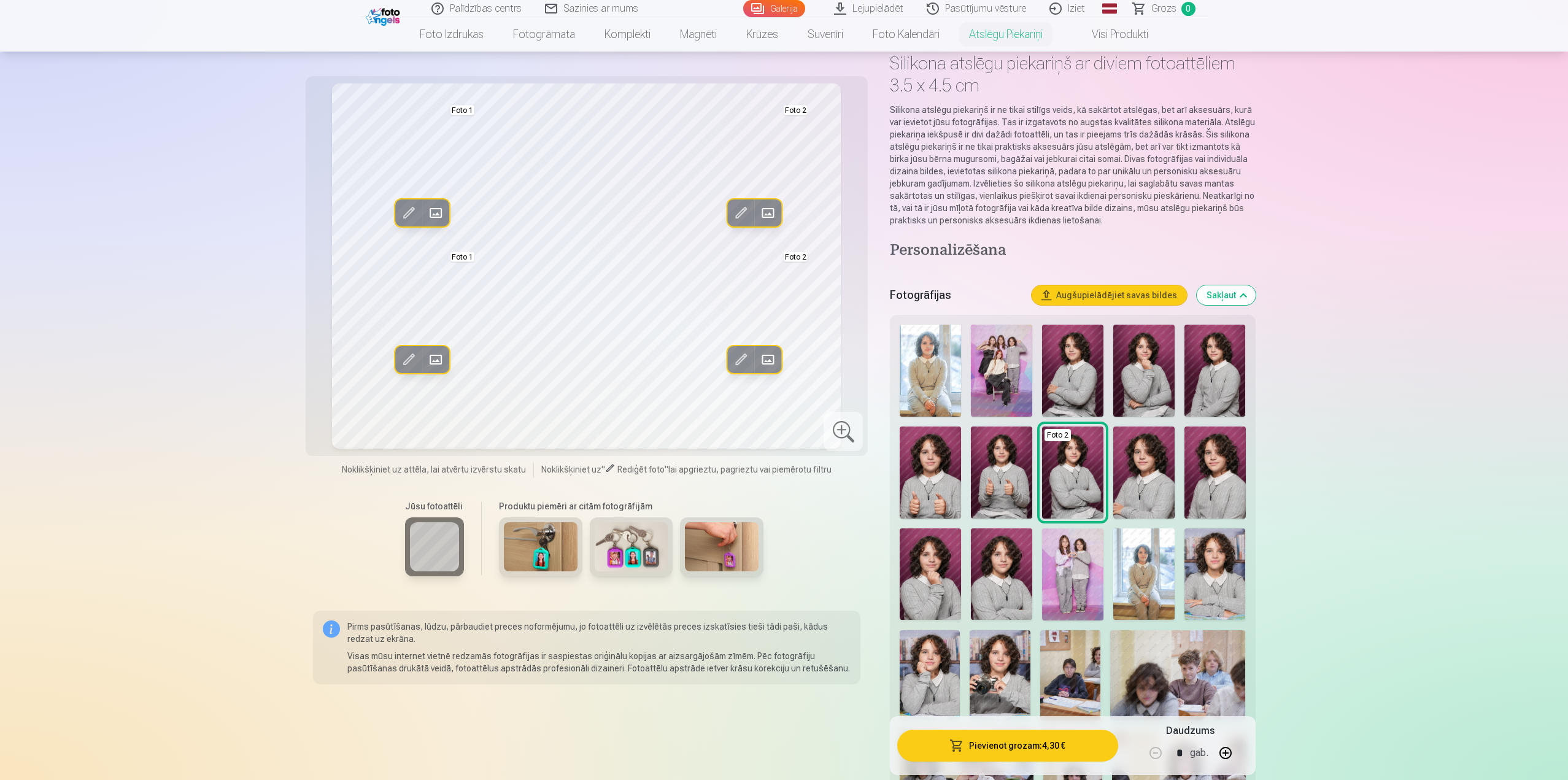
scroll to position [61, 0]
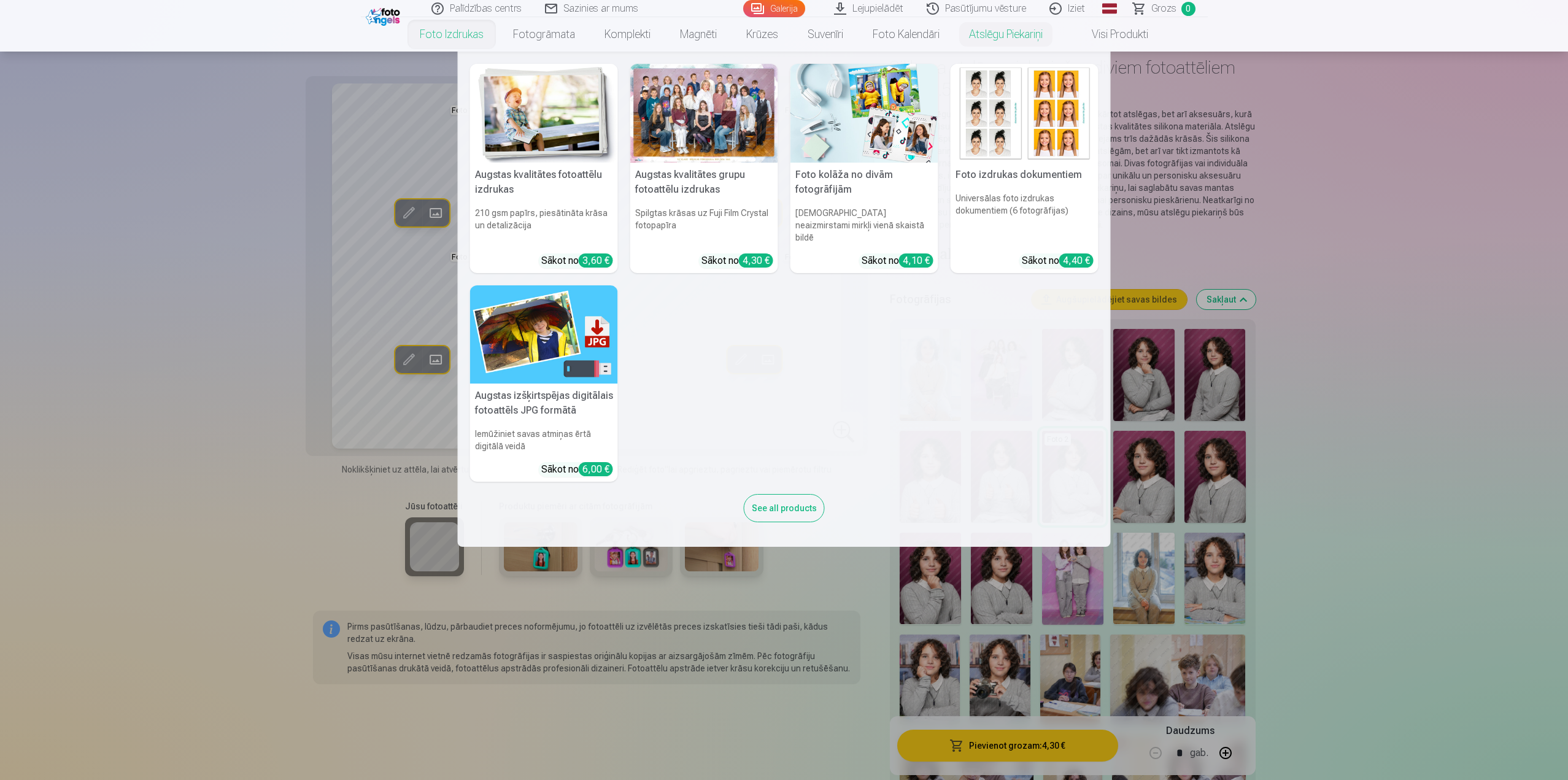
click at [469, 41] on link "Foto izdrukas" at bounding box center [451, 34] width 93 height 34
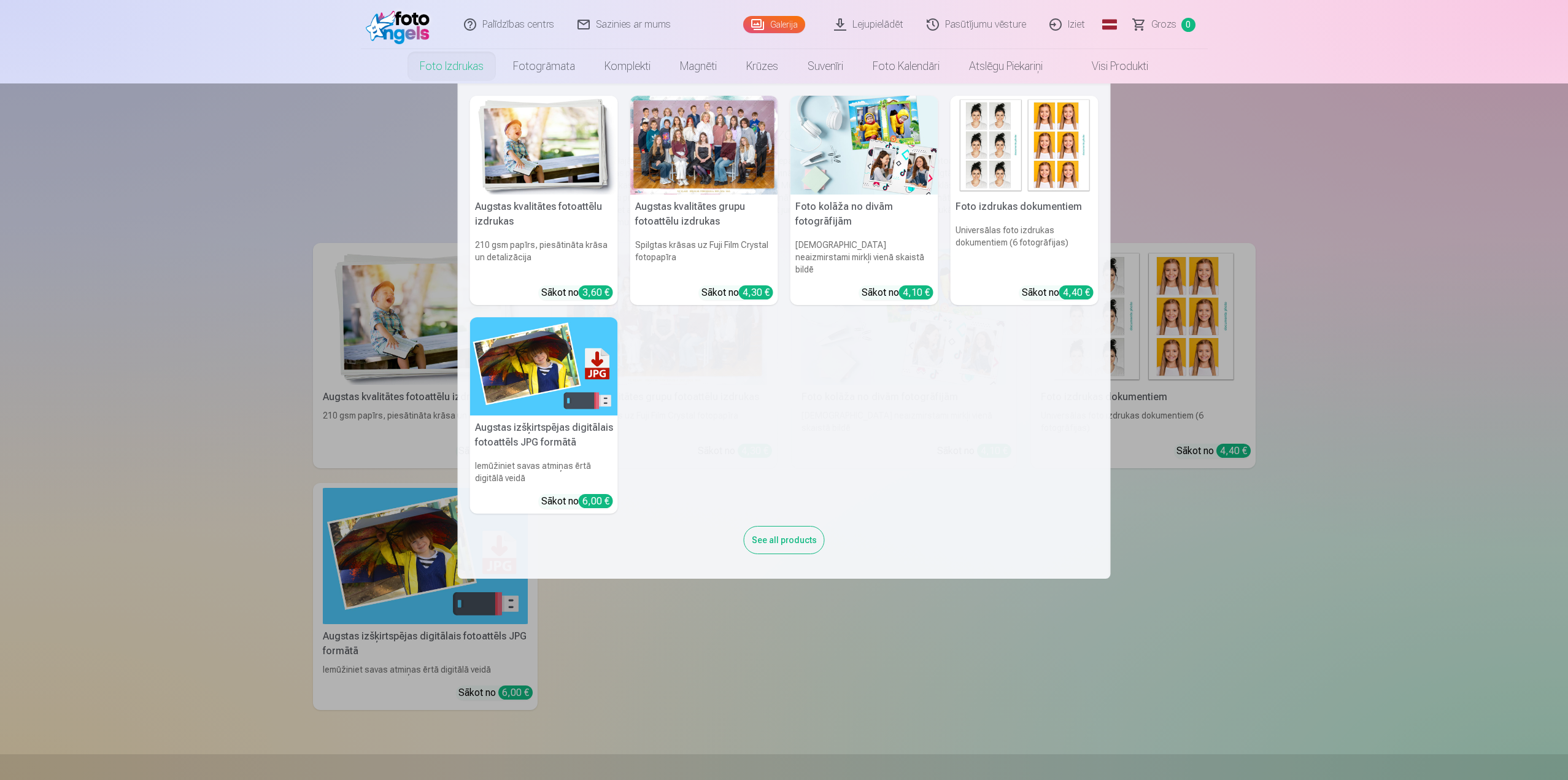
click at [457, 68] on link "Foto izdrukas" at bounding box center [451, 66] width 93 height 34
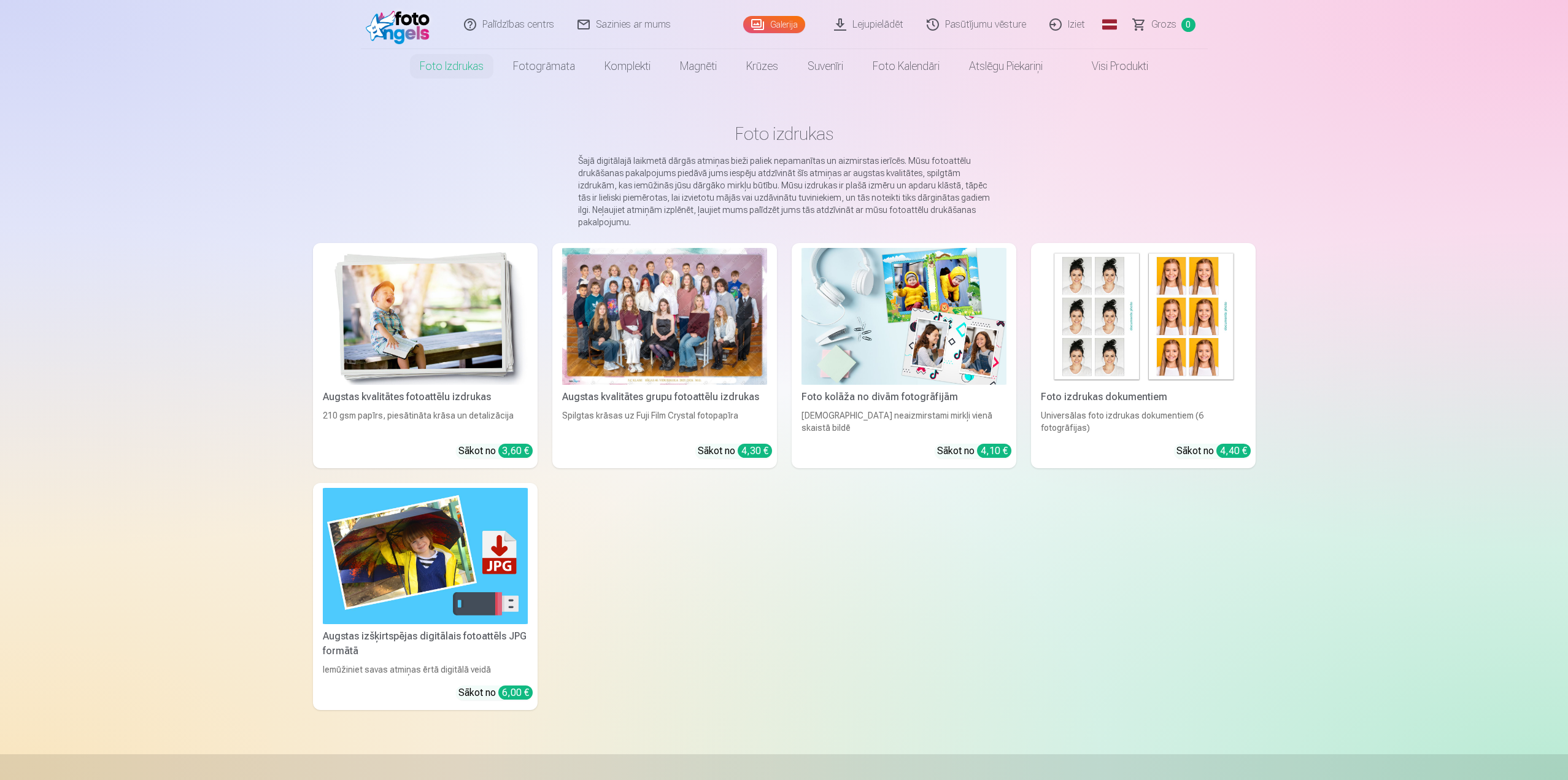
click at [426, 261] on img at bounding box center [425, 316] width 205 height 137
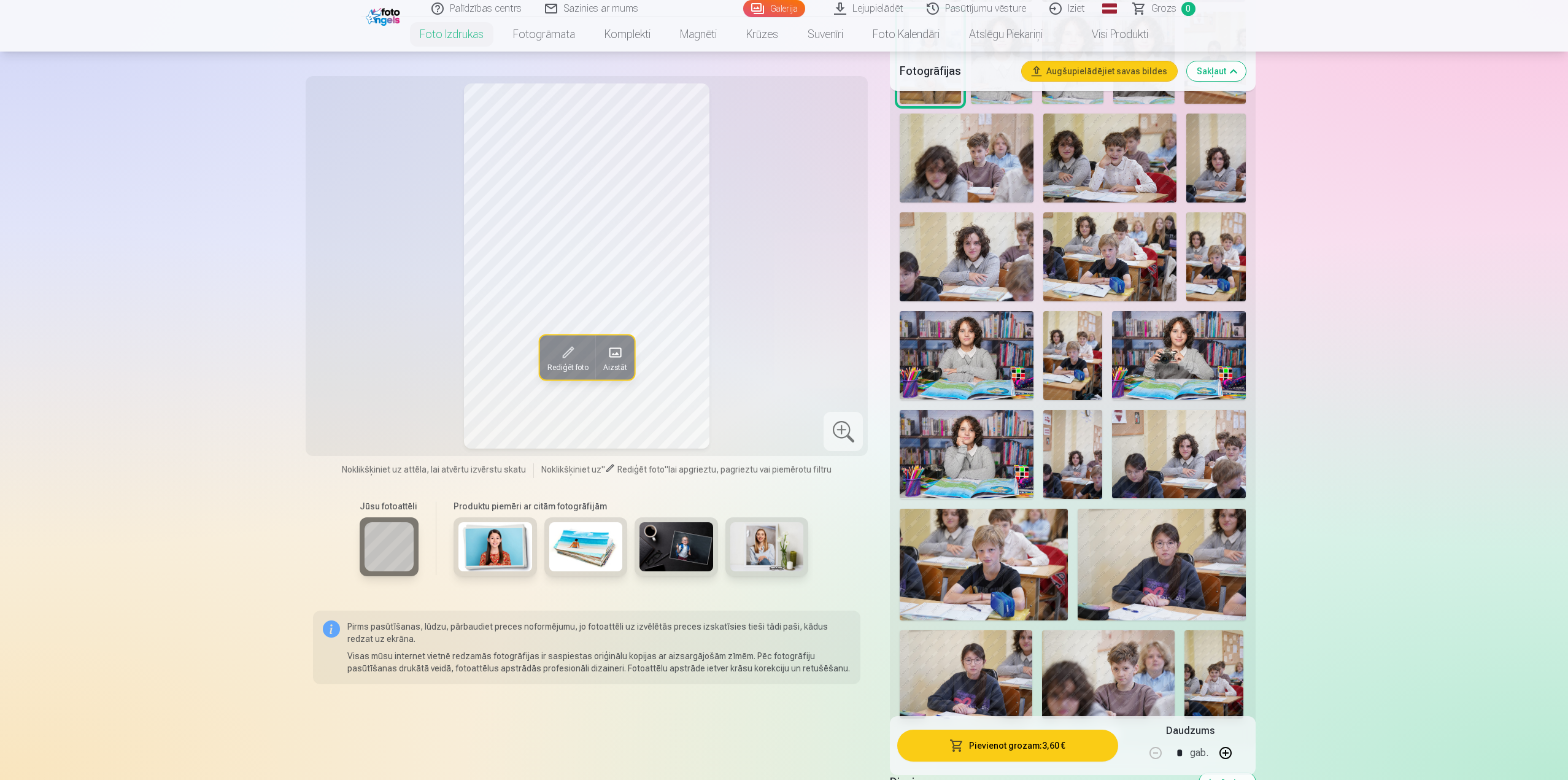
scroll to position [737, 0]
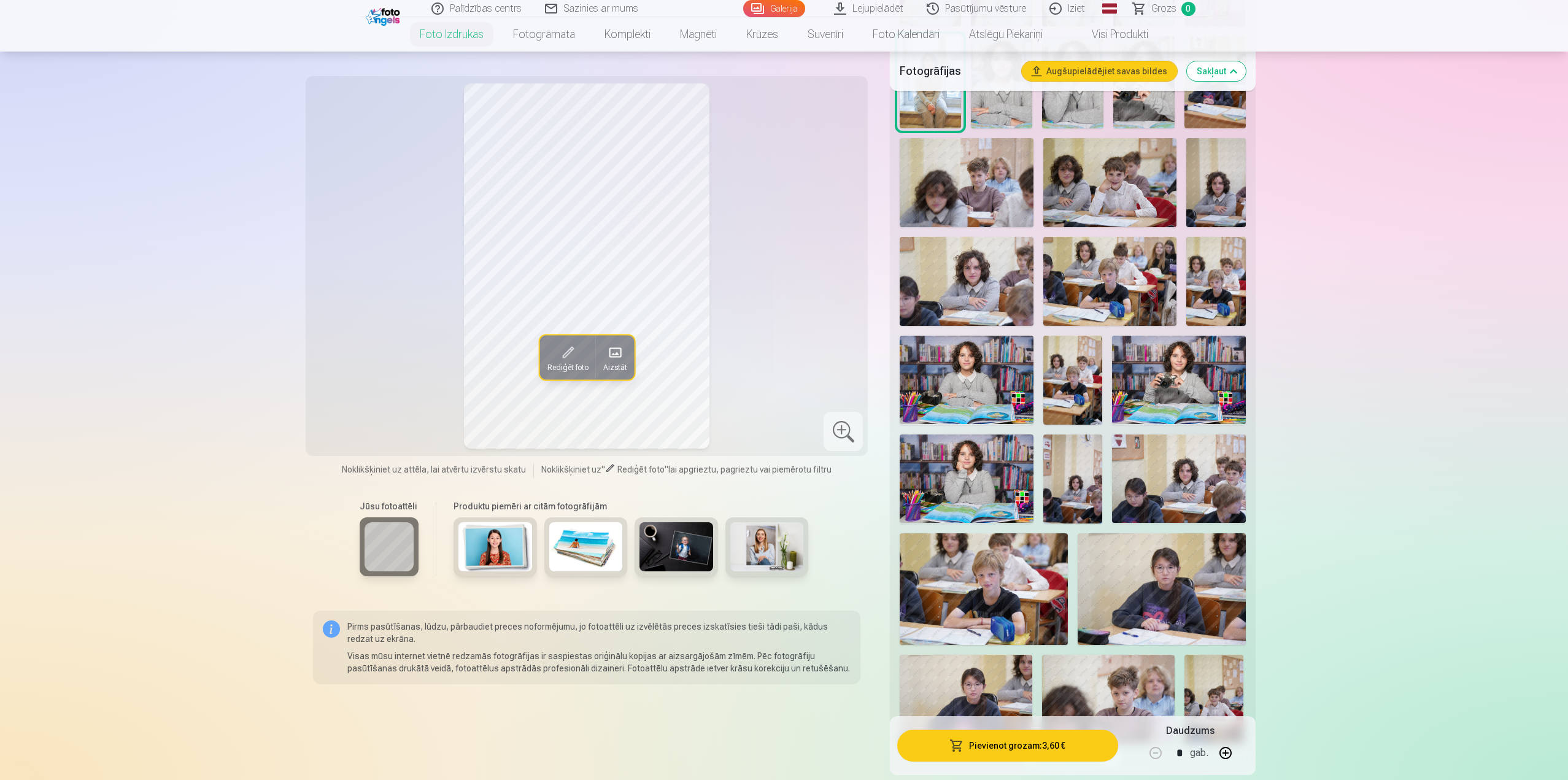
click at [793, 7] on link "Galerija" at bounding box center [774, 8] width 62 height 17
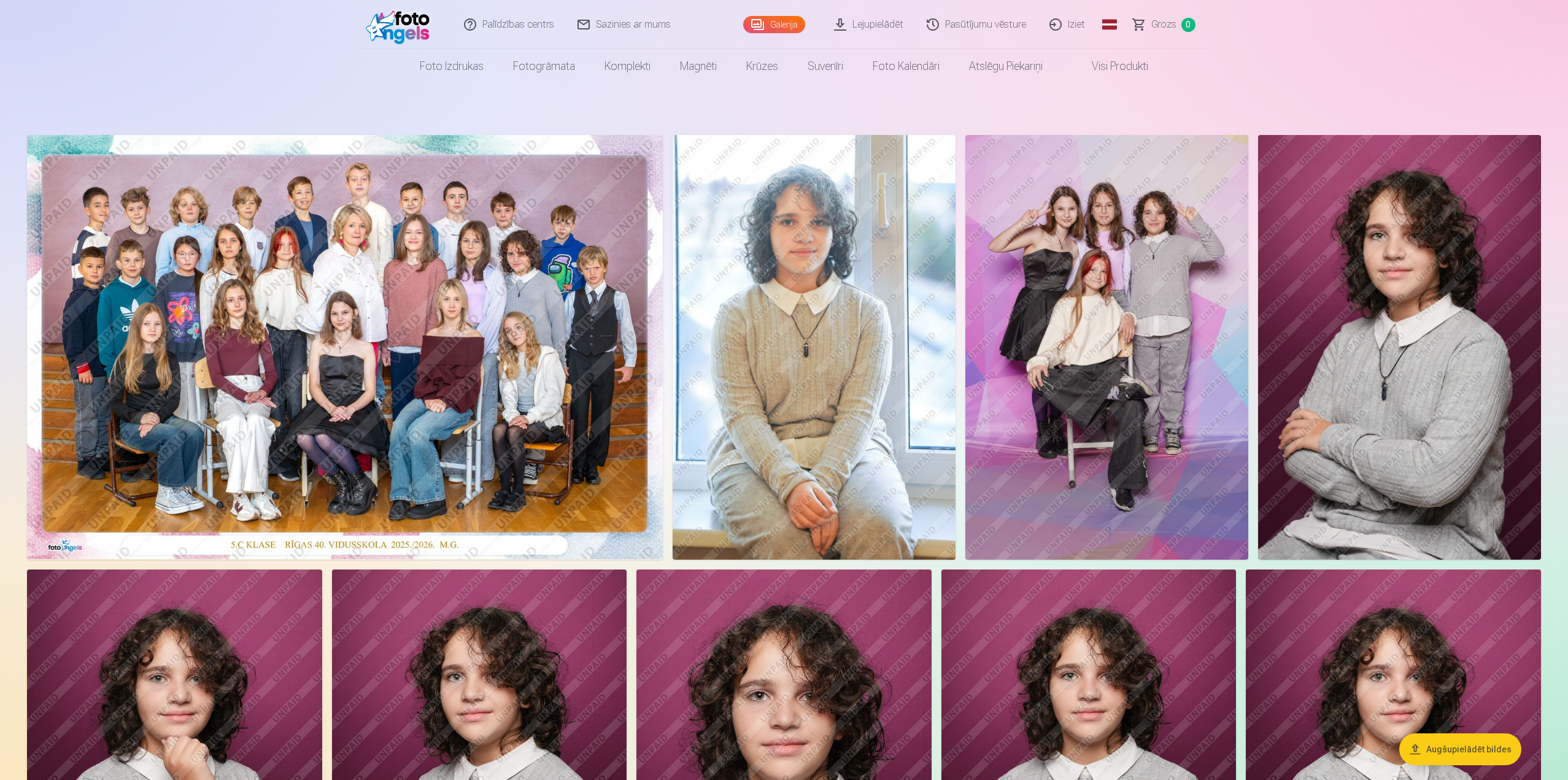
click at [1085, 24] on link "Iziet" at bounding box center [1067, 24] width 59 height 49
